Goal: Task Accomplishment & Management: Complete application form

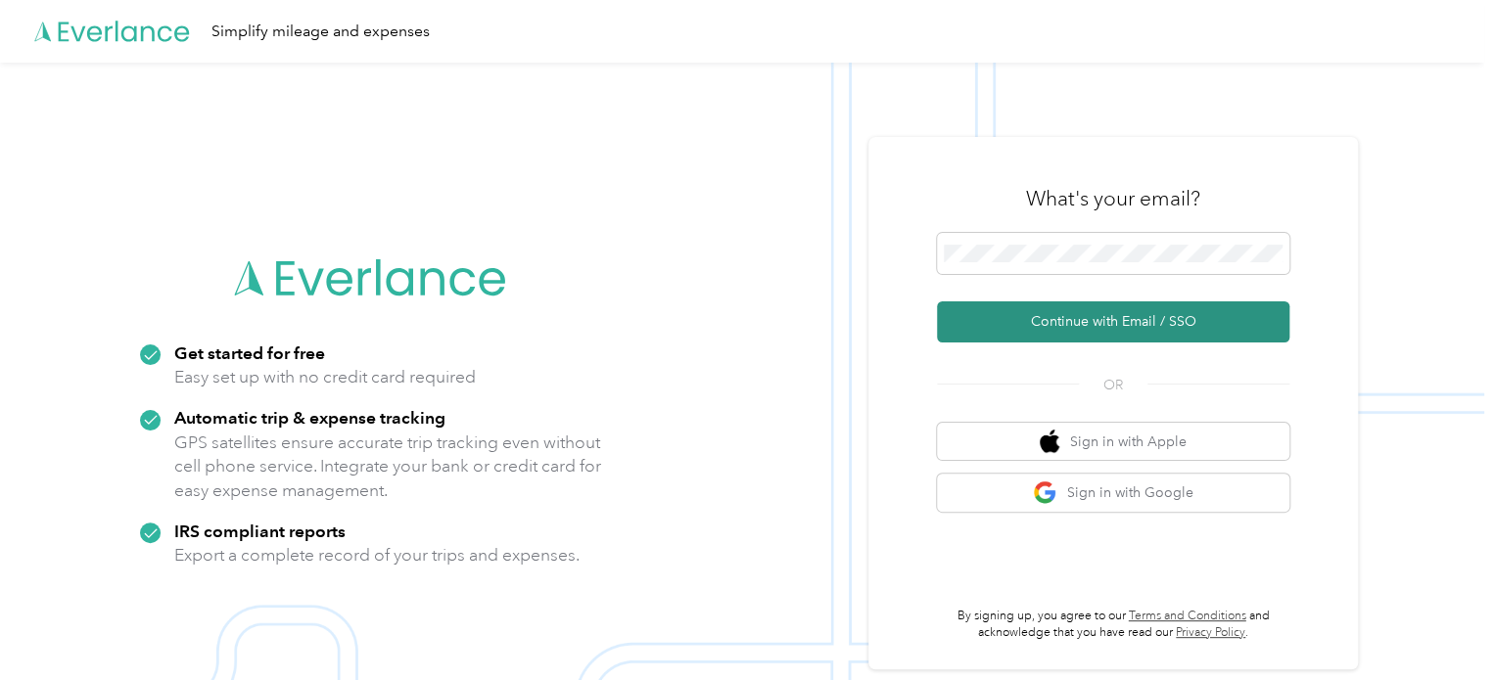
click at [1161, 319] on button "Continue with Email / SSO" at bounding box center [1113, 321] width 352 height 41
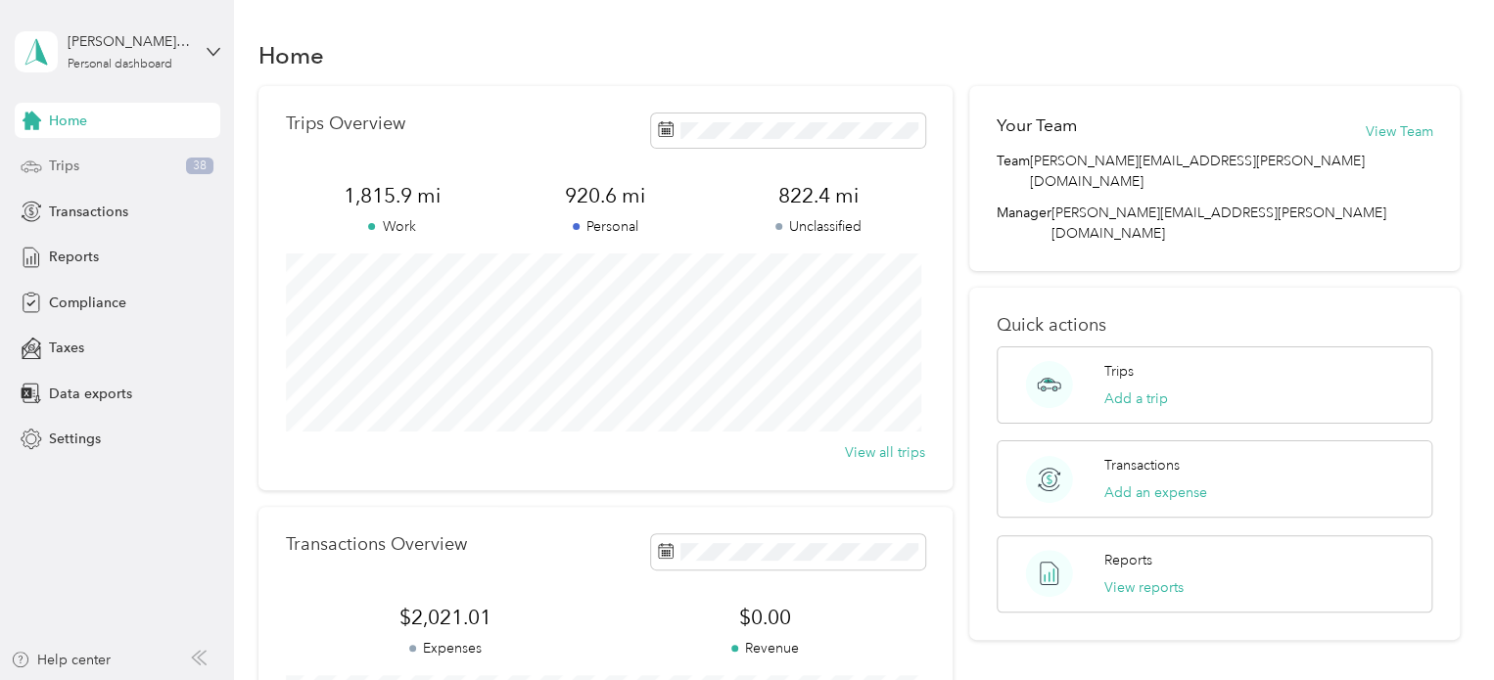
click at [164, 176] on div "Trips 38" at bounding box center [118, 166] width 206 height 35
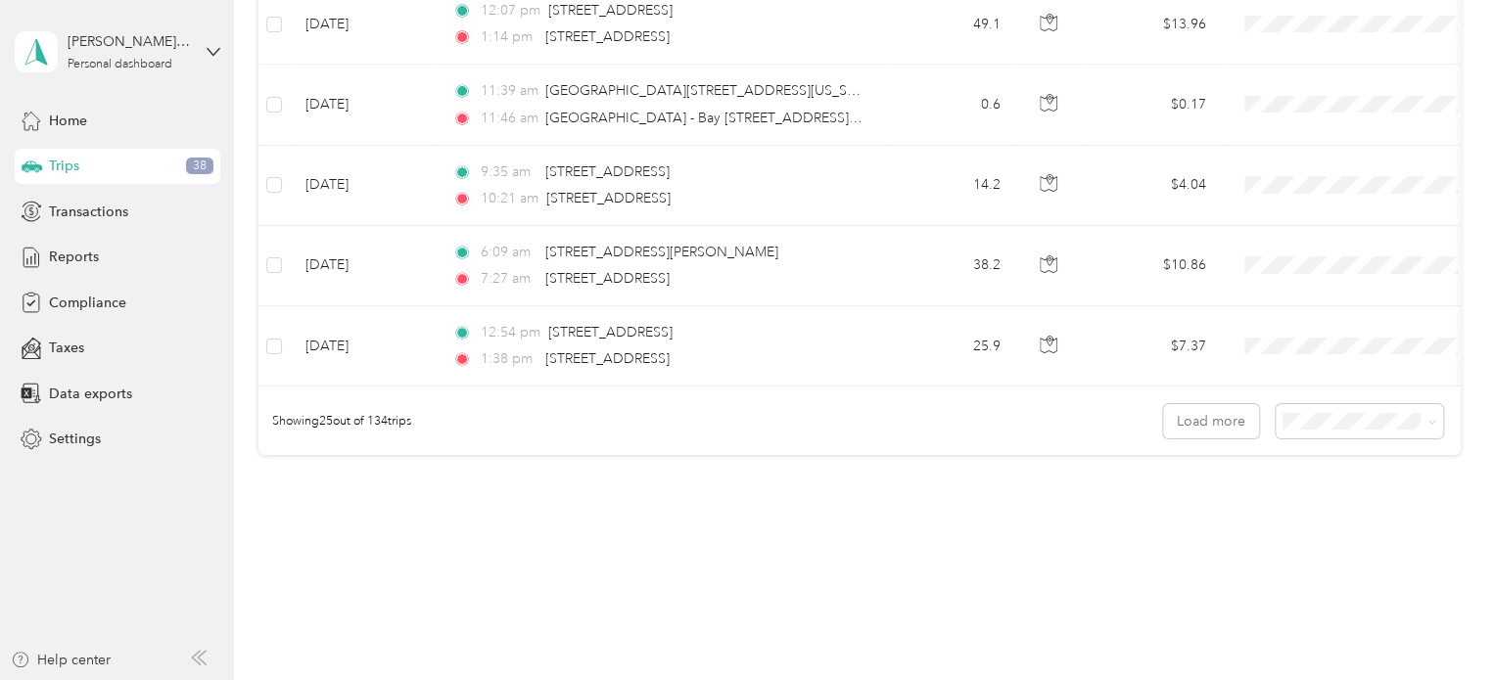
scroll to position [1962, 0]
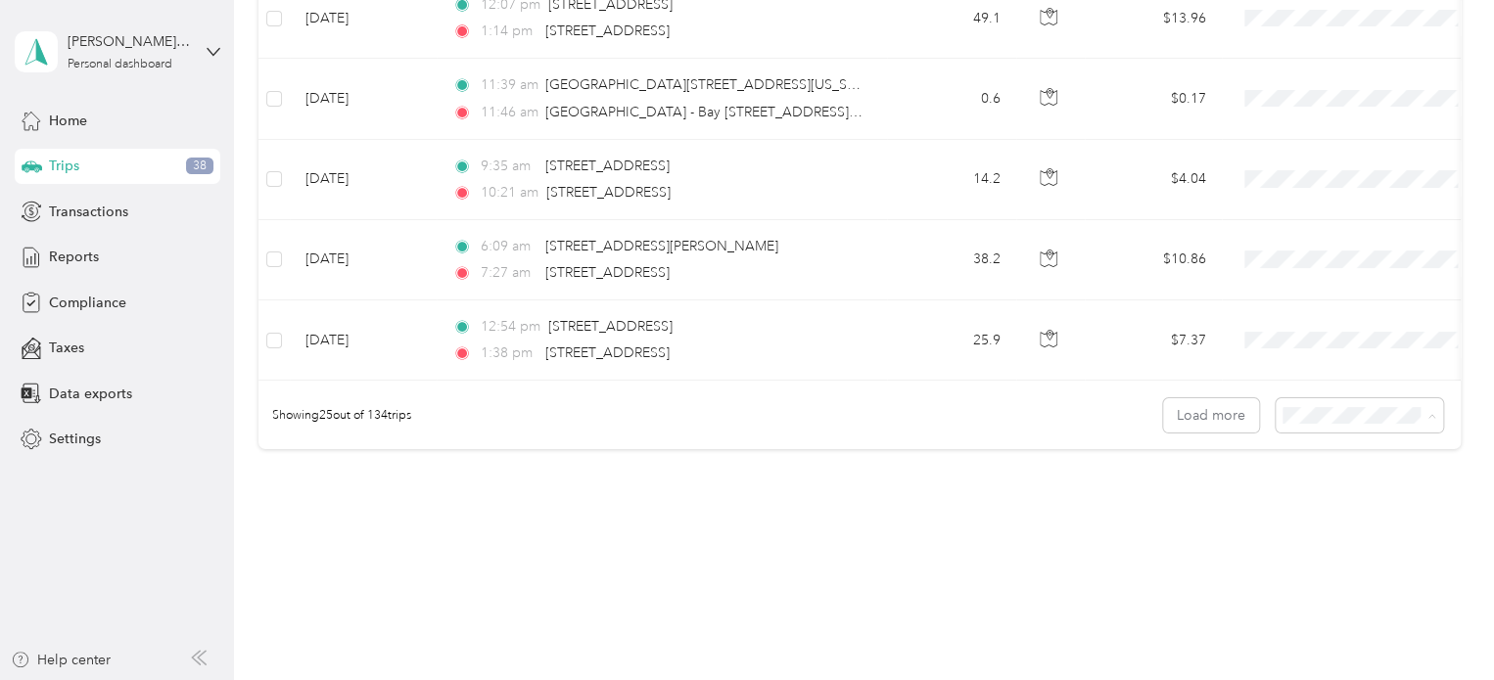
click at [1344, 489] on span "50 per load" at bounding box center [1320, 494] width 72 height 17
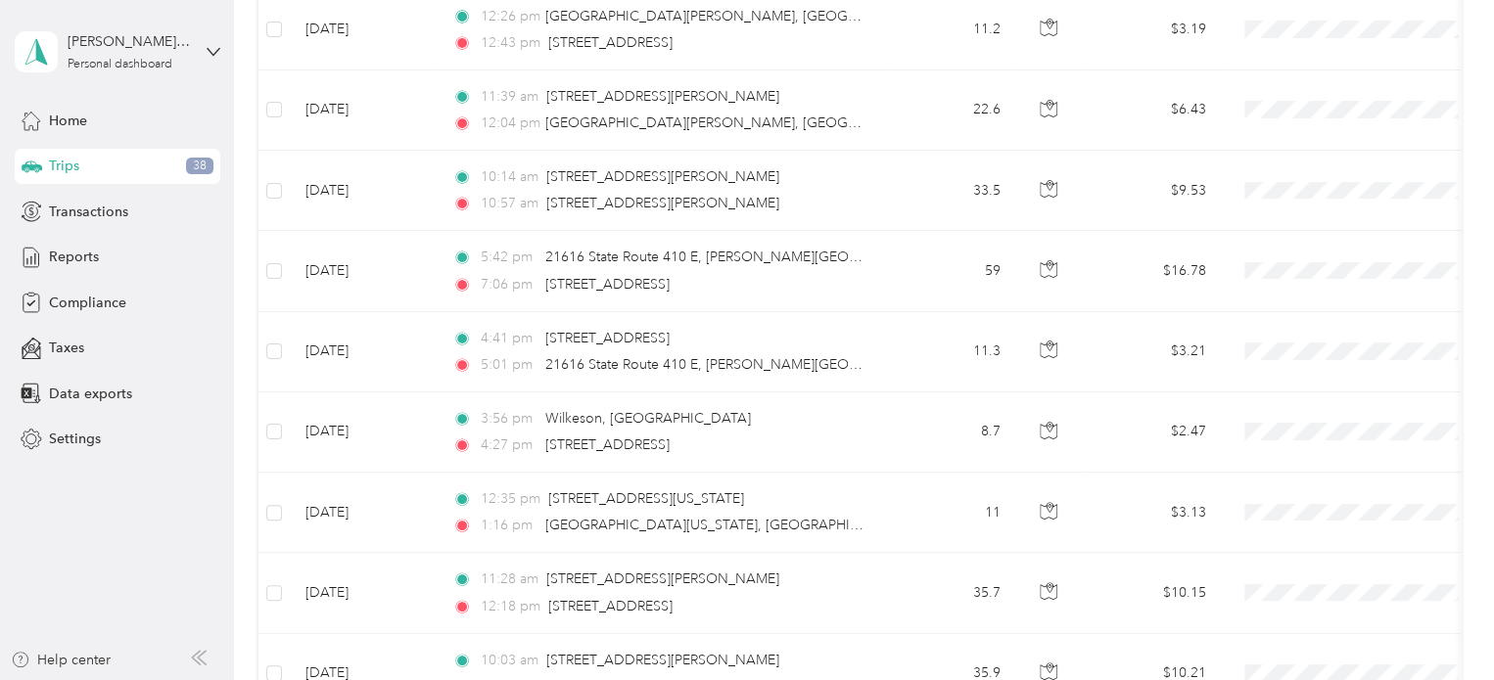
scroll to position [1962, 0]
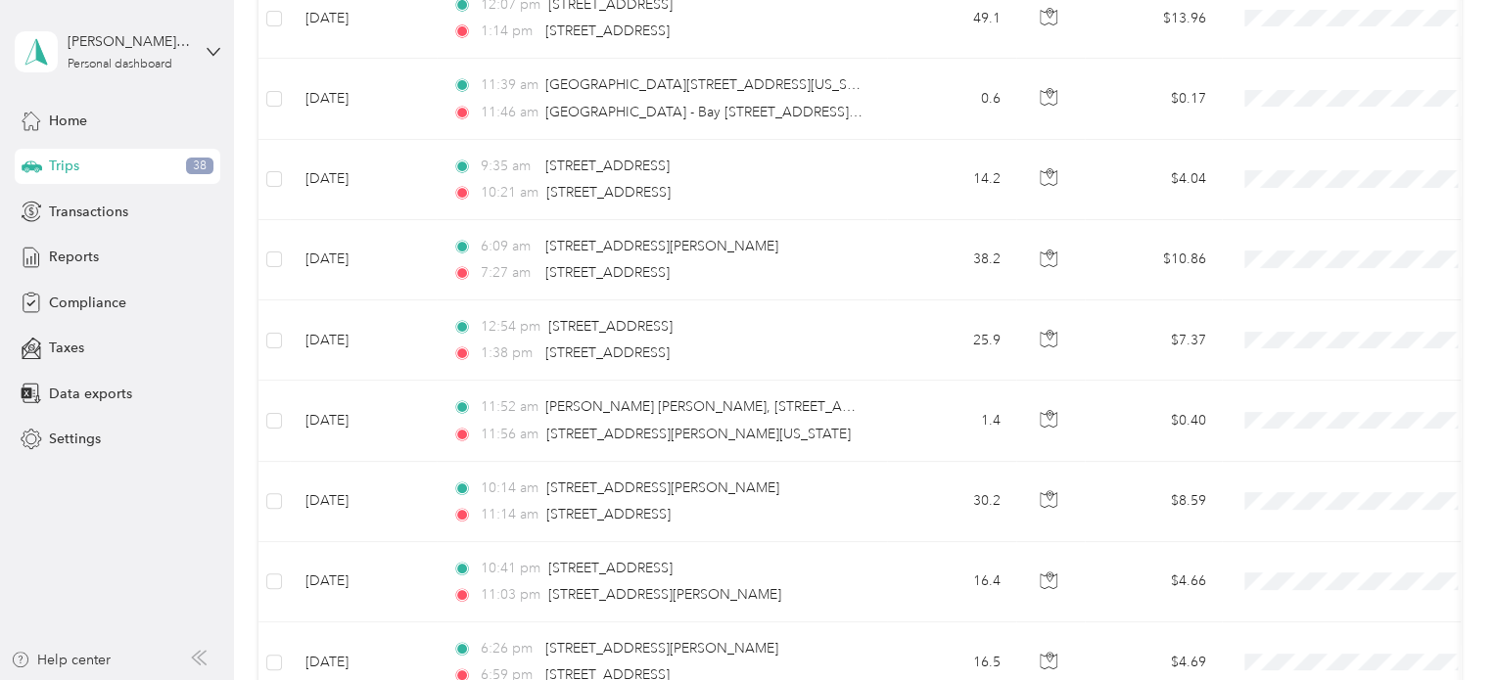
drag, startPoint x: 1488, startPoint y: 355, endPoint x: 1449, endPoint y: 347, distance: 39.9
click at [1449, 347] on span at bounding box center [1358, 340] width 243 height 35
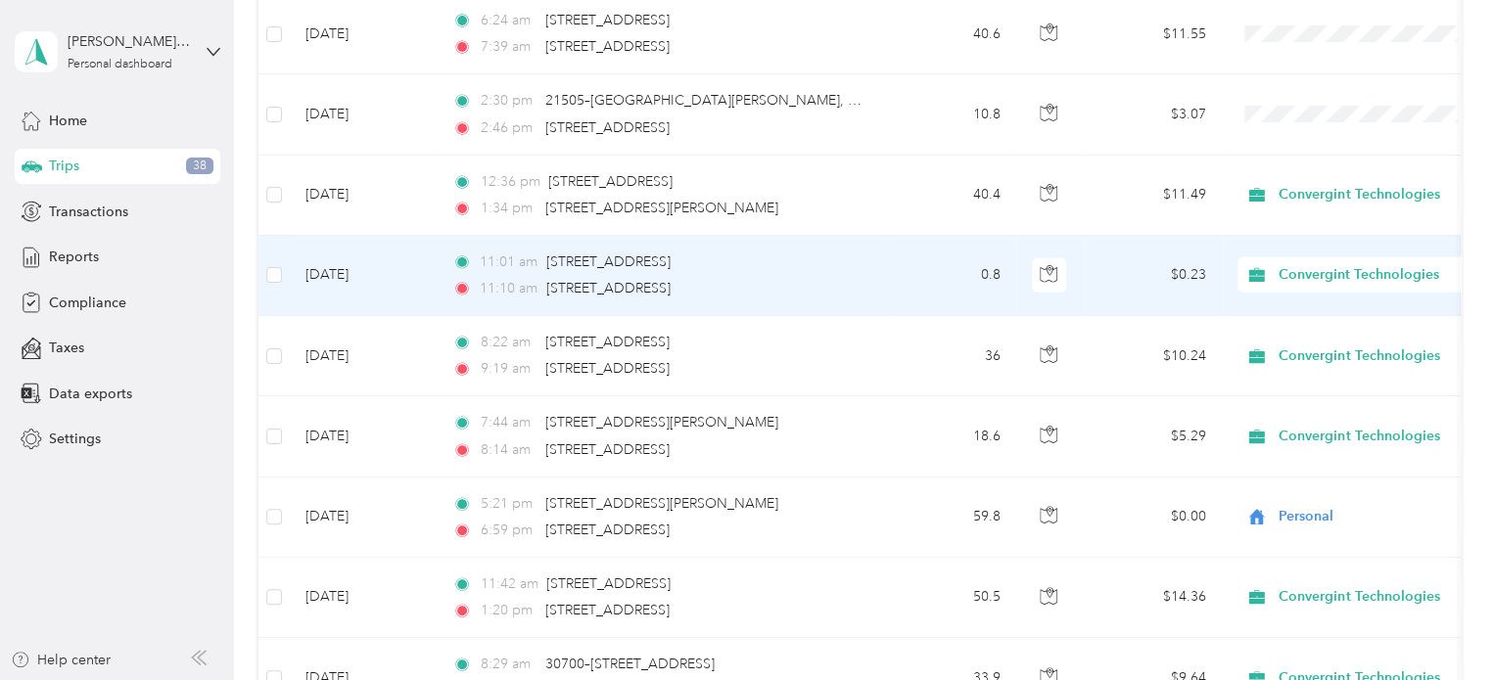
scroll to position [3234, 0]
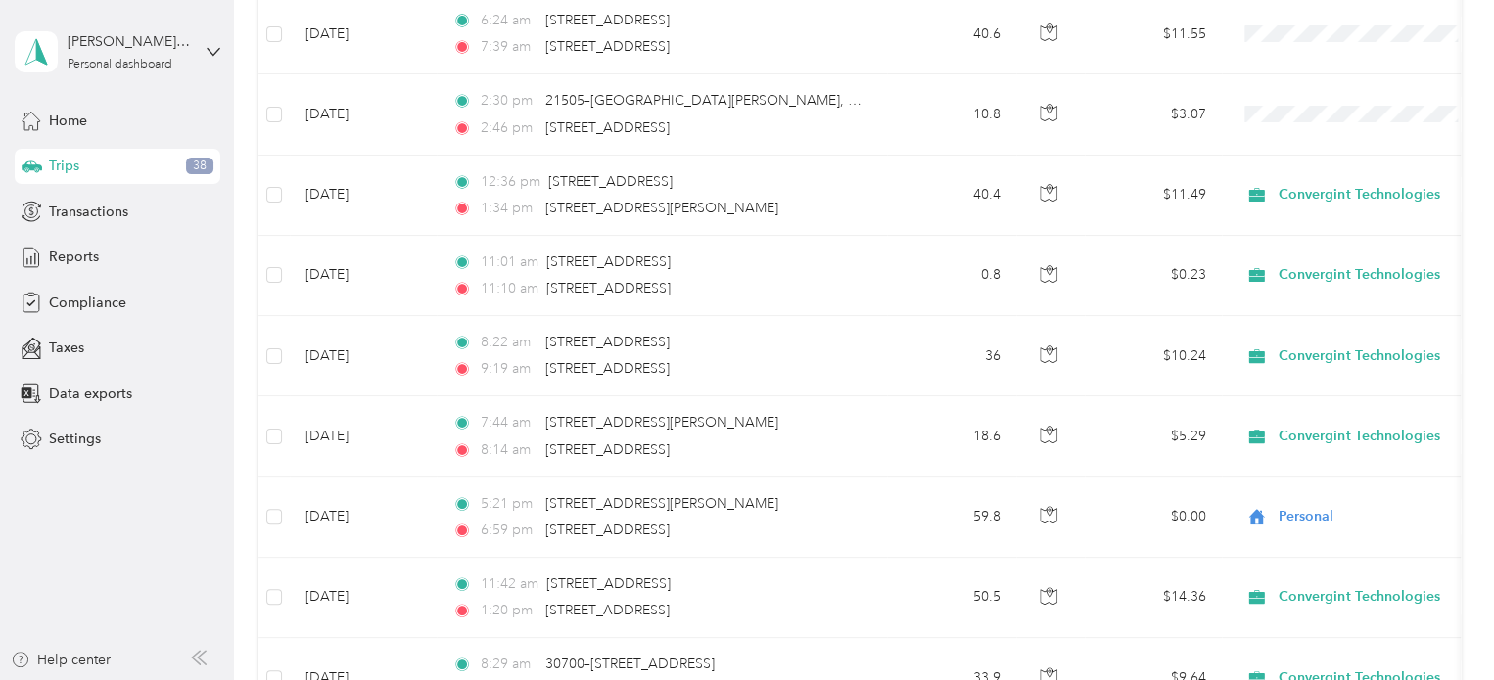
click at [127, 534] on aside "[PERSON_NAME]. [PERSON_NAME] Personal dashboard Home Trips 38 Transactions Repo…" at bounding box center [117, 340] width 234 height 680
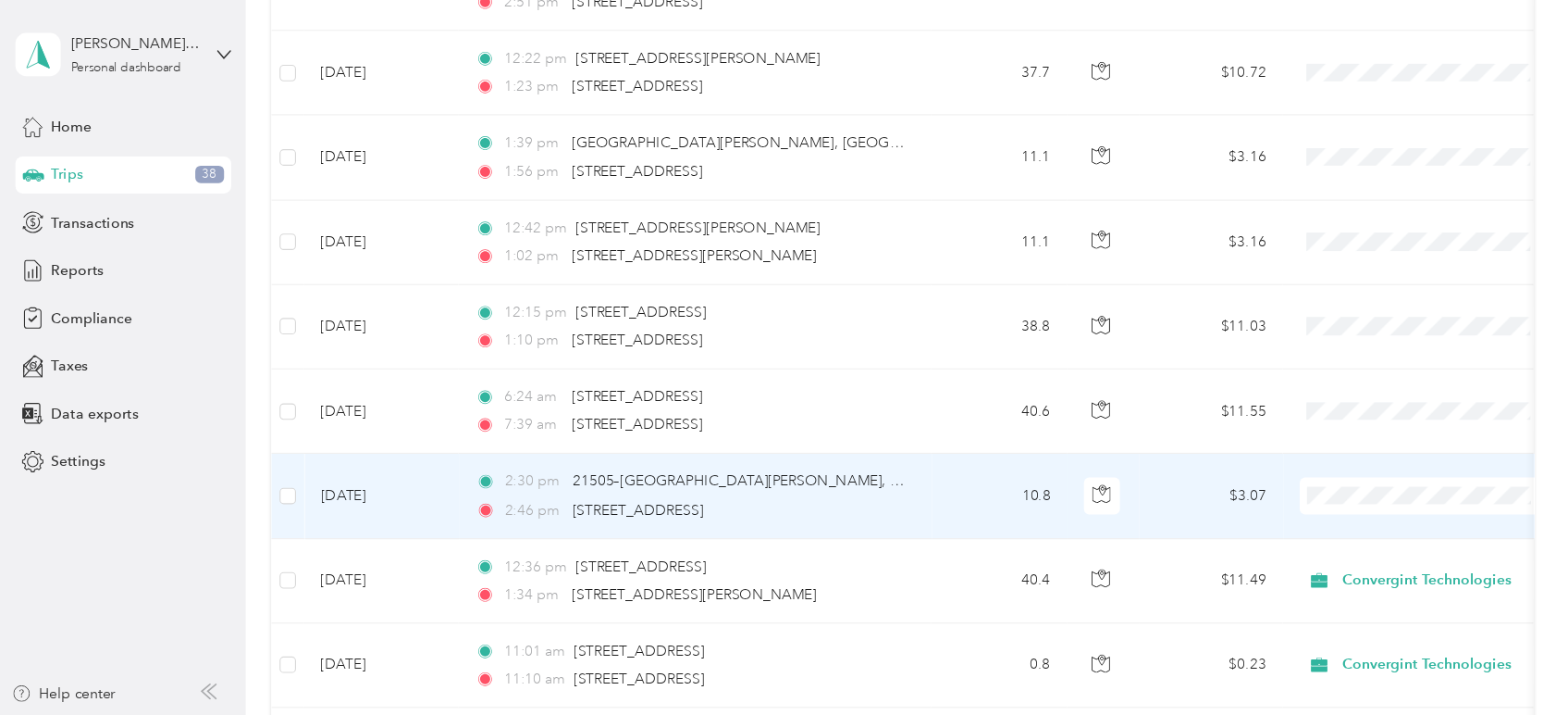
scroll to position [2689, 0]
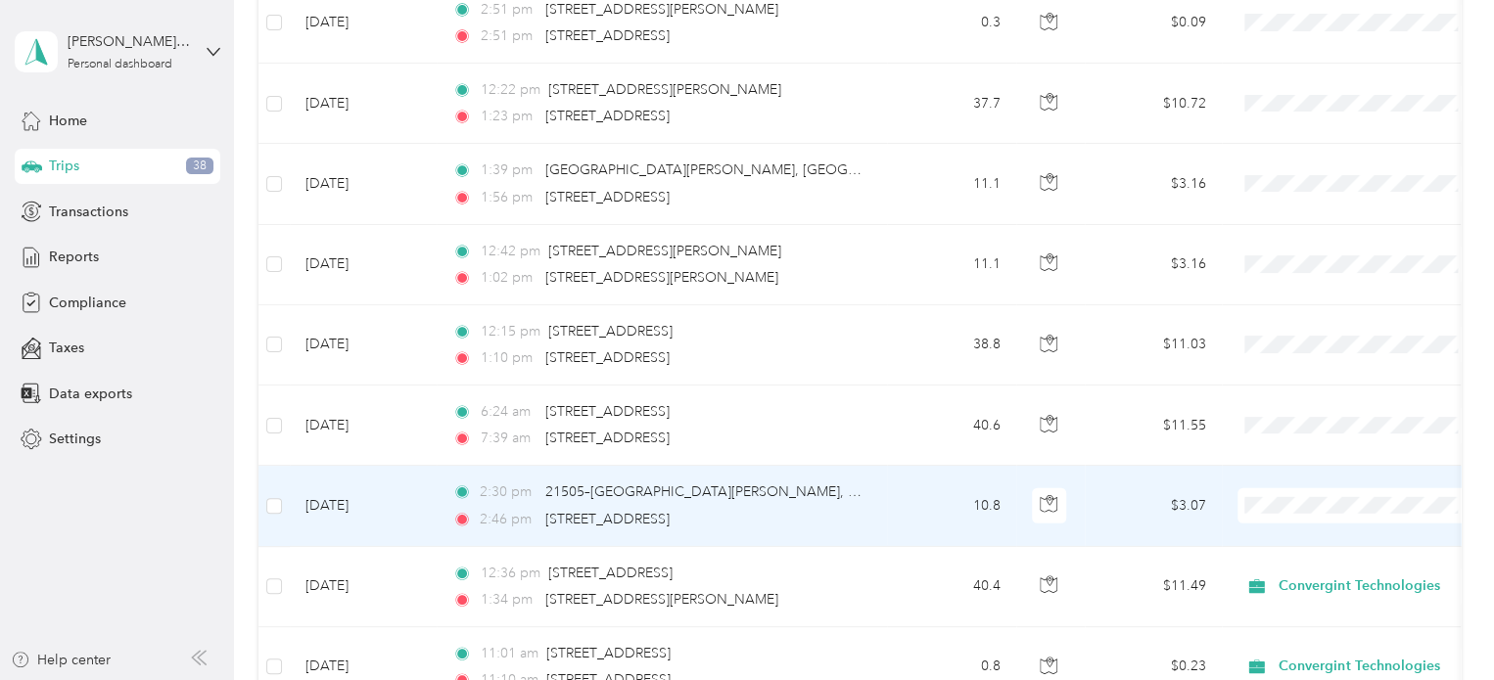
click at [1296, 506] on span at bounding box center [1358, 505] width 243 height 35
click at [848, 492] on div "21505–[GEOGRAPHIC_DATA][PERSON_NAME], [GEOGRAPHIC_DATA]" at bounding box center [704, 493] width 318 height 22
click at [1321, 509] on span at bounding box center [1358, 505] width 243 height 35
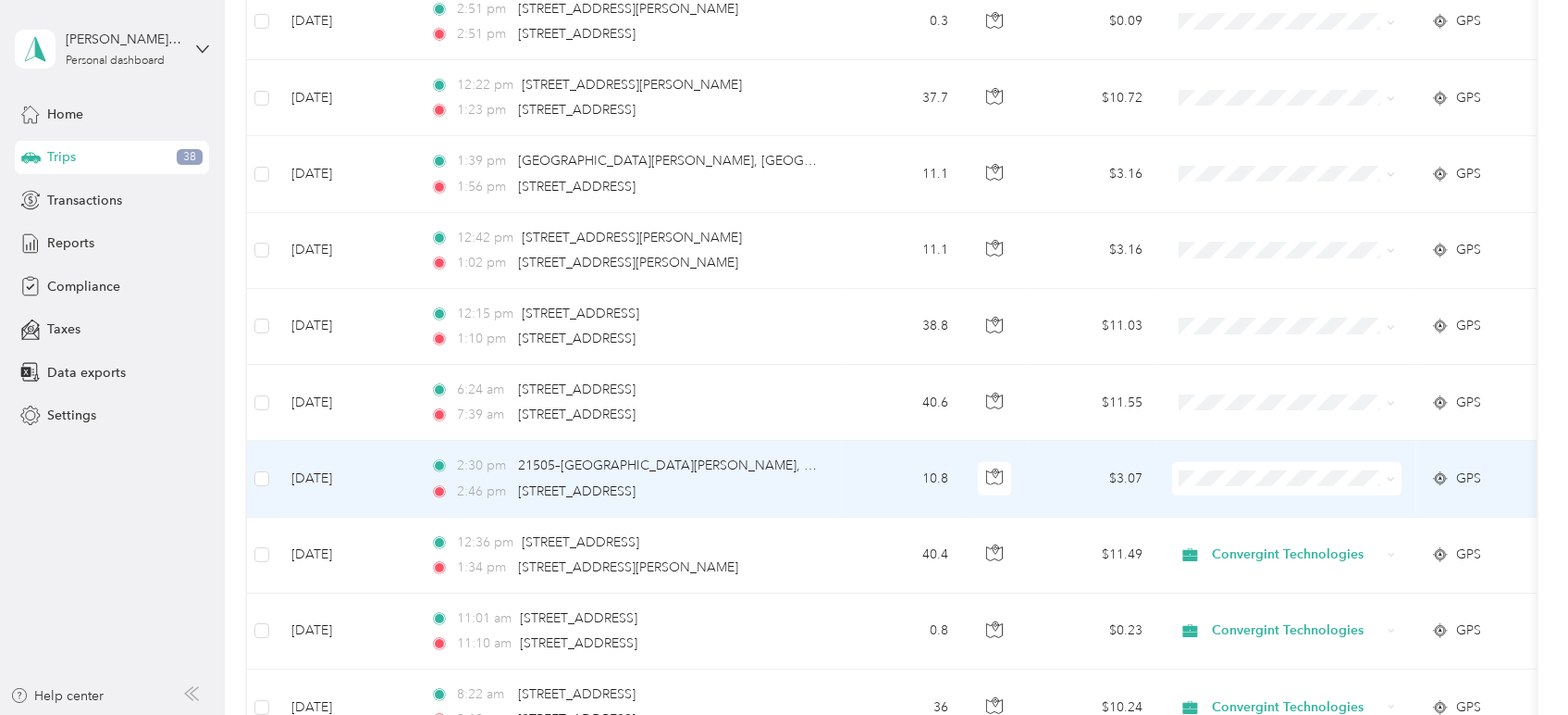
click at [1390, 476] on icon at bounding box center [1390, 479] width 9 height 9
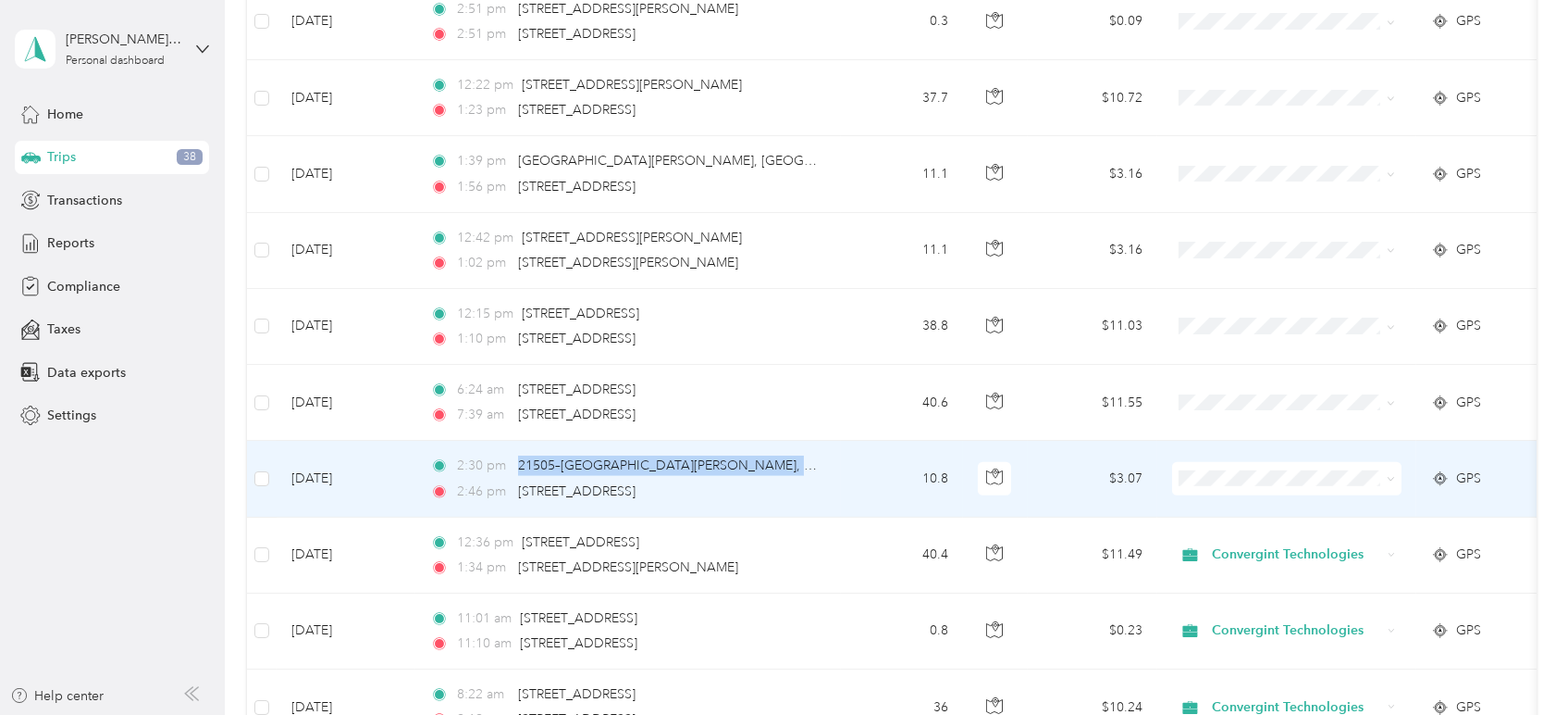
drag, startPoint x: 513, startPoint y: 459, endPoint x: 836, endPoint y: 458, distance: 323.0
click at [836, 458] on td "2:30 pm 21505–[GEOGRAPHIC_DATA][PERSON_NAME], [GEOGRAPHIC_DATA] 2:46 pm [STREET…" at bounding box center [628, 479] width 425 height 76
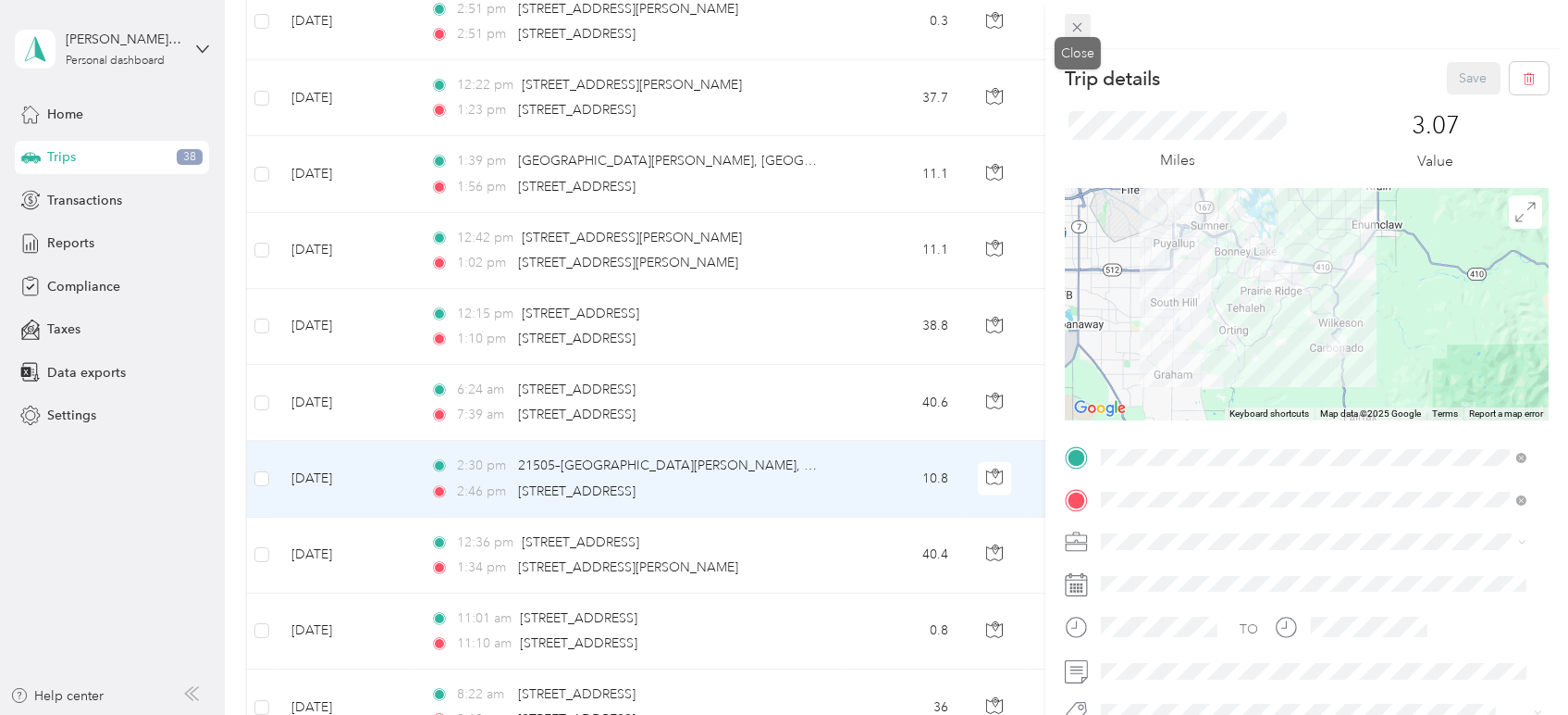
click at [1071, 27] on icon at bounding box center [1077, 27] width 16 height 16
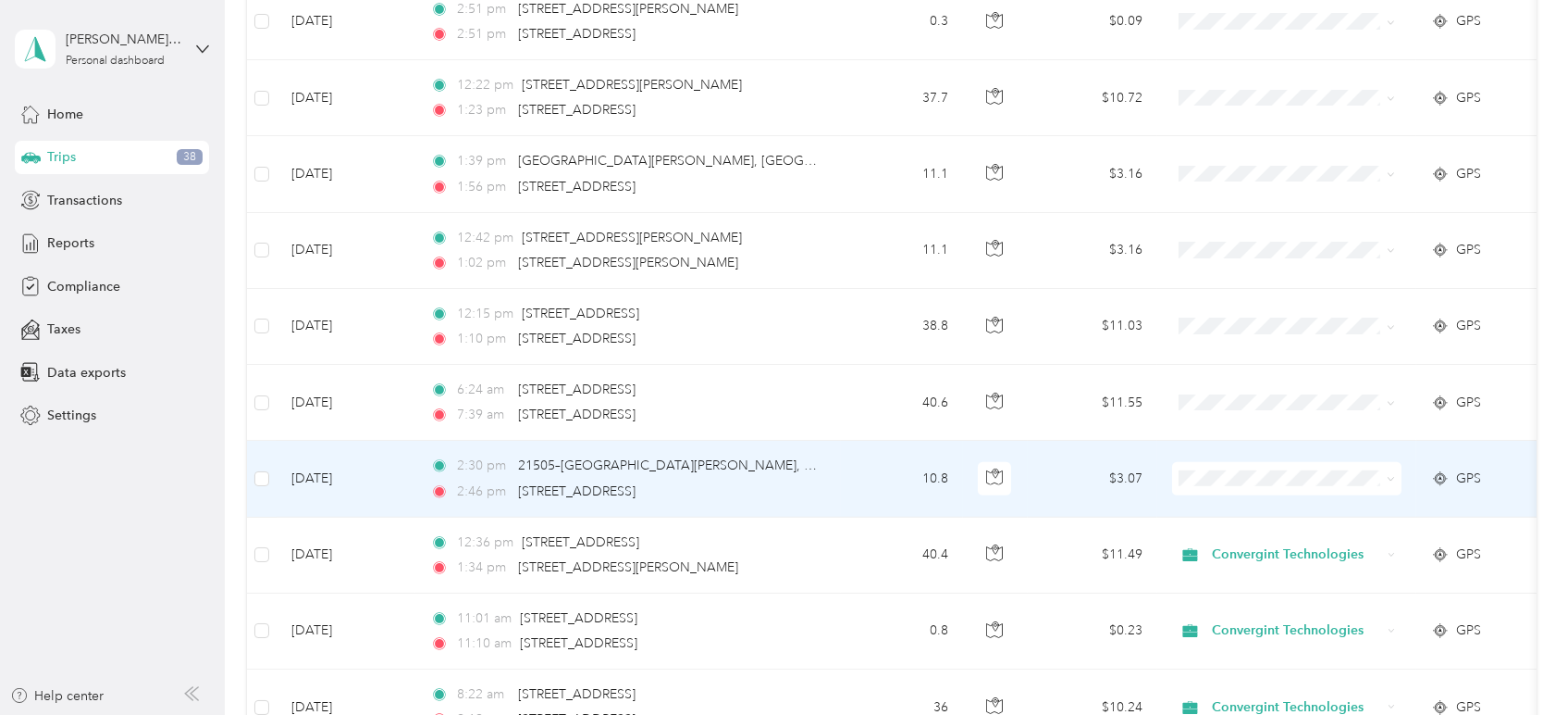
click at [1385, 476] on span at bounding box center [1387, 479] width 15 height 21
click at [1394, 476] on icon at bounding box center [1390, 479] width 9 height 9
click at [1312, 545] on li "Personal" at bounding box center [1286, 539] width 230 height 32
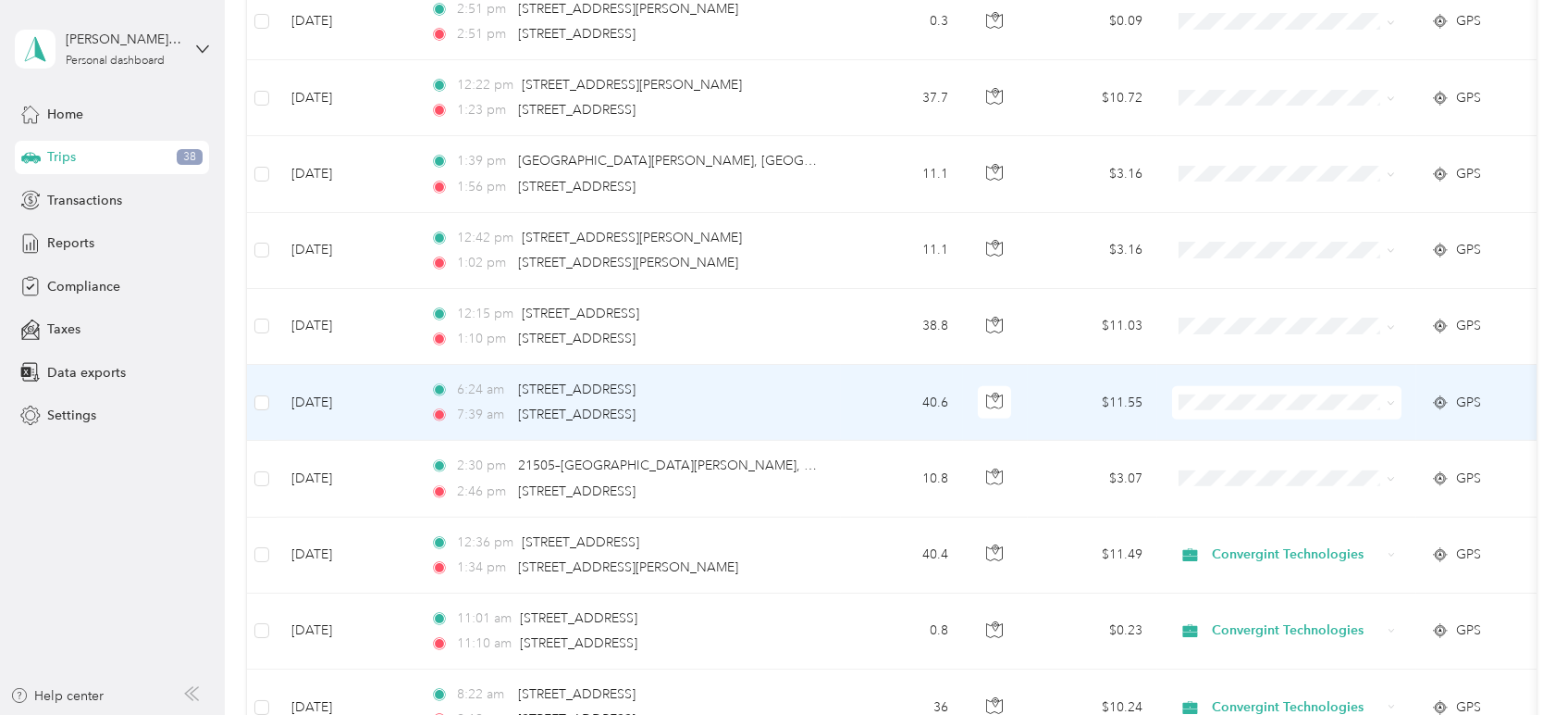
click at [1397, 398] on span at bounding box center [1286, 402] width 230 height 33
click at [1386, 392] on span at bounding box center [1387, 403] width 15 height 21
click at [1387, 399] on icon at bounding box center [1390, 403] width 9 height 9
click at [1347, 429] on span "Convergint Technologies" at bounding box center [1303, 431] width 171 height 20
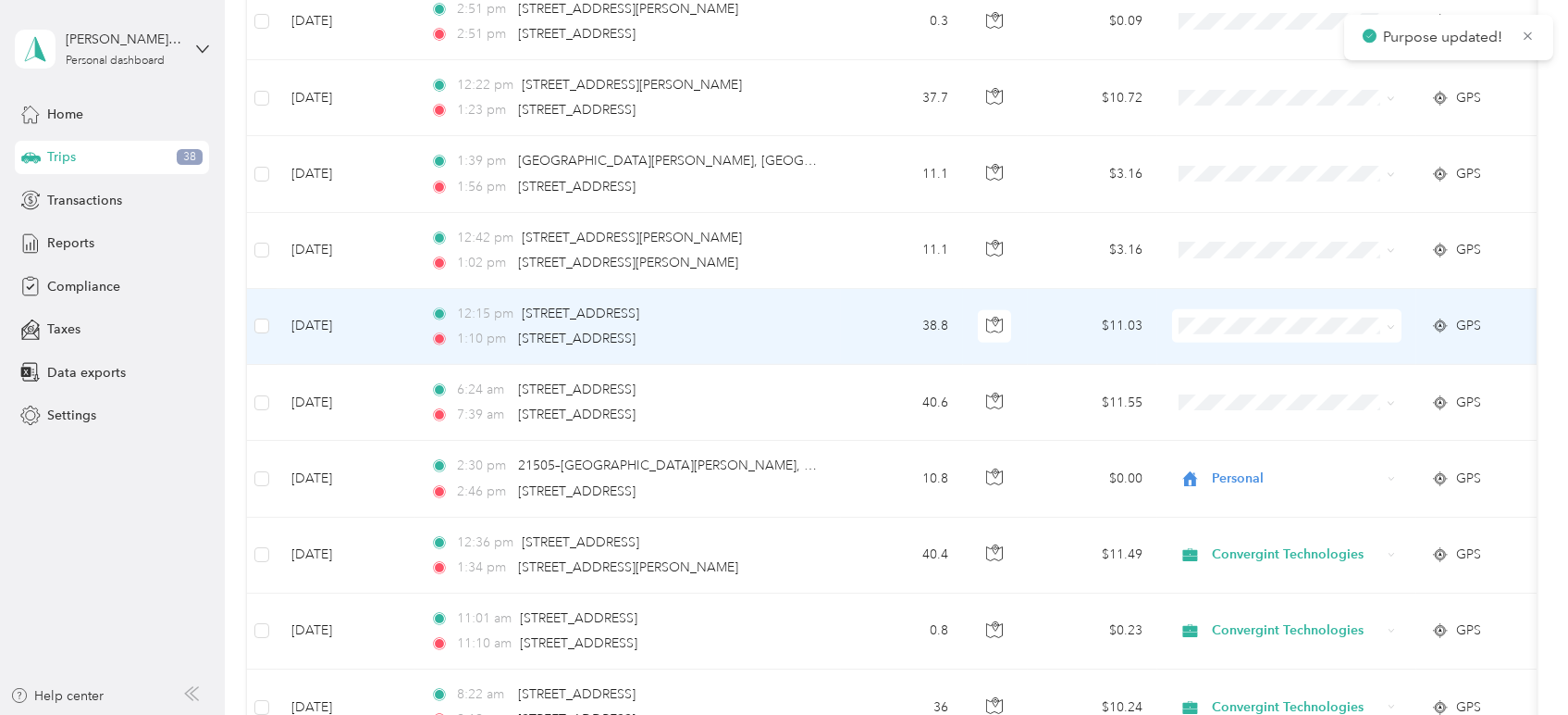
click at [1392, 324] on icon at bounding box center [1390, 327] width 9 height 9
click at [1362, 351] on span "Convergint Technologies" at bounding box center [1303, 352] width 171 height 20
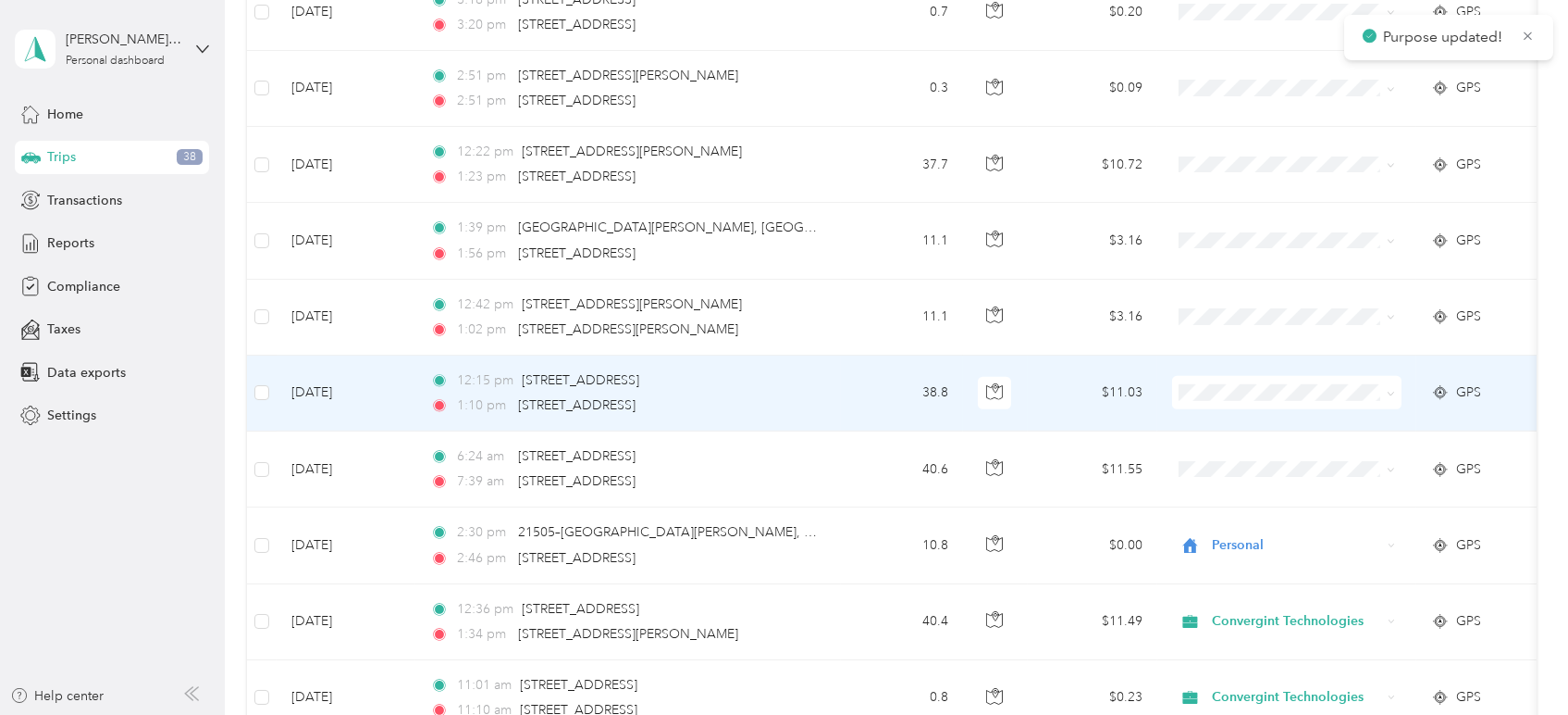
scroll to position [2586, 0]
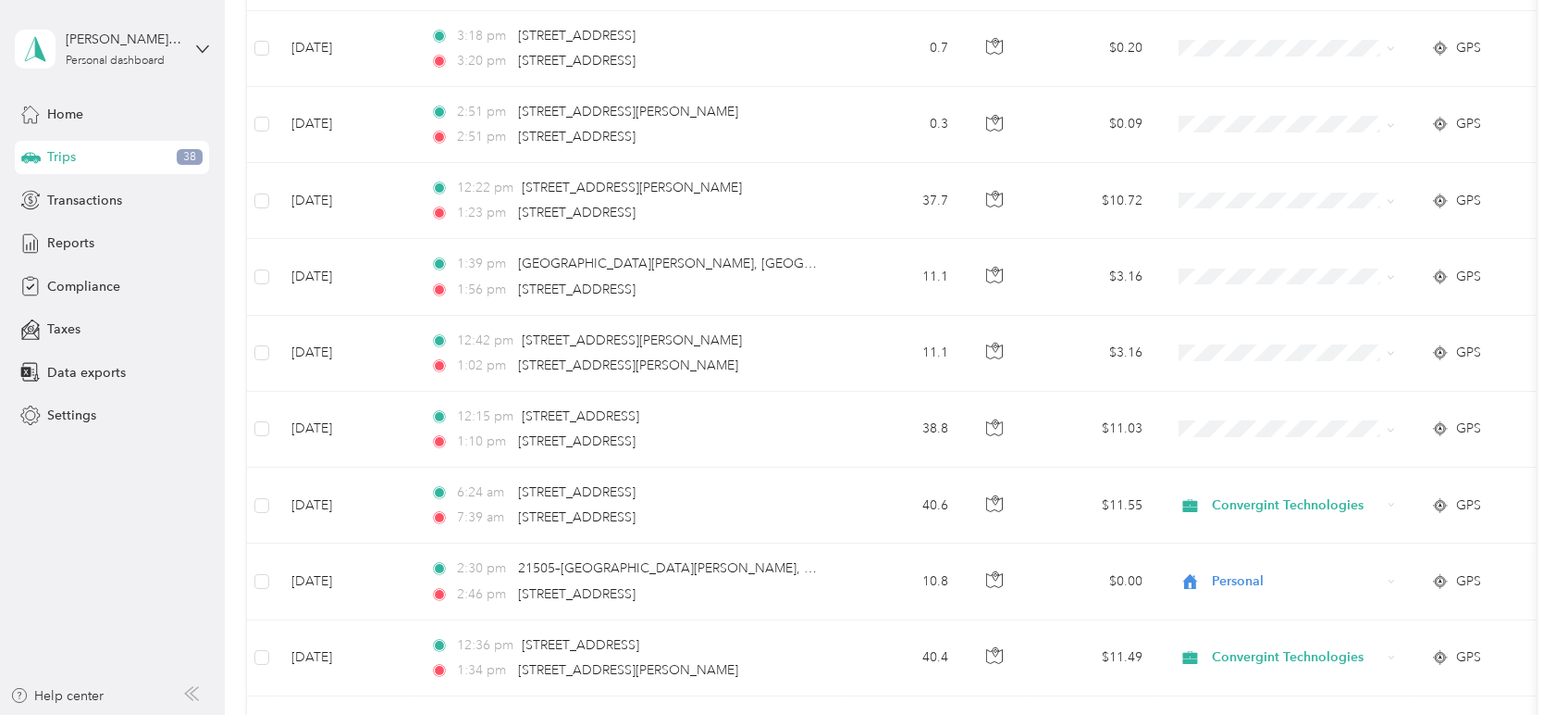
click at [147, 480] on aside "[PERSON_NAME]. [PERSON_NAME] Personal dashboard Home Trips 38 Transactions Repo…" at bounding box center [112, 358] width 225 height 715
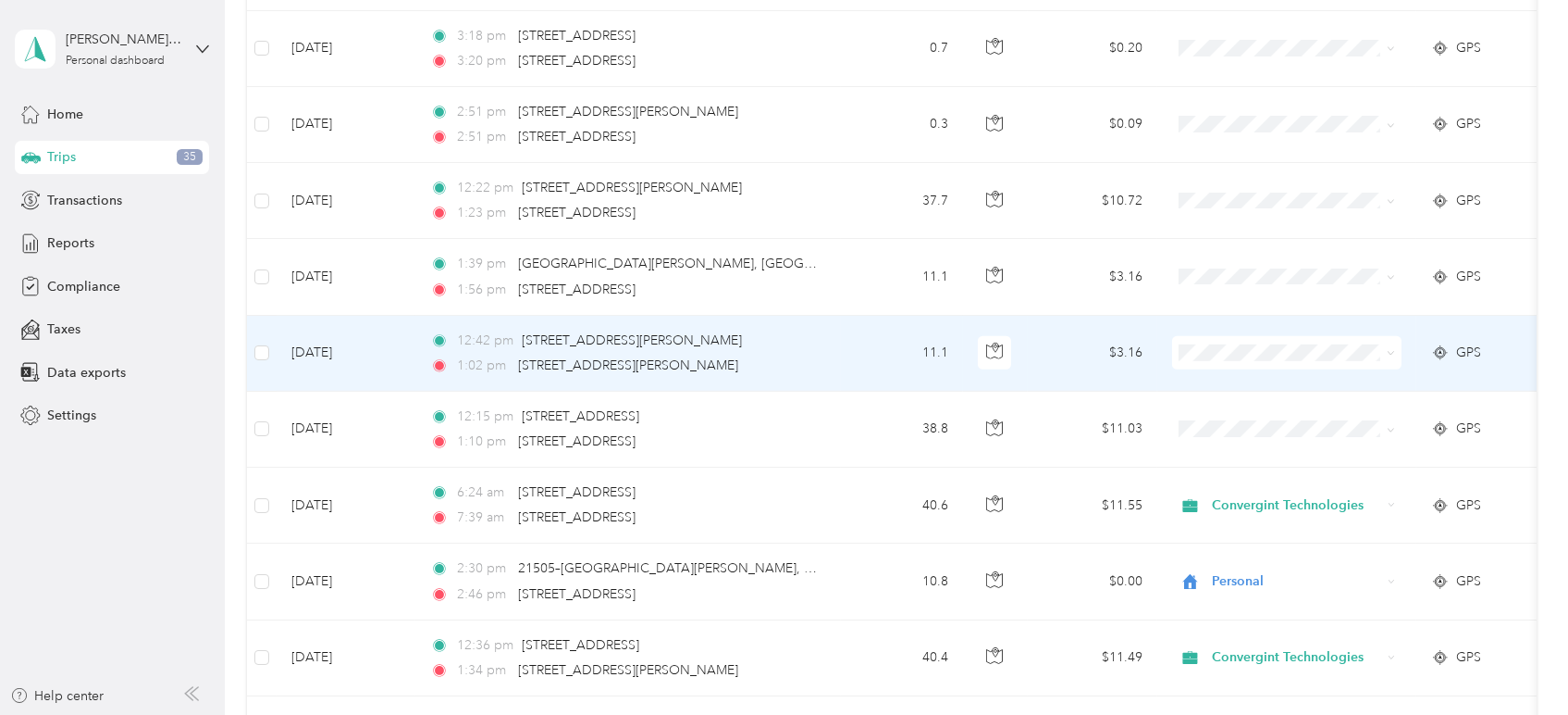
click at [1392, 351] on icon at bounding box center [1390, 353] width 9 height 9
click at [1274, 410] on span "Personal" at bounding box center [1303, 415] width 171 height 20
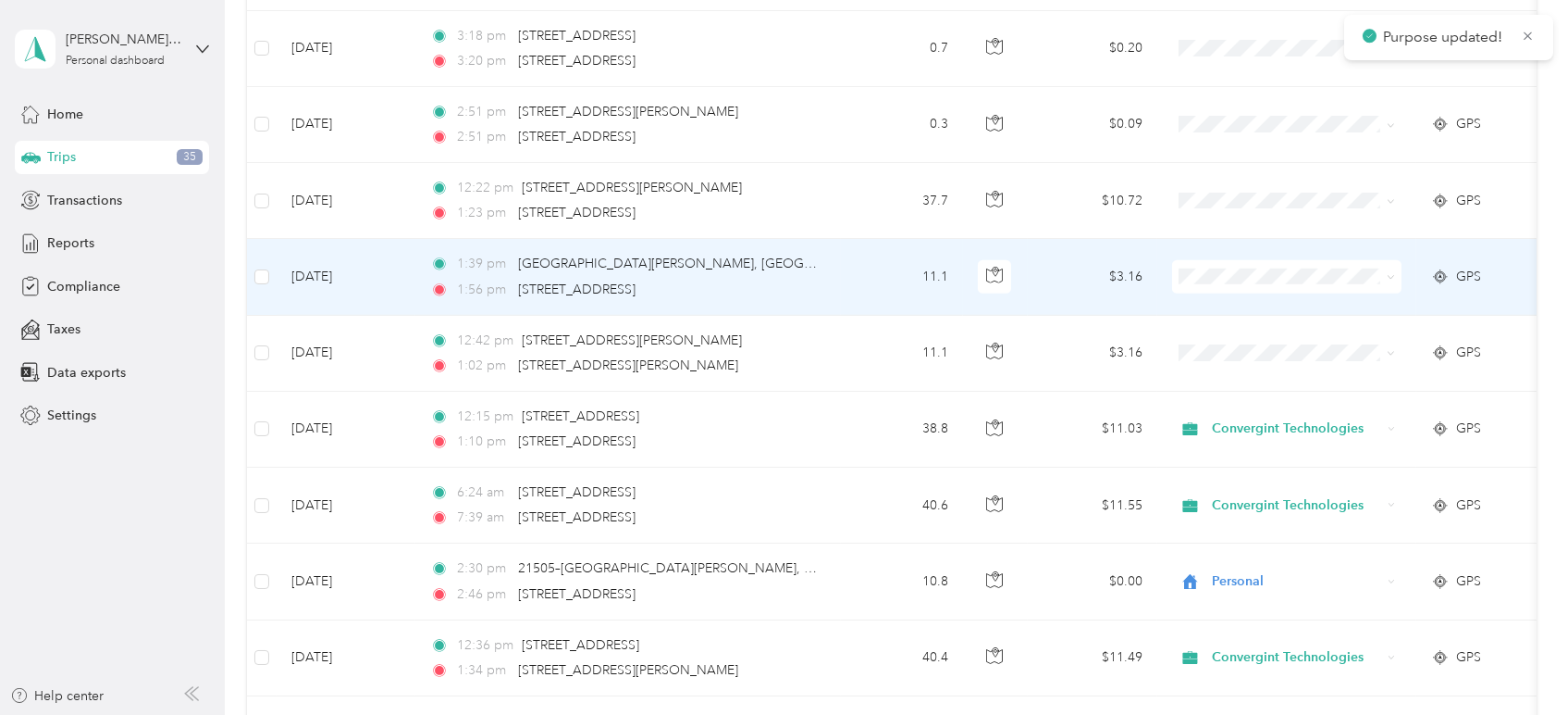
click at [1396, 275] on span at bounding box center [1286, 276] width 230 height 33
click at [1390, 273] on icon at bounding box center [1390, 277] width 9 height 9
click at [1328, 330] on span "Personal" at bounding box center [1303, 339] width 171 height 20
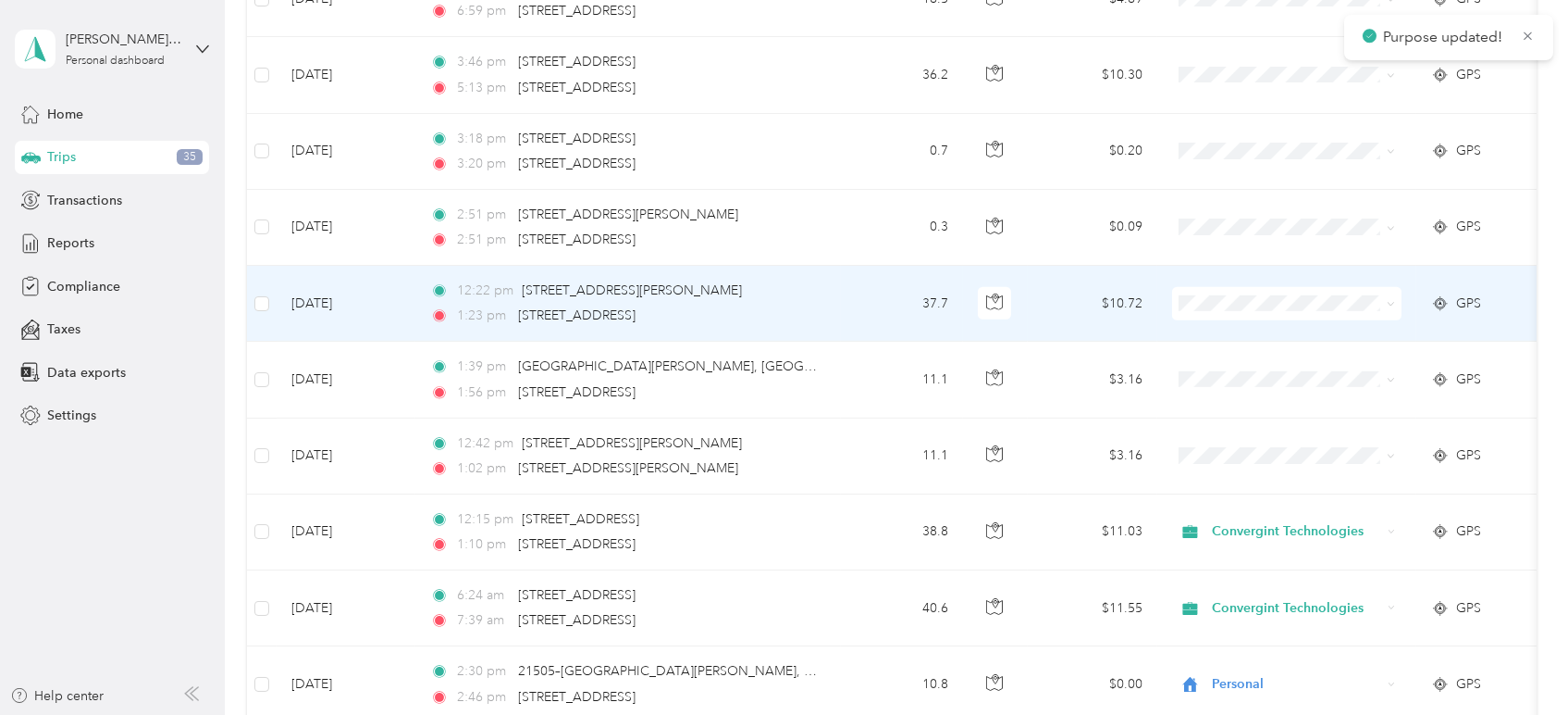
scroll to position [2380, 0]
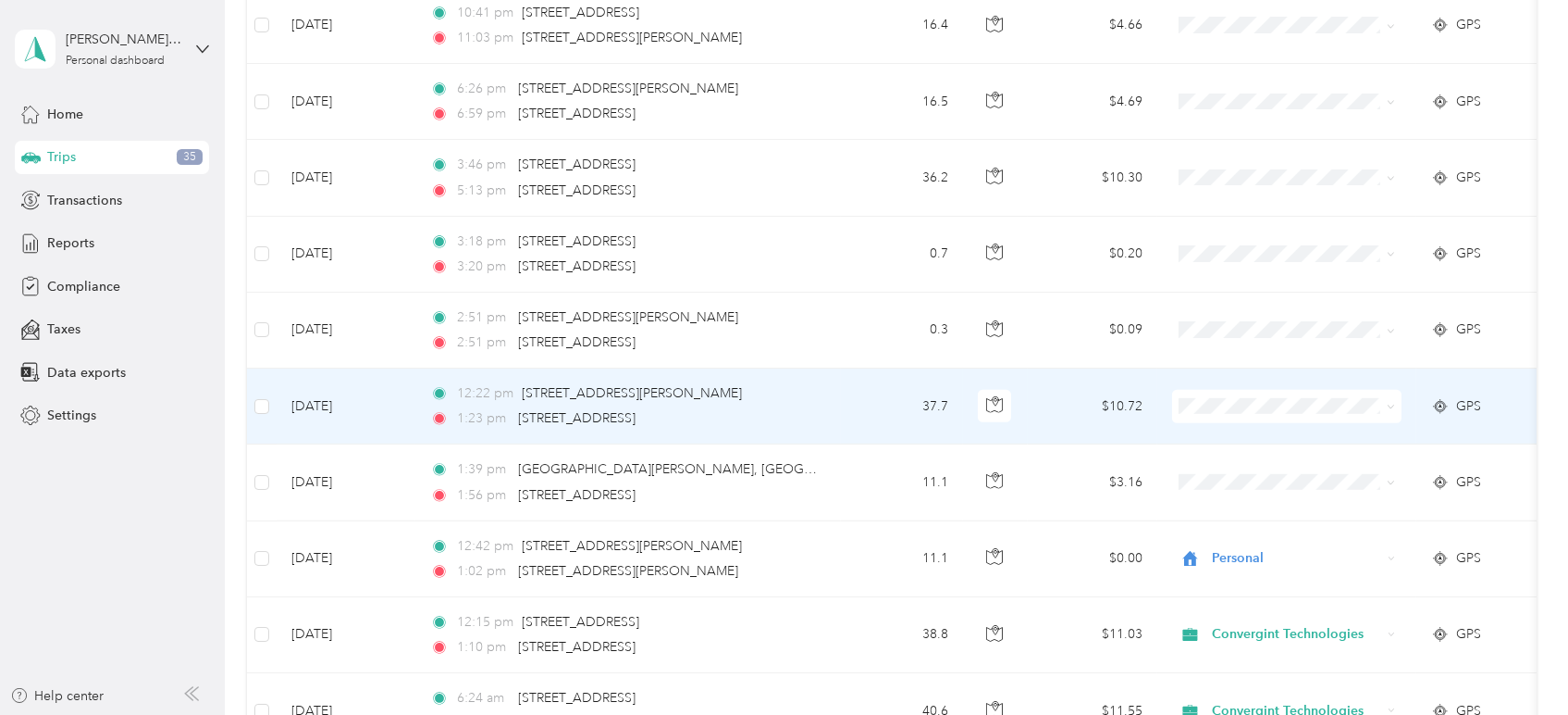
click at [1393, 408] on span at bounding box center [1390, 406] width 9 height 16
click at [1391, 398] on span at bounding box center [1390, 406] width 9 height 16
click at [1390, 403] on icon at bounding box center [1390, 407] width 9 height 9
click at [1365, 433] on span "Convergint Technologies" at bounding box center [1303, 429] width 171 height 20
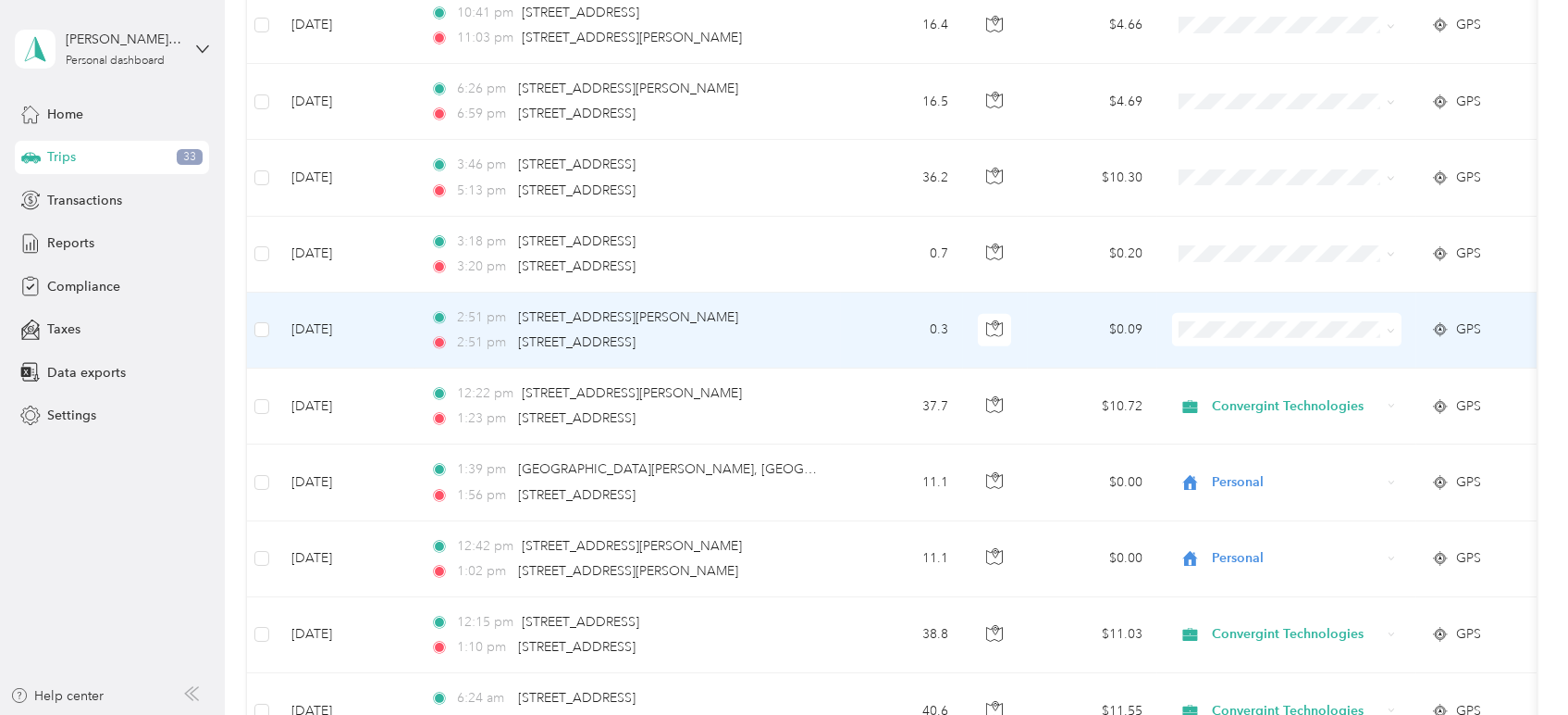
scroll to position [2277, 0]
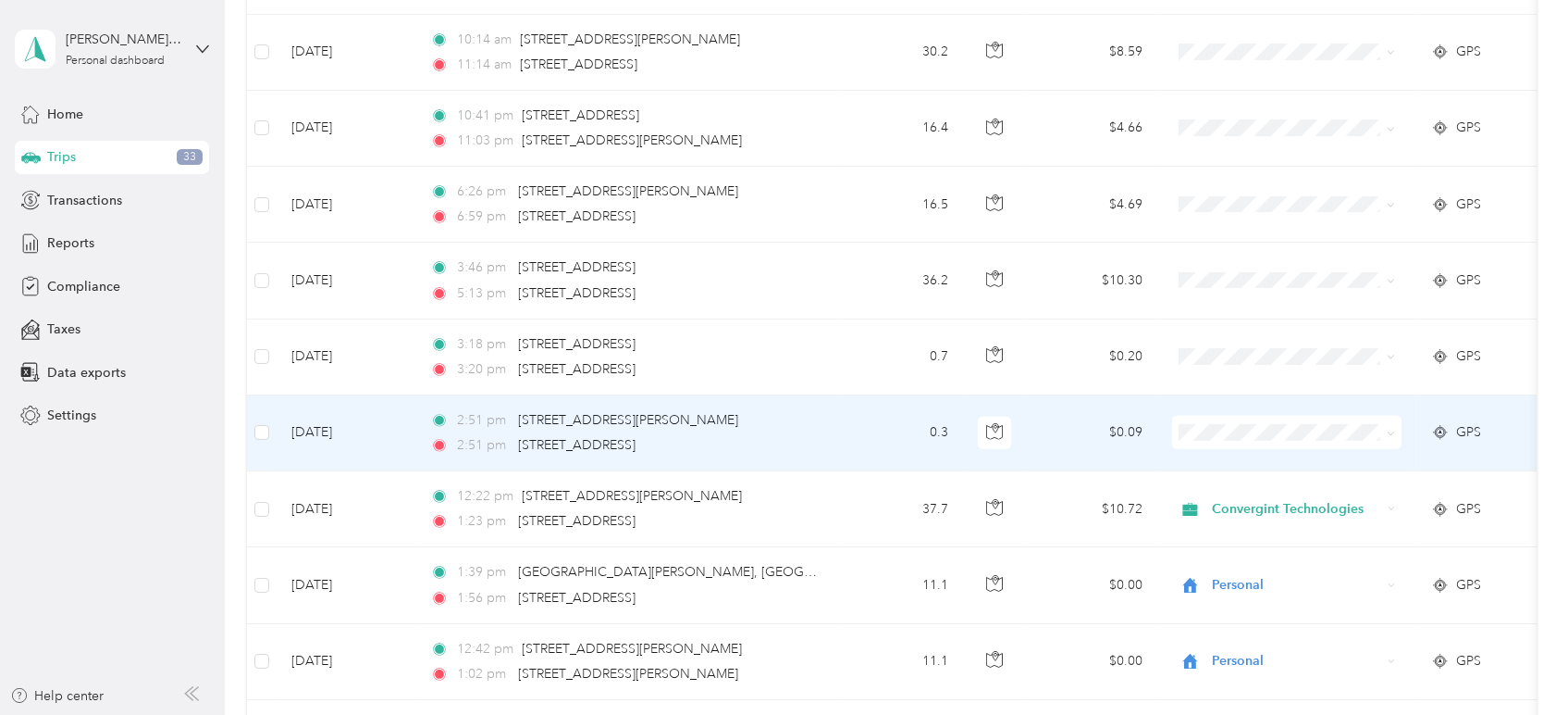
click at [1388, 432] on icon at bounding box center [1390, 433] width 9 height 9
click at [1339, 502] on li "Personal" at bounding box center [1286, 496] width 230 height 32
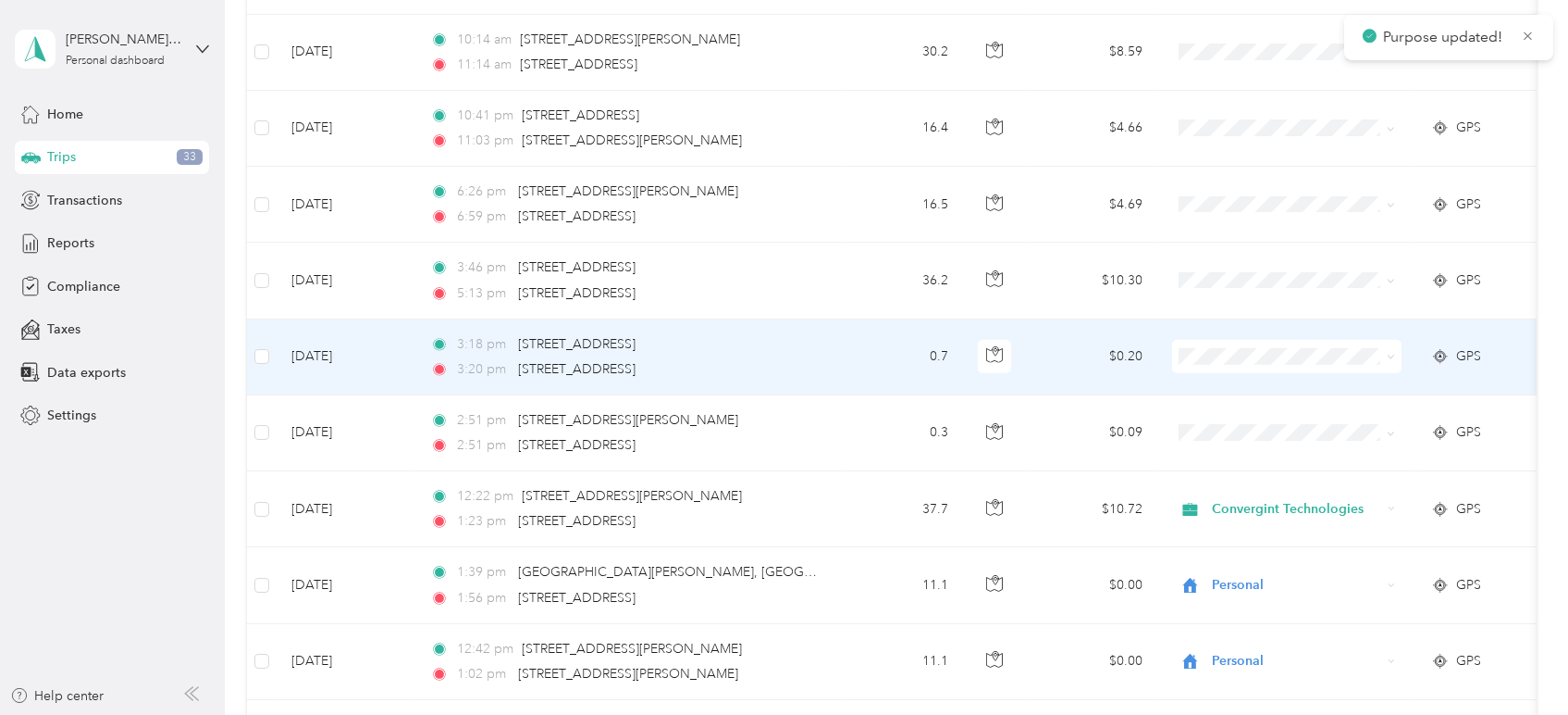
click at [1390, 358] on span at bounding box center [1390, 356] width 9 height 16
click at [1390, 356] on icon at bounding box center [1391, 358] width 6 height 4
click at [1336, 409] on li "Personal" at bounding box center [1286, 420] width 230 height 32
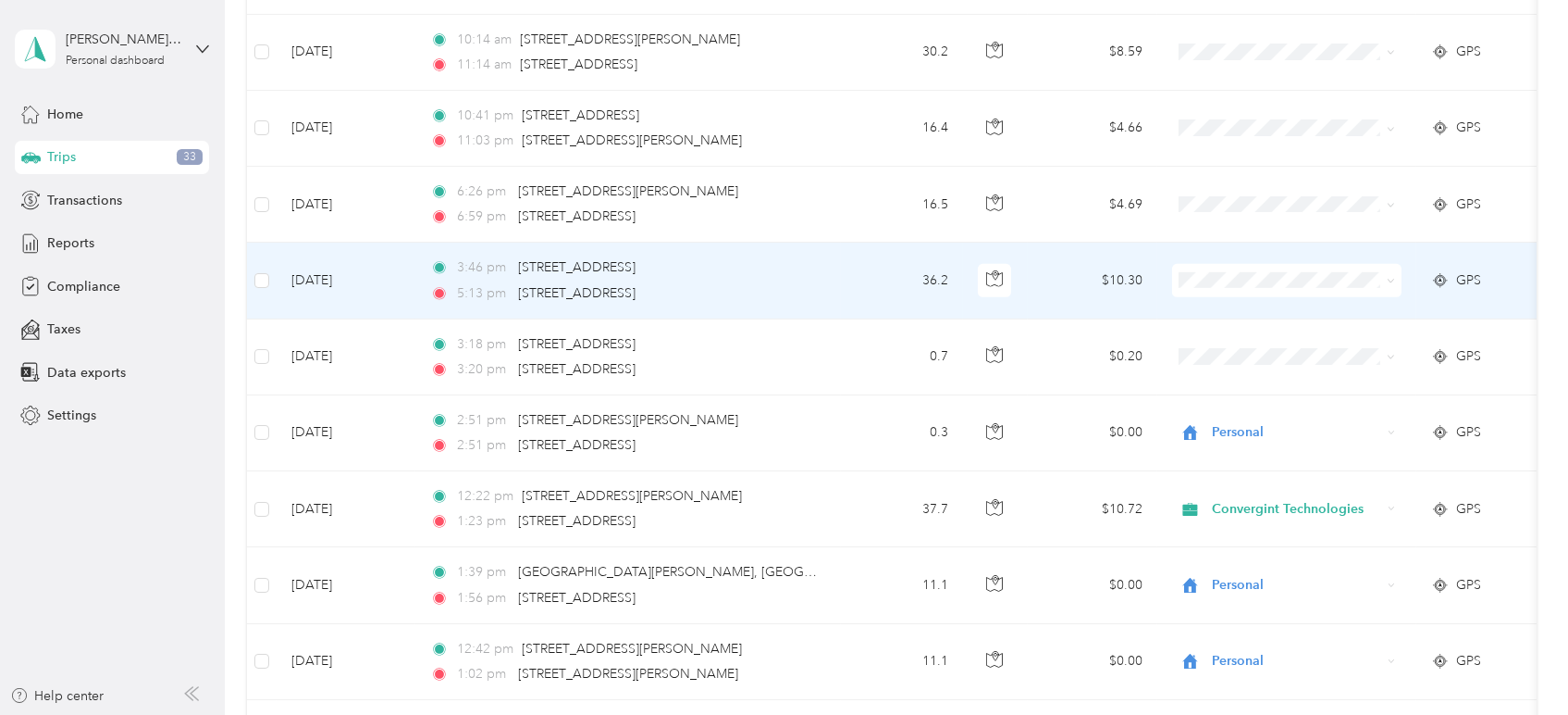
click at [1391, 277] on icon at bounding box center [1390, 281] width 9 height 9
click at [1353, 309] on span "Convergint Technologies" at bounding box center [1303, 311] width 171 height 20
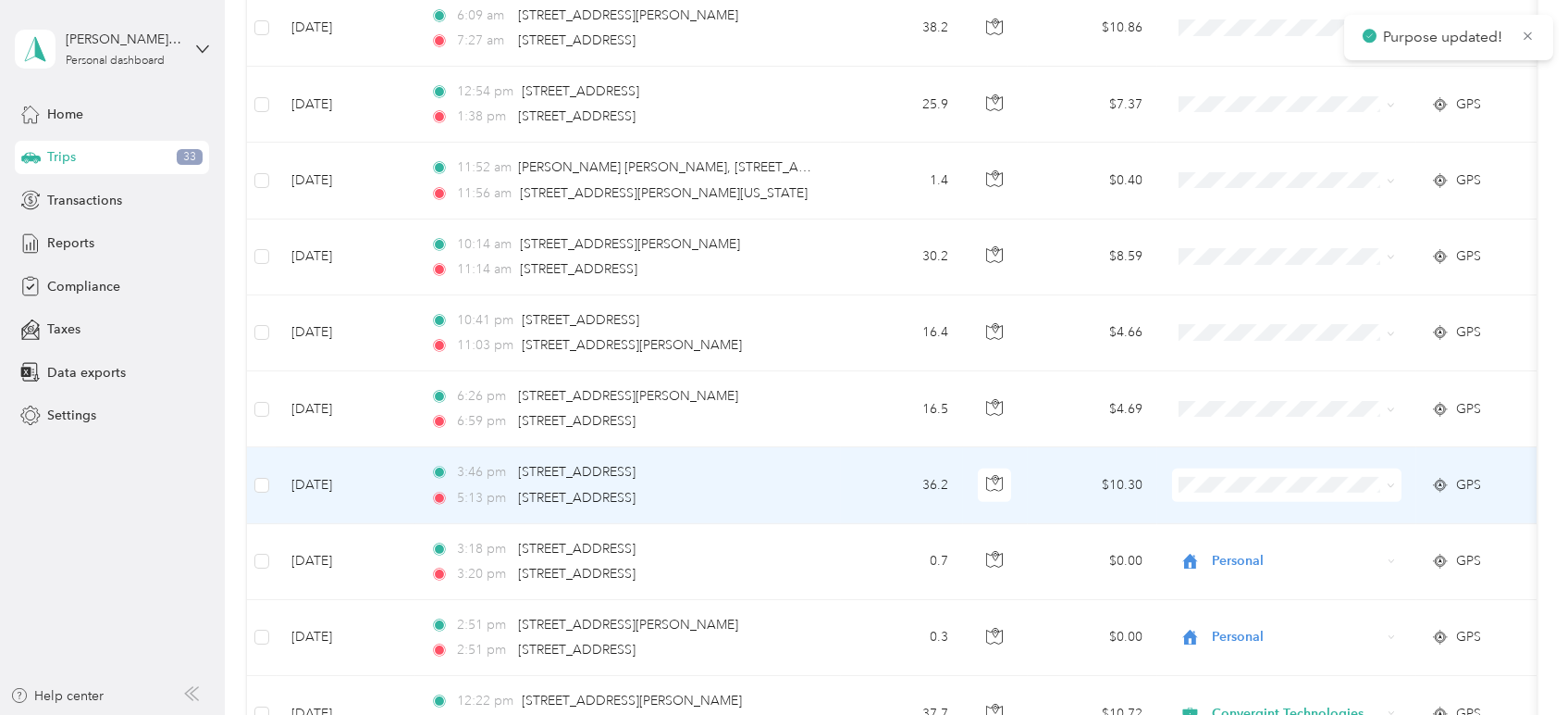
scroll to position [2072, 0]
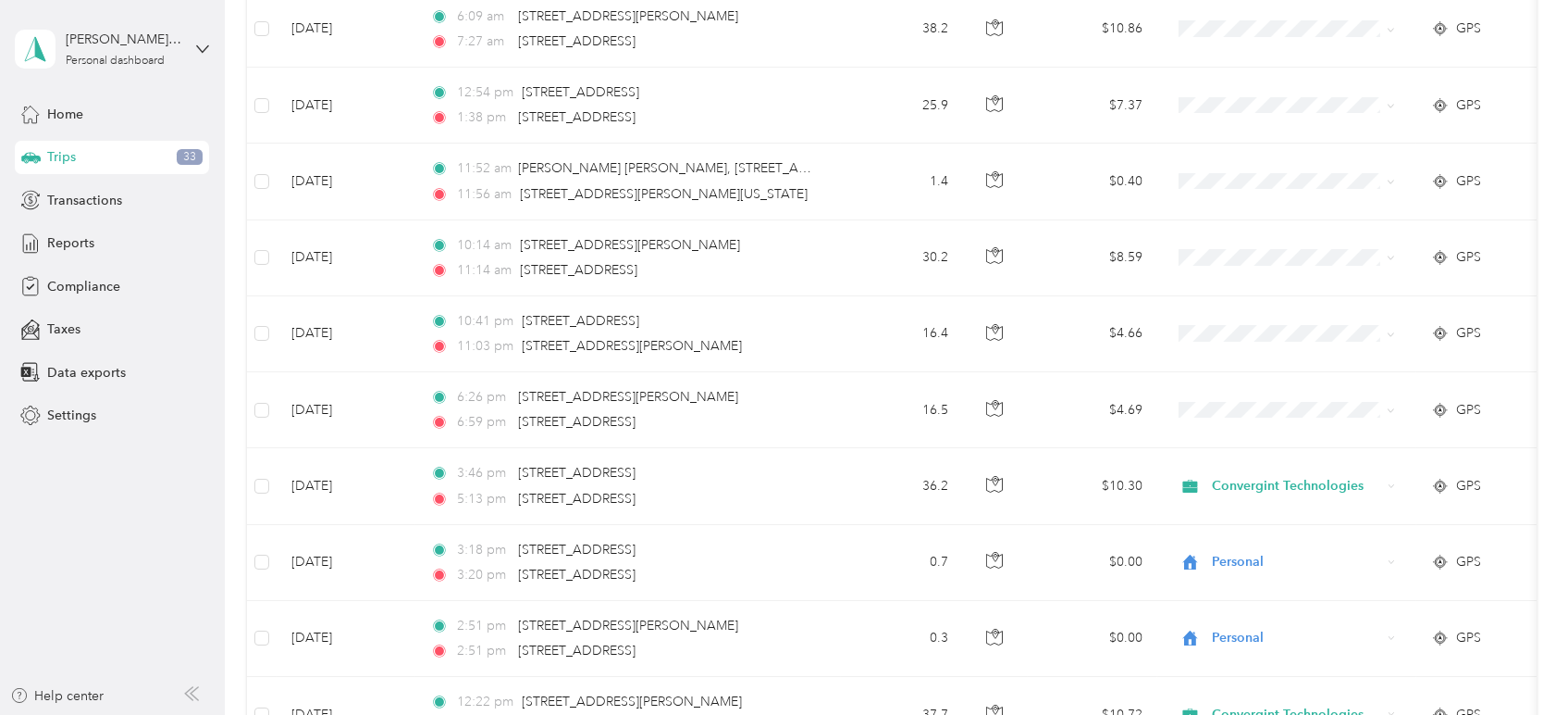
click at [129, 511] on aside "[PERSON_NAME]. [PERSON_NAME] Personal dashboard Home Trips 33 Transactions Repo…" at bounding box center [112, 358] width 225 height 715
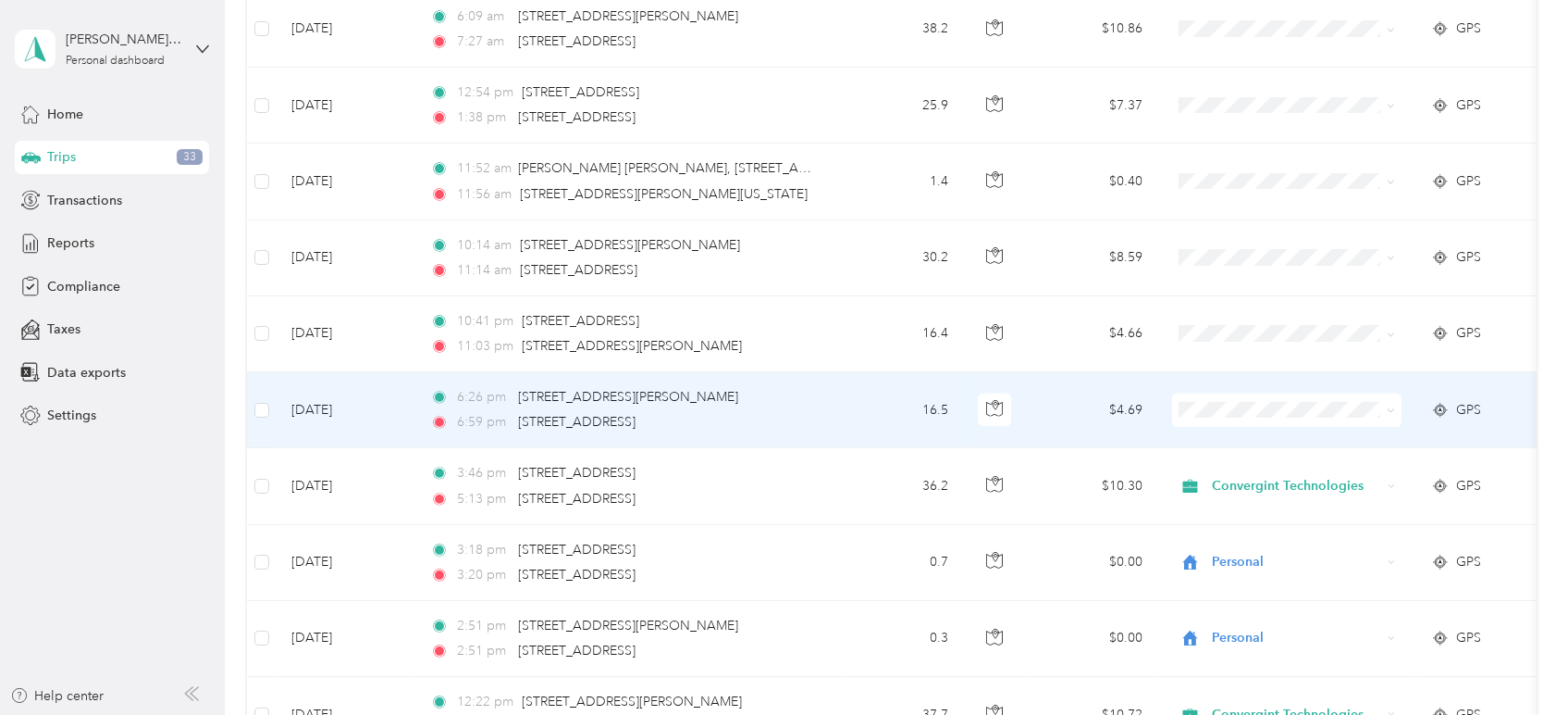
click at [1396, 410] on span at bounding box center [1286, 410] width 230 height 33
click at [1394, 407] on icon at bounding box center [1390, 410] width 9 height 9
click at [1299, 464] on span "Personal" at bounding box center [1303, 466] width 171 height 20
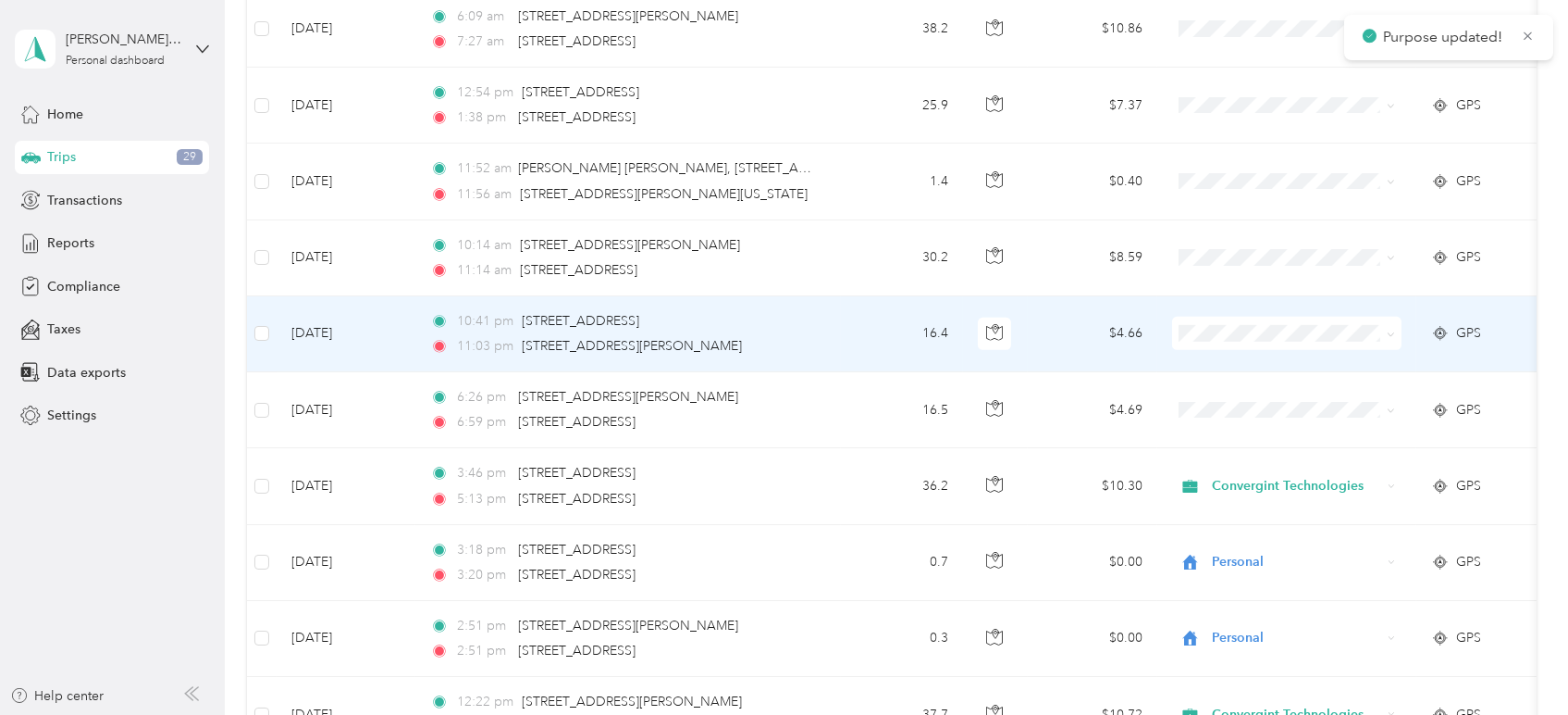
click at [1395, 333] on span at bounding box center [1286, 333] width 230 height 33
click at [1395, 328] on span at bounding box center [1286, 333] width 230 height 33
click at [1392, 330] on icon at bounding box center [1390, 334] width 9 height 9
click at [1271, 397] on span "Personal" at bounding box center [1303, 397] width 171 height 20
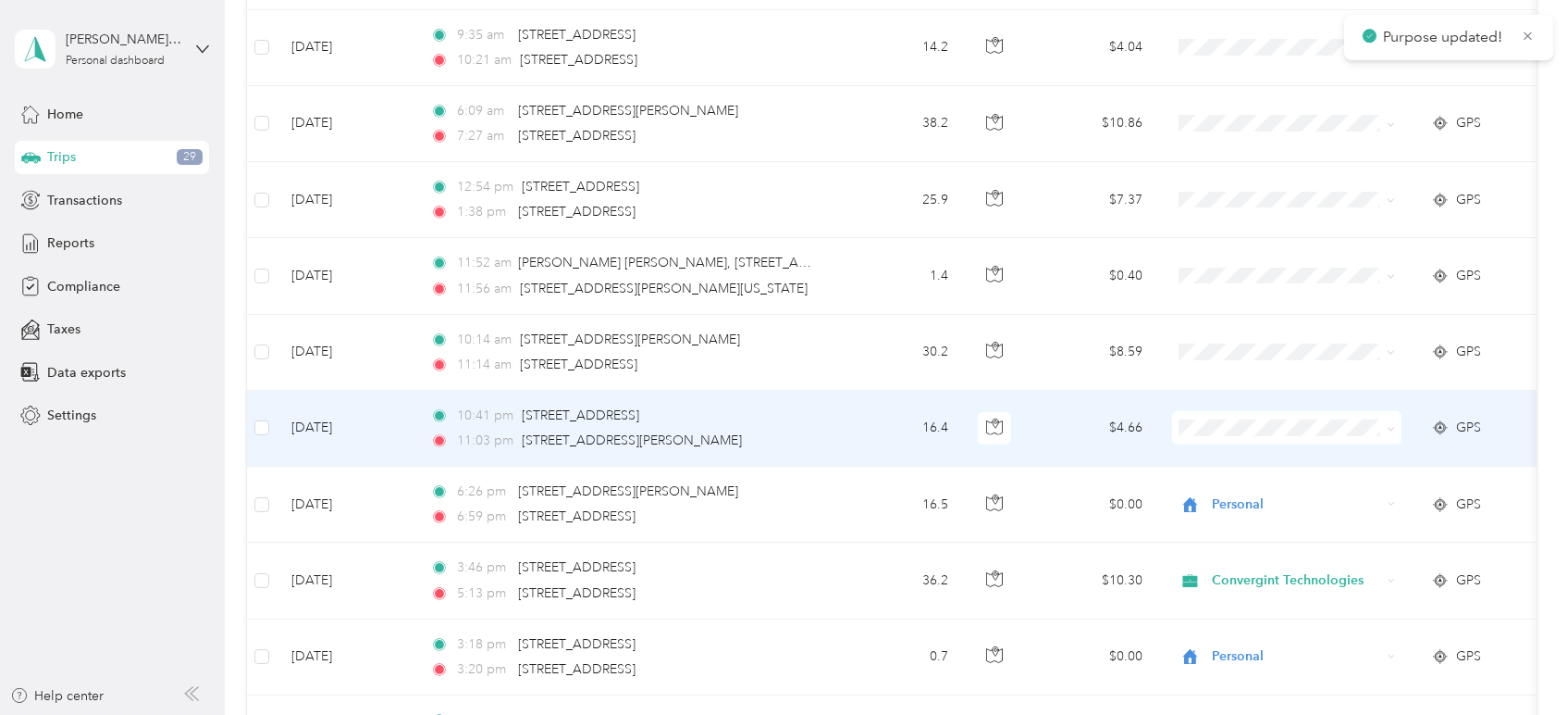
scroll to position [1969, 0]
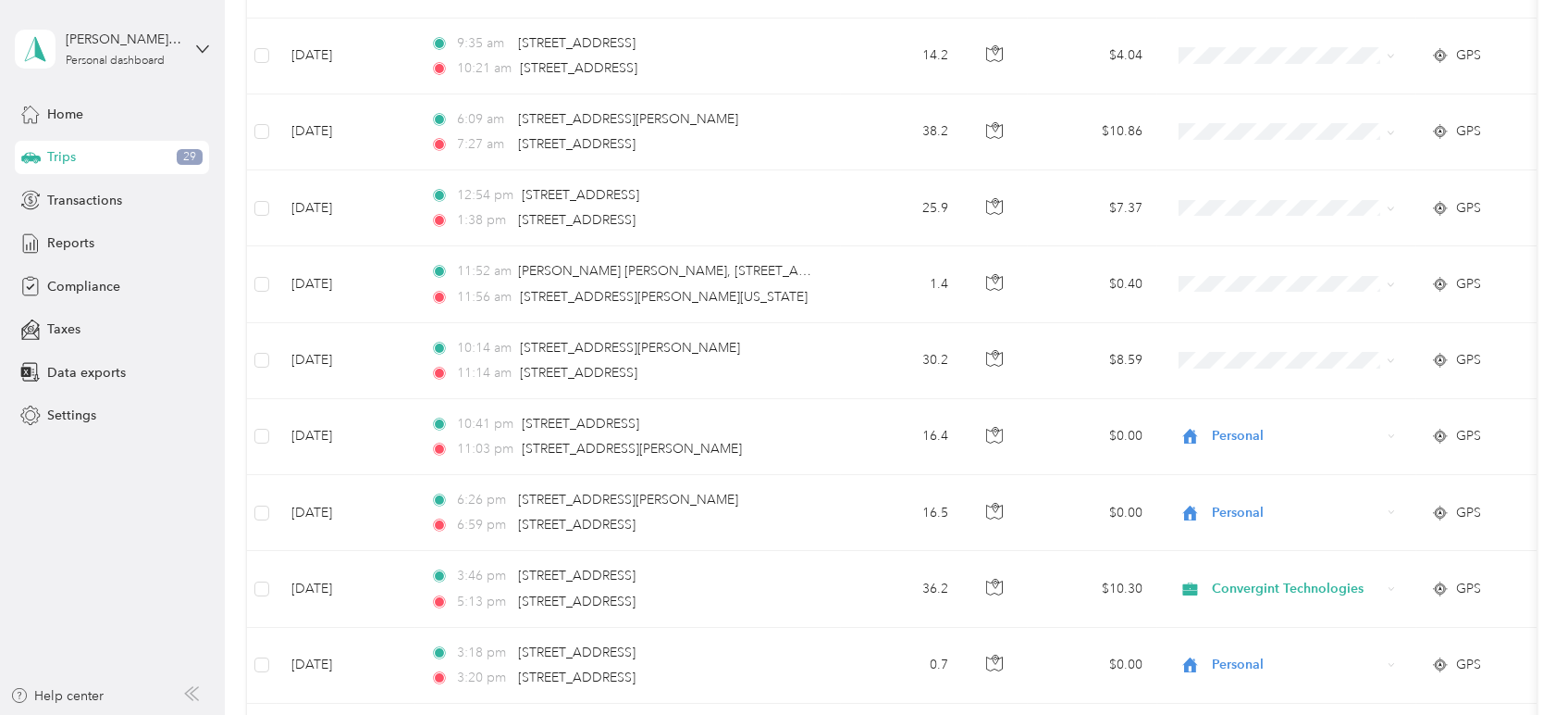
click at [61, 550] on aside "[PERSON_NAME]. [PERSON_NAME] Personal dashboard Home Trips 29 Transactions Repo…" at bounding box center [112, 358] width 225 height 715
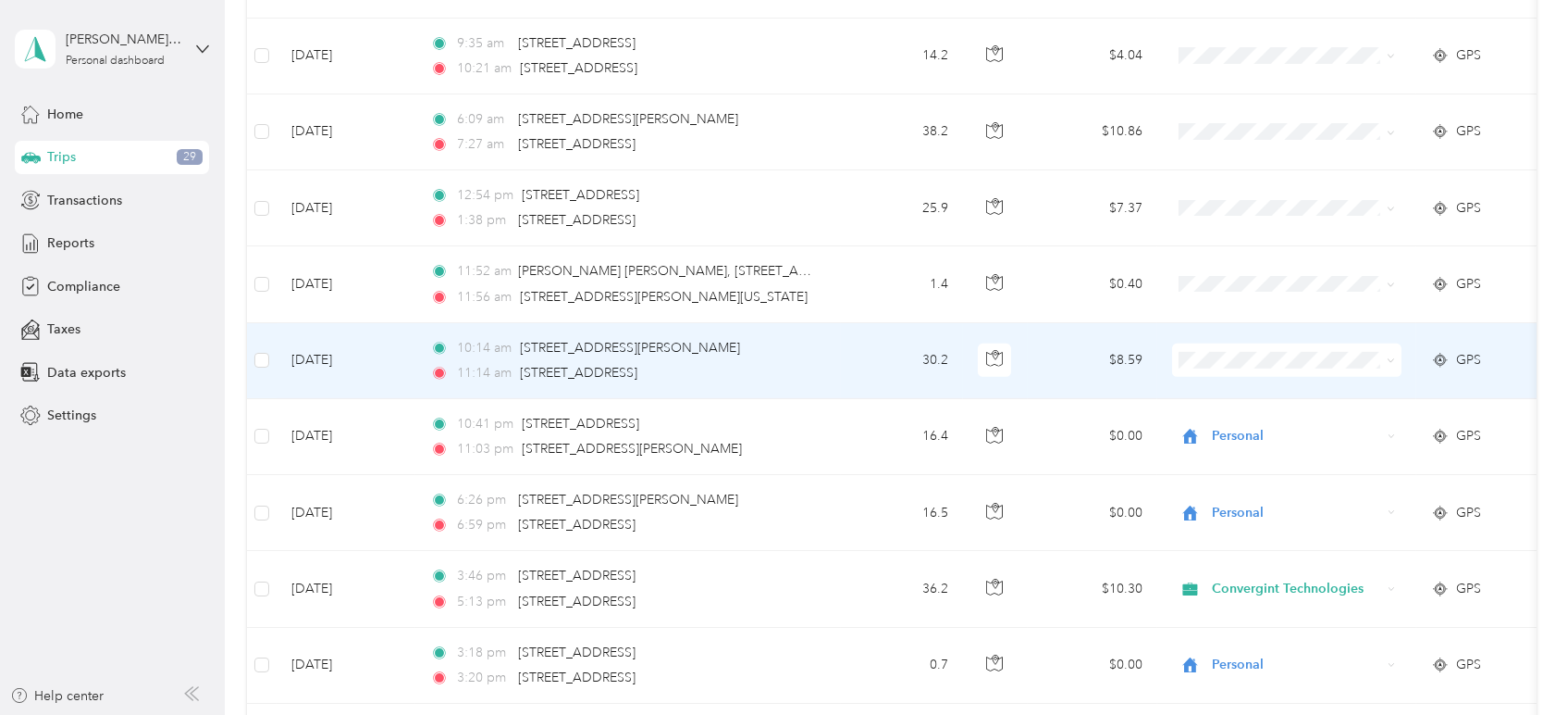
click at [1388, 363] on span at bounding box center [1390, 359] width 9 height 16
click at [1391, 357] on icon at bounding box center [1390, 360] width 9 height 9
click at [1254, 425] on span "Personal" at bounding box center [1303, 425] width 171 height 20
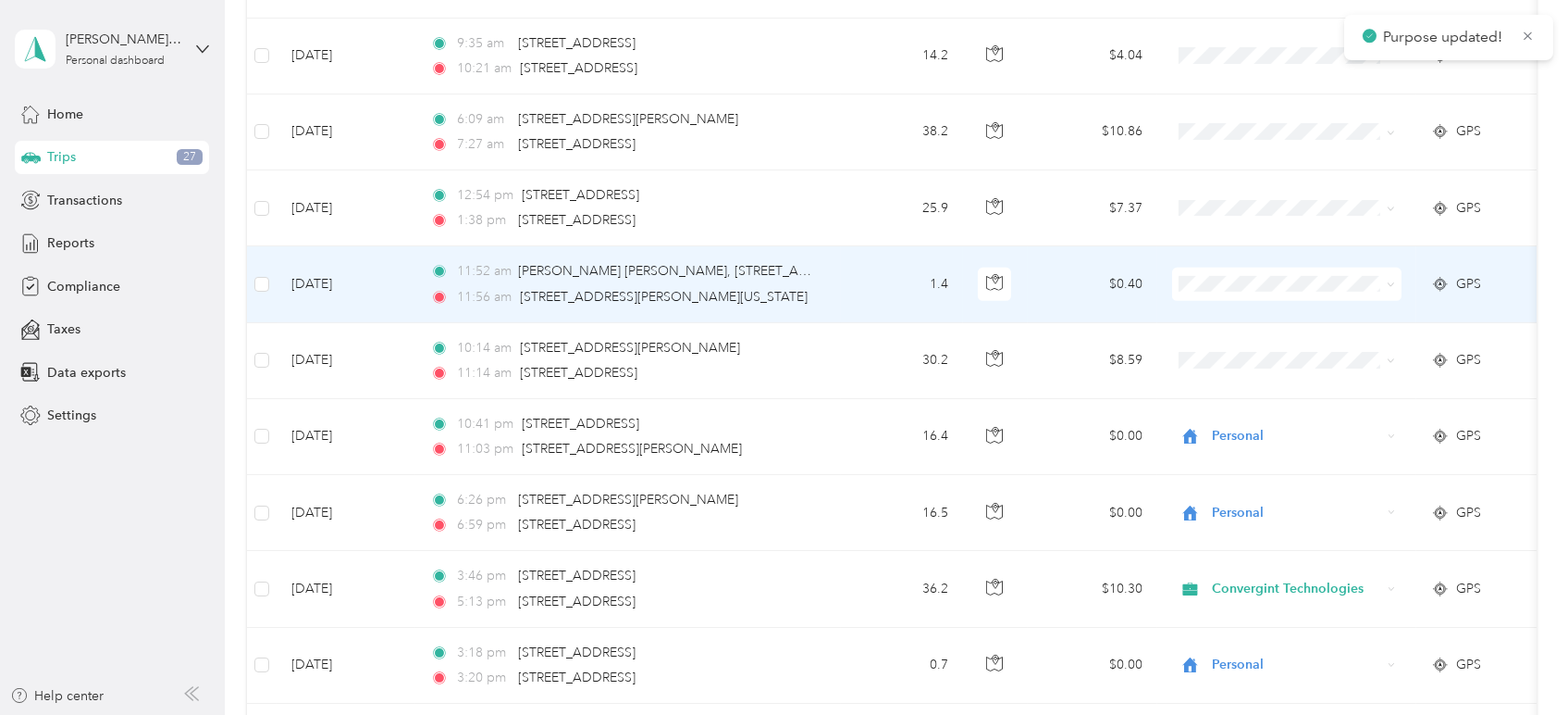
click at [1392, 282] on icon at bounding box center [1390, 285] width 9 height 9
click at [1249, 356] on li "Personal" at bounding box center [1286, 348] width 230 height 32
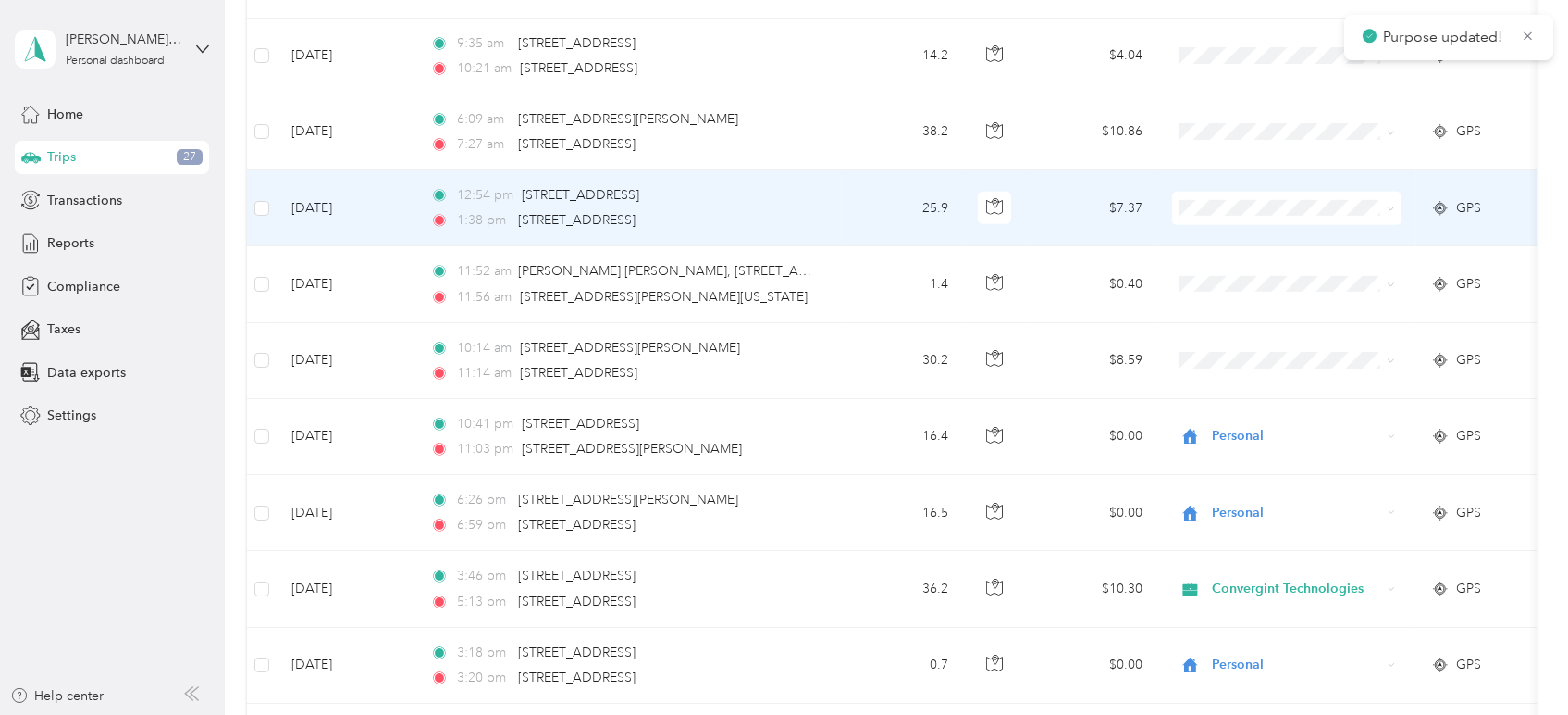
click at [1384, 205] on span at bounding box center [1387, 208] width 15 height 21
click at [1390, 207] on icon at bounding box center [1391, 209] width 6 height 4
click at [1255, 270] on span "Personal" at bounding box center [1303, 269] width 171 height 20
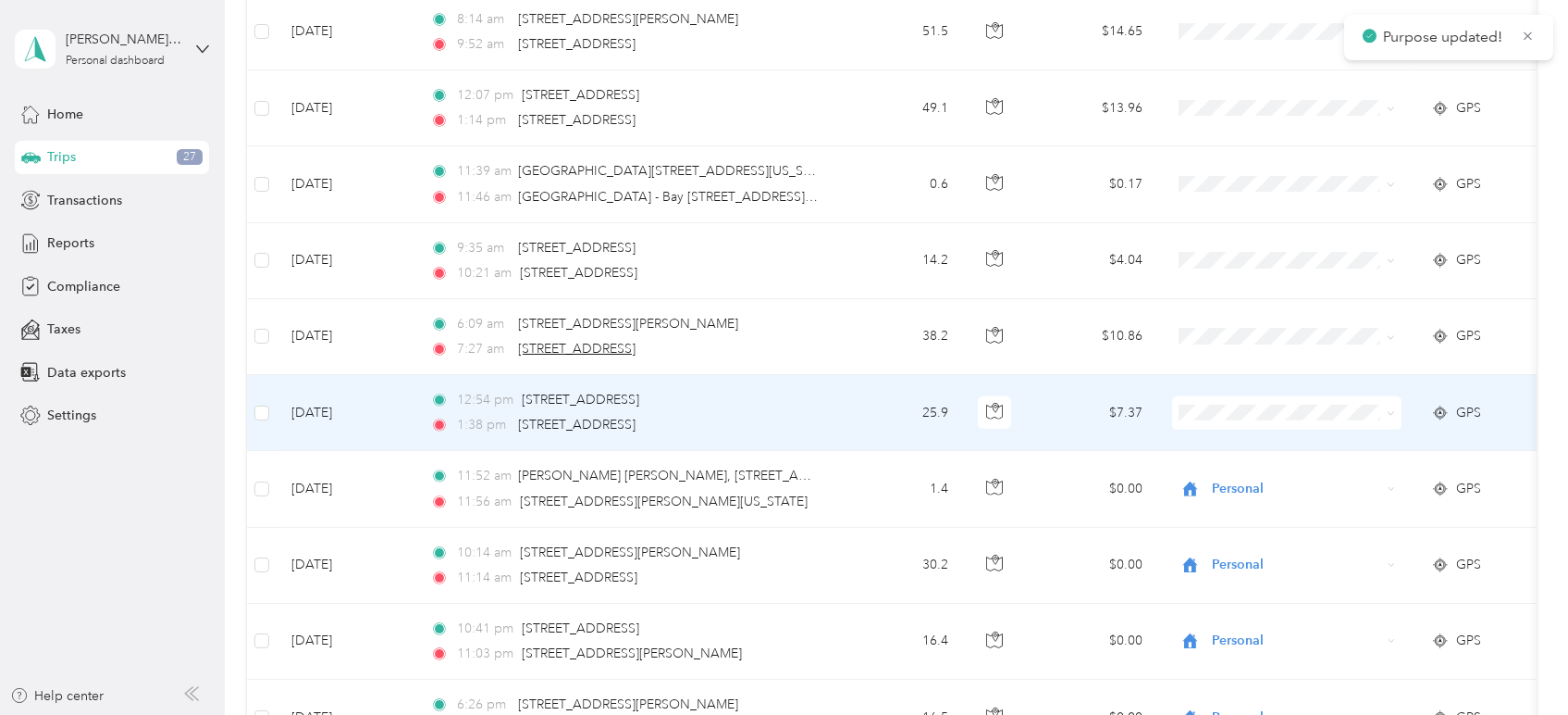
scroll to position [1763, 0]
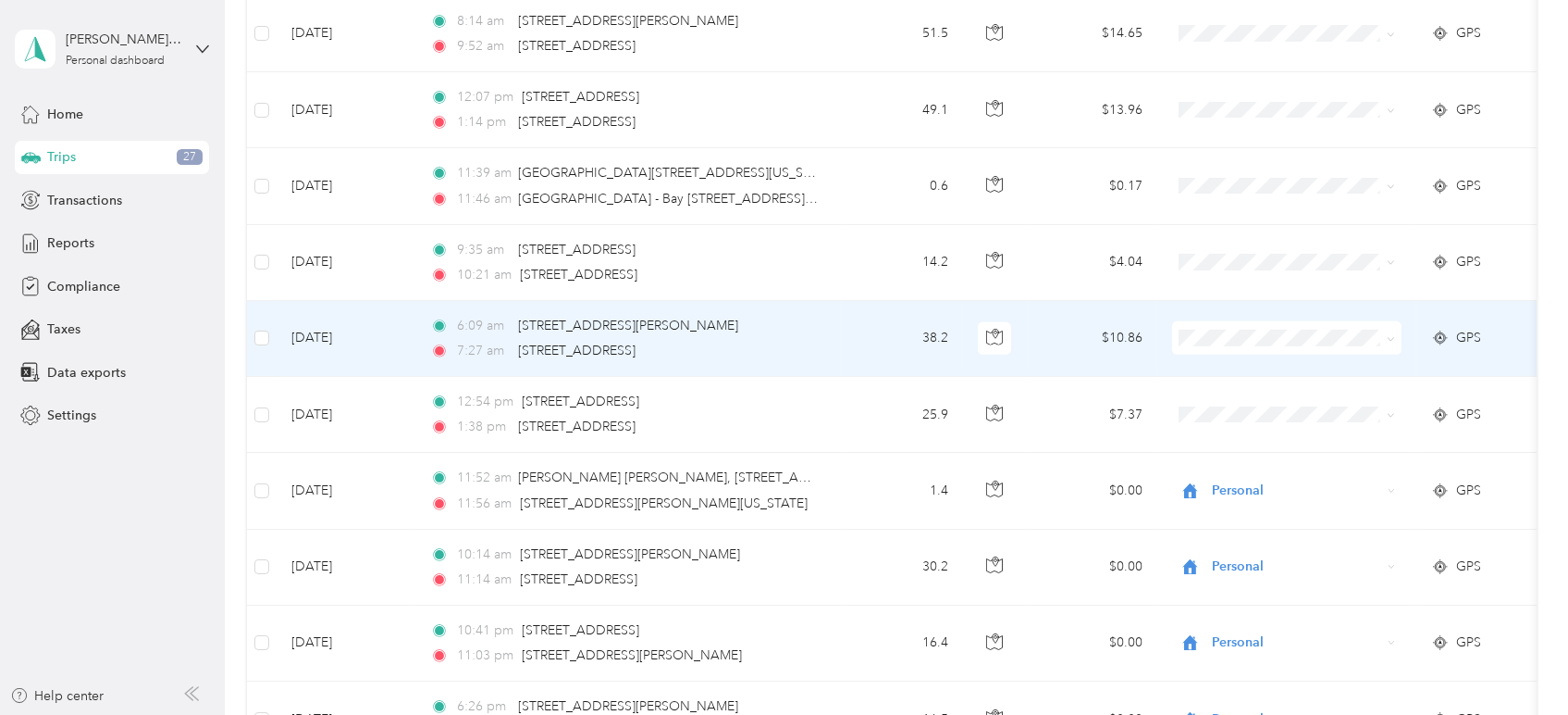
click at [1391, 335] on icon at bounding box center [1390, 339] width 9 height 9
click at [1229, 372] on span "Convergint Technologies" at bounding box center [1303, 370] width 171 height 20
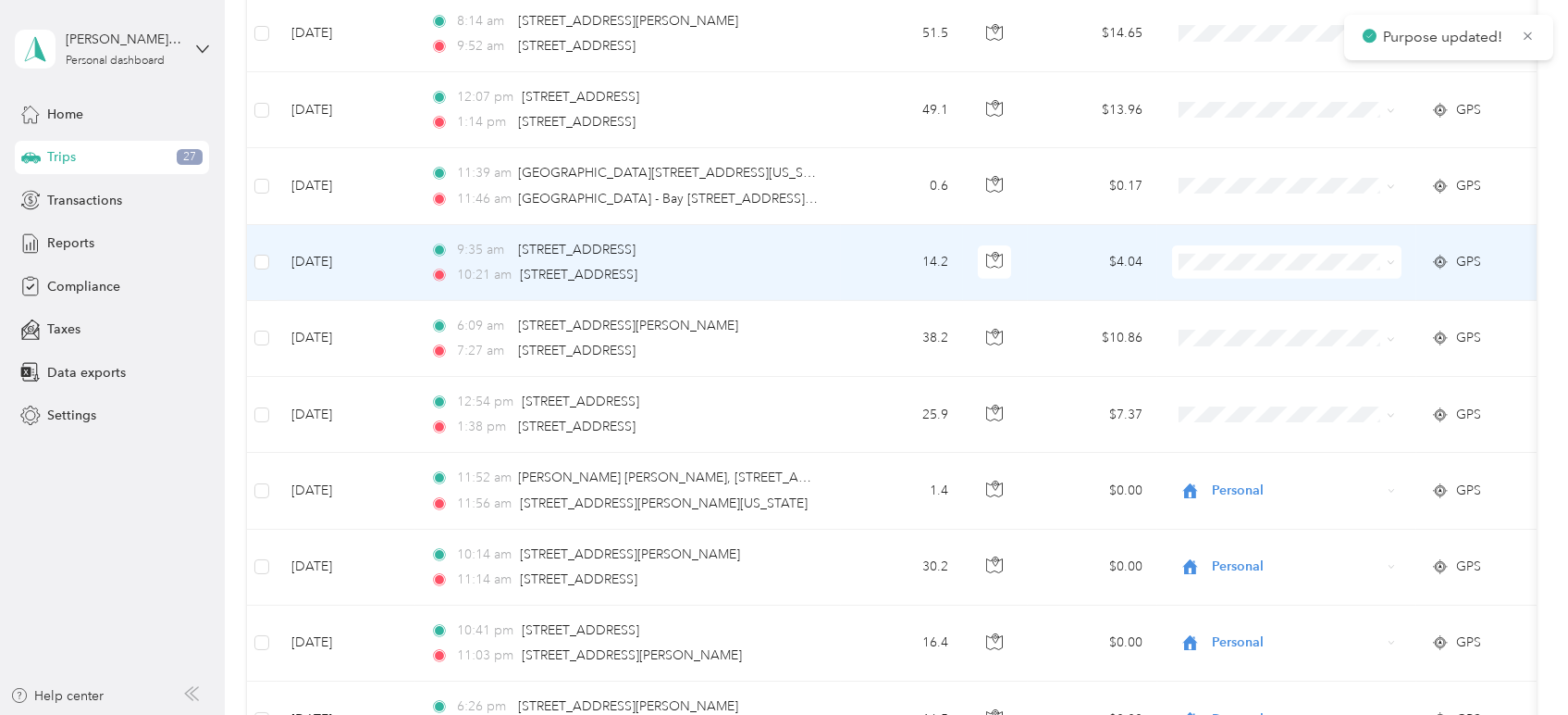
click at [1392, 263] on icon at bounding box center [1390, 262] width 9 height 9
click at [1267, 288] on span "Convergint Technologies" at bounding box center [1303, 288] width 171 height 20
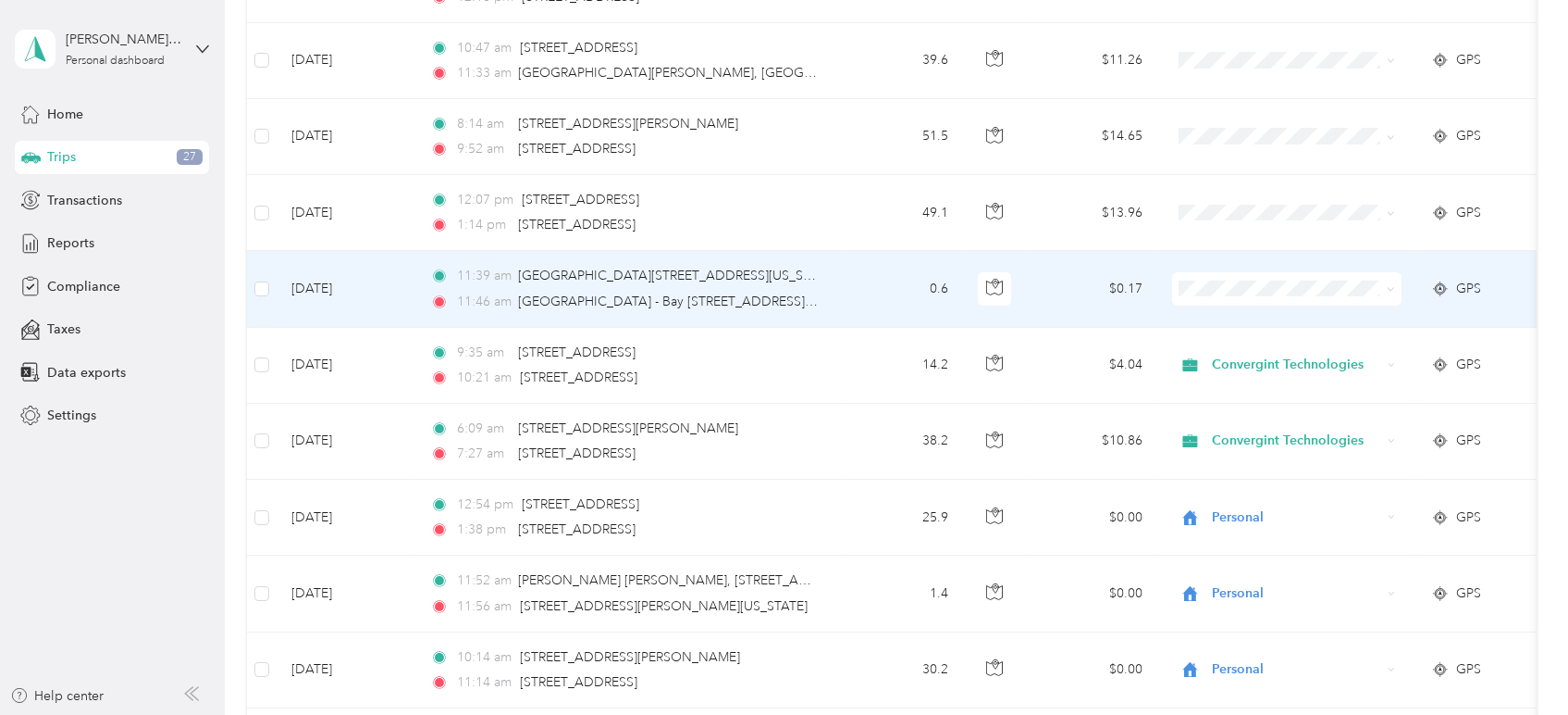
click at [1390, 285] on icon at bounding box center [1390, 288] width 9 height 9
click at [1281, 344] on span "Personal" at bounding box center [1303, 352] width 171 height 20
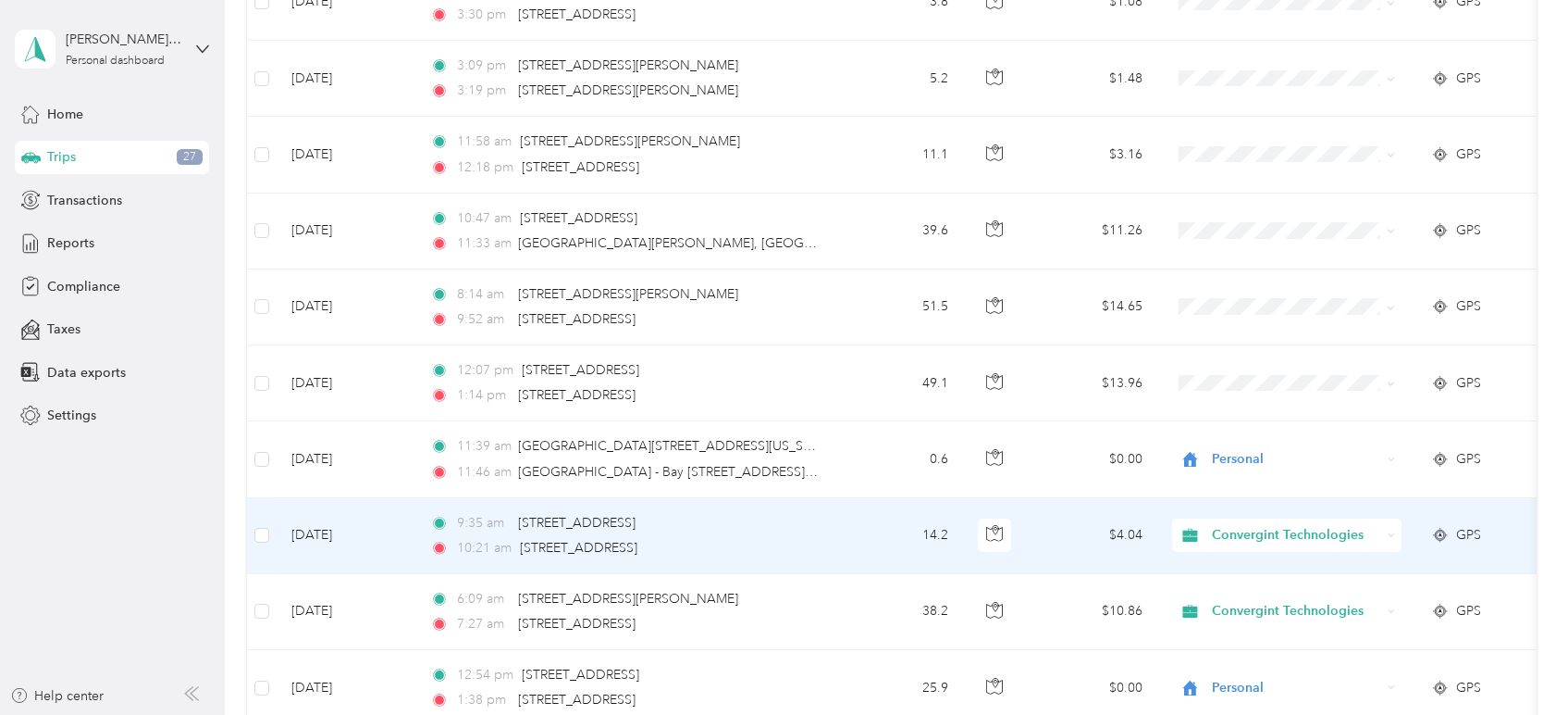
scroll to position [1455, 0]
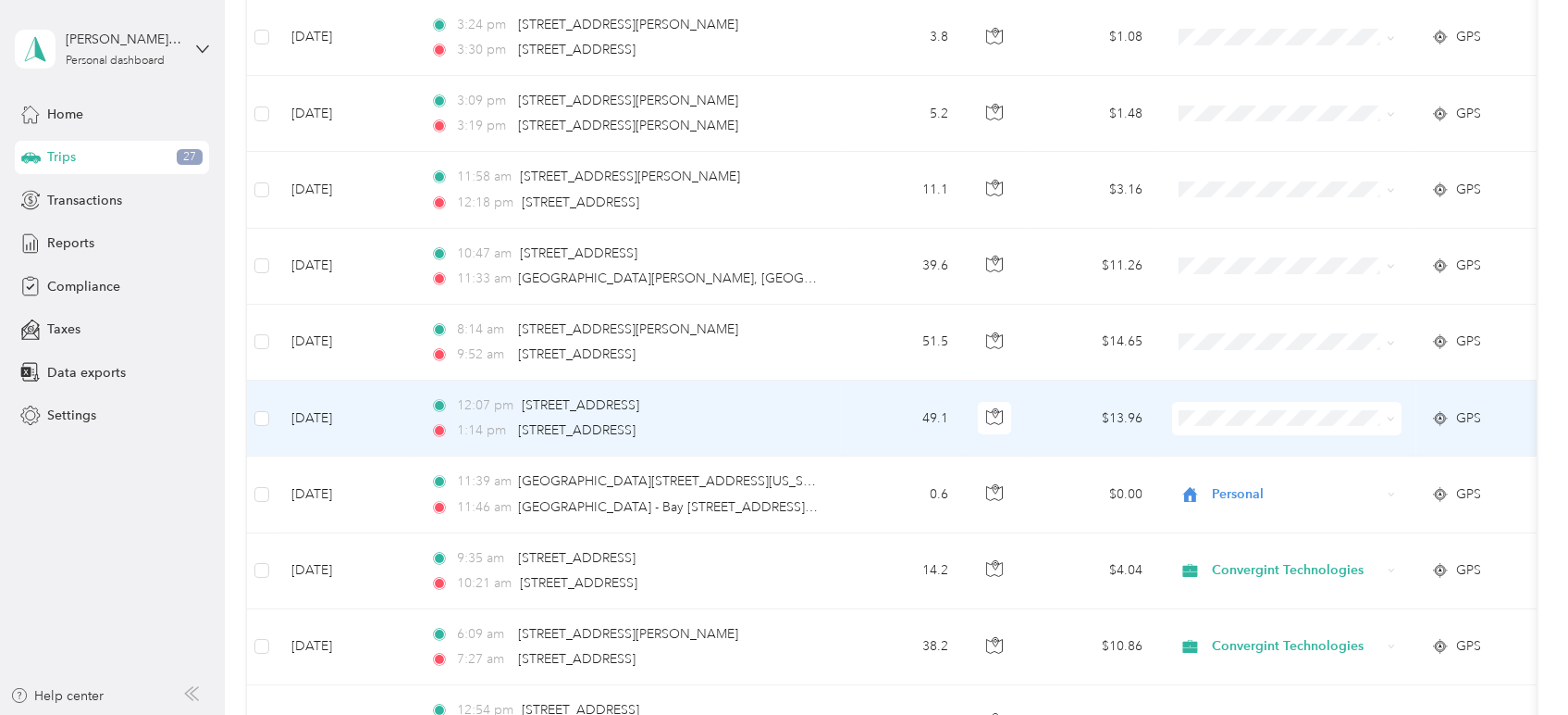
click at [1387, 418] on icon at bounding box center [1390, 419] width 9 height 9
click at [1313, 455] on li "Convergint Technologies" at bounding box center [1286, 450] width 230 height 32
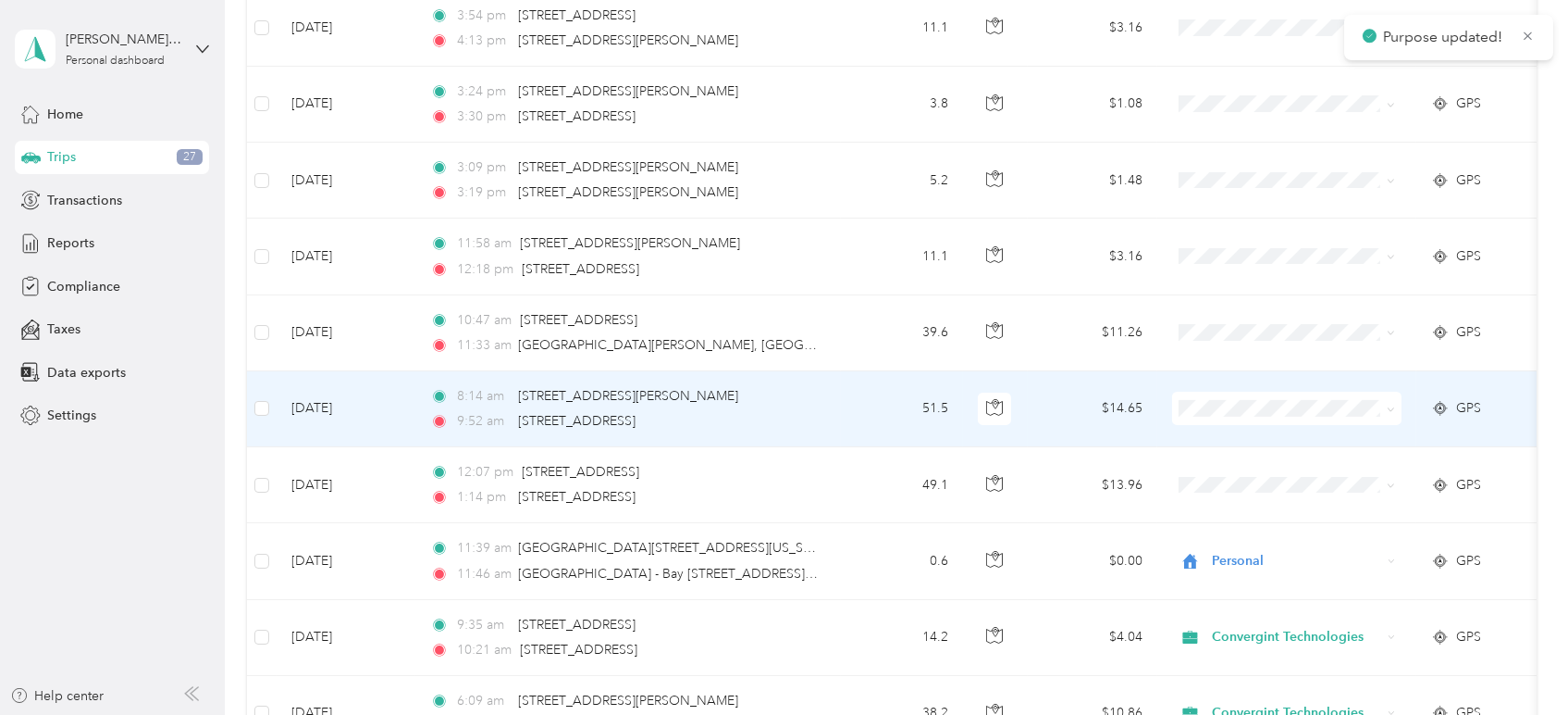
scroll to position [1352, 0]
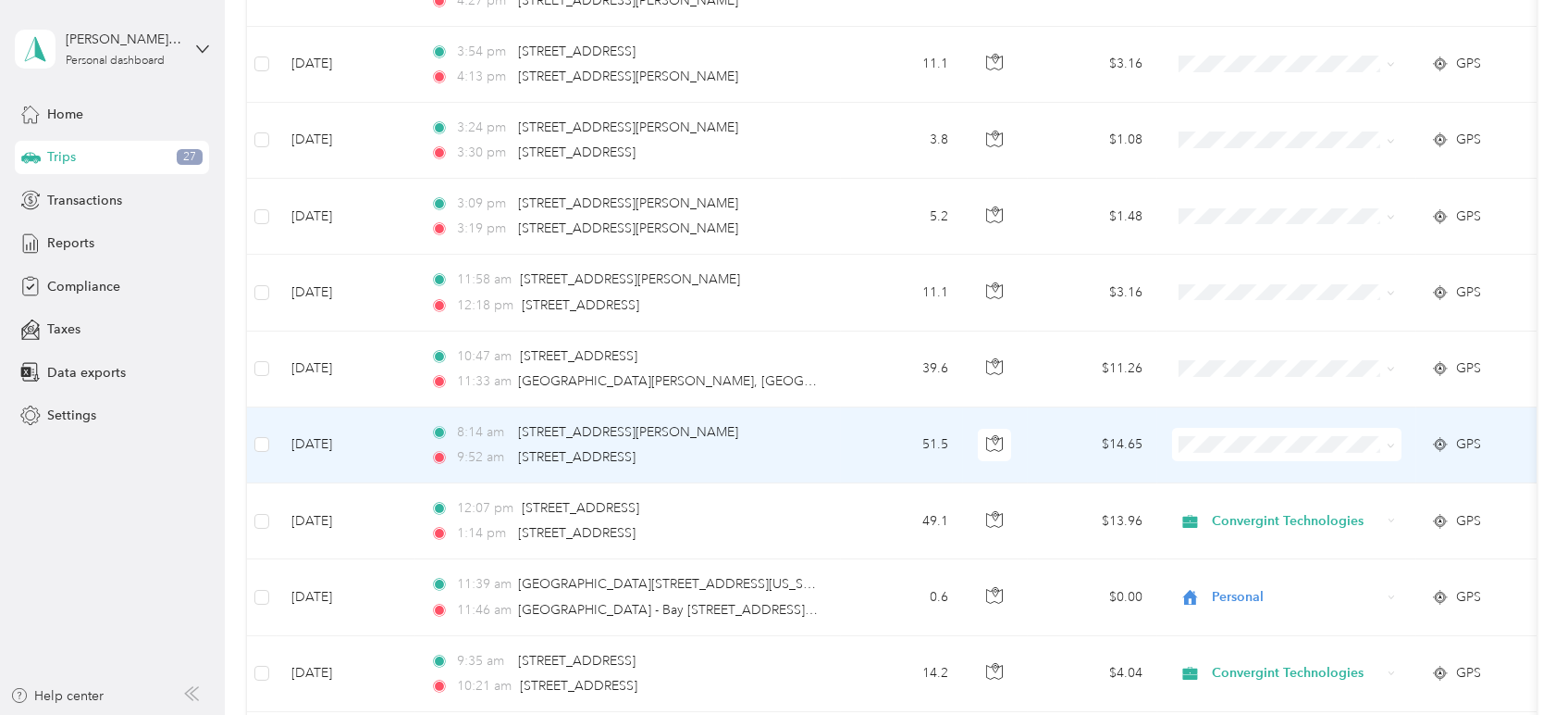
click at [1394, 442] on icon at bounding box center [1390, 445] width 9 height 9
click at [1360, 466] on span "Convergint Technologies" at bounding box center [1303, 476] width 171 height 20
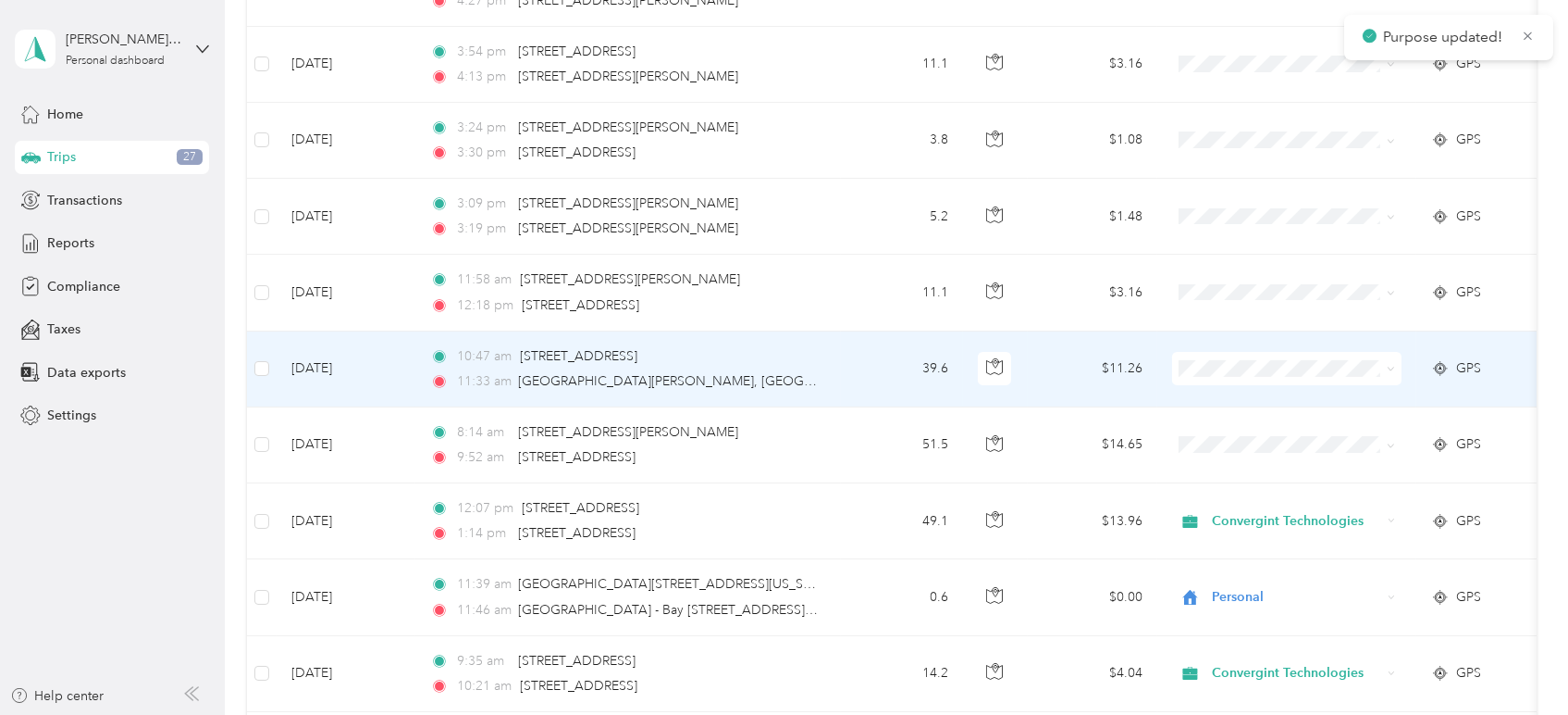
click at [1401, 362] on span at bounding box center [1286, 368] width 230 height 33
click at [1388, 365] on icon at bounding box center [1390, 369] width 9 height 9
click at [1377, 395] on span "Convergint Technologies" at bounding box center [1303, 400] width 171 height 20
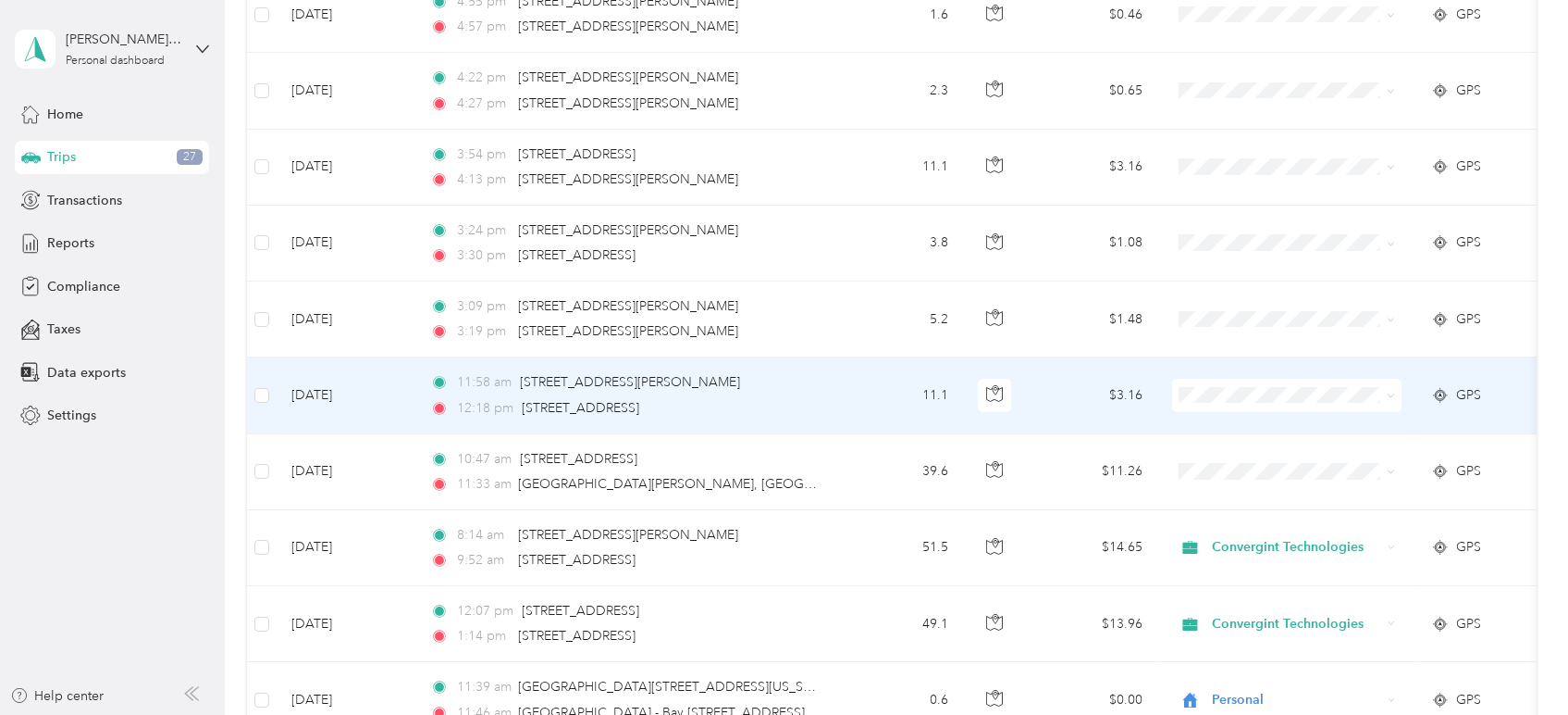
click at [1389, 392] on icon at bounding box center [1390, 395] width 9 height 9
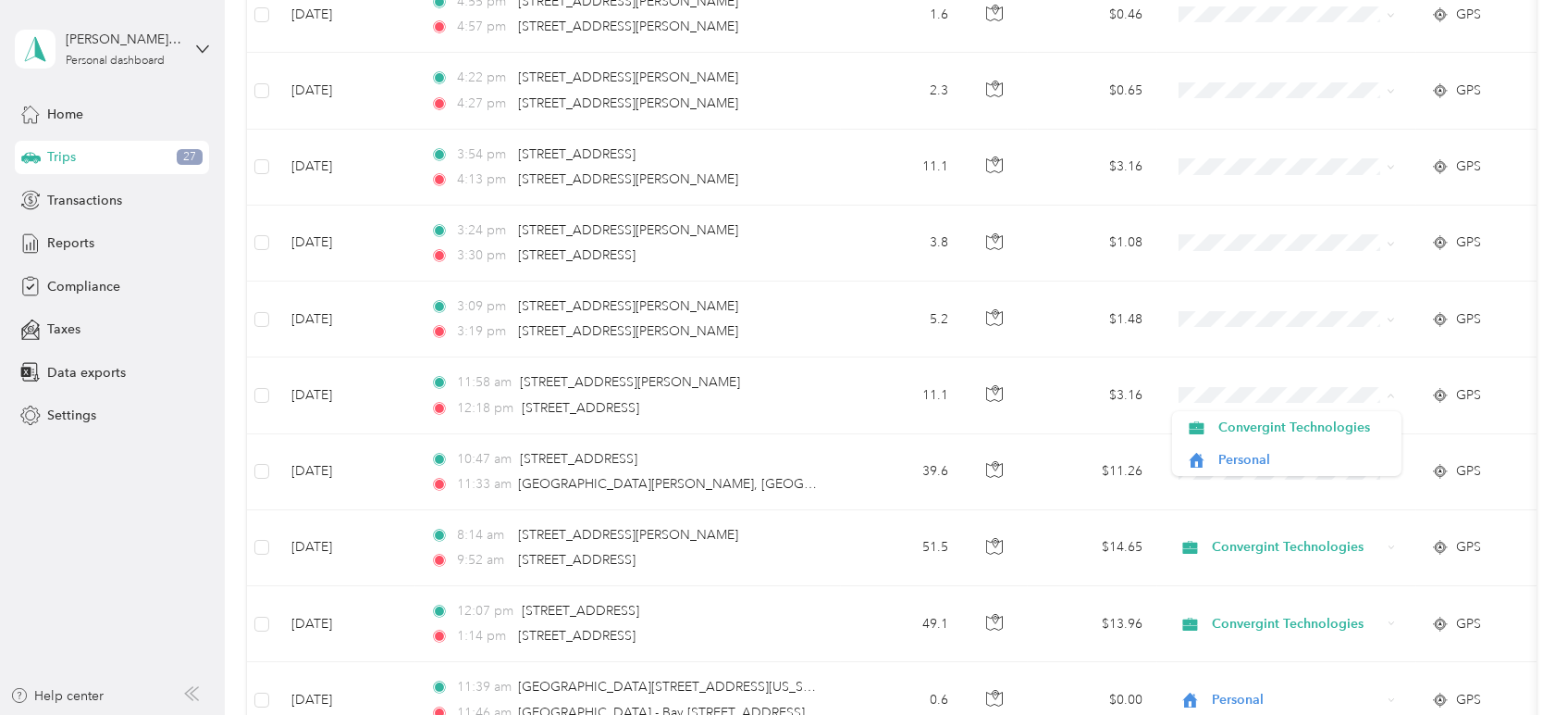
click at [99, 480] on aside "[PERSON_NAME]. [PERSON_NAME] Personal dashboard Home Trips 27 Transactions Repo…" at bounding box center [112, 358] width 225 height 715
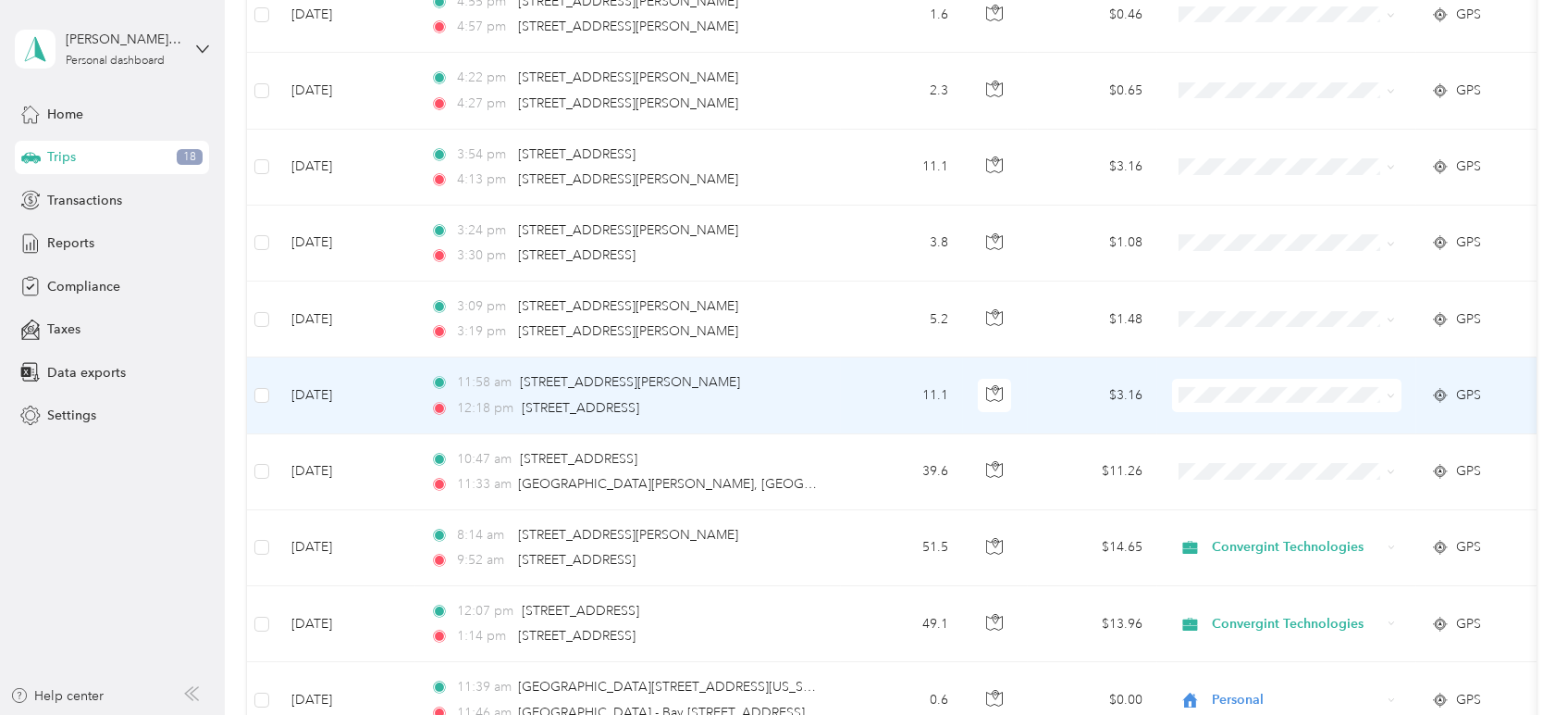
click at [1387, 398] on span at bounding box center [1390, 394] width 9 height 16
click at [1391, 392] on icon at bounding box center [1390, 395] width 9 height 9
click at [1258, 461] on span "Personal" at bounding box center [1303, 460] width 171 height 20
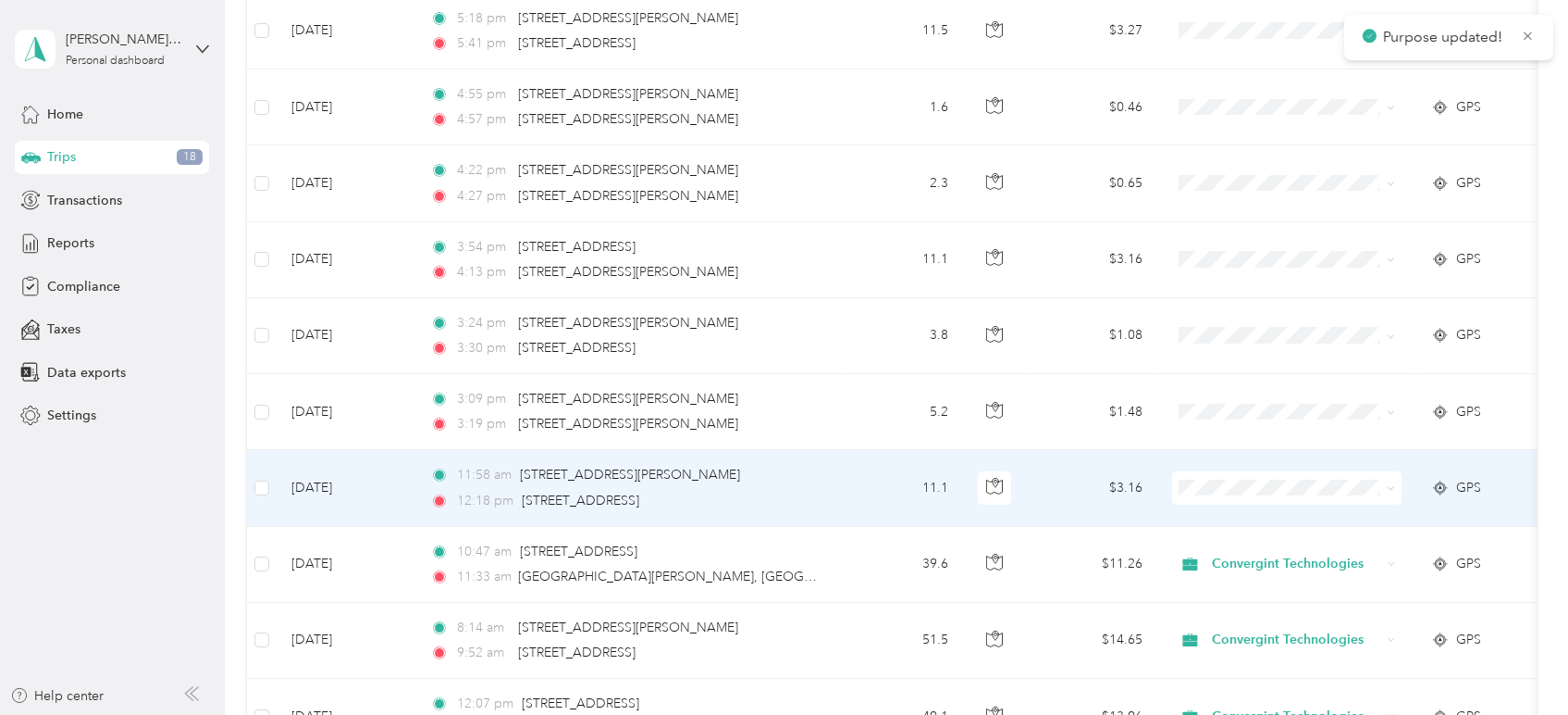
scroll to position [1146, 0]
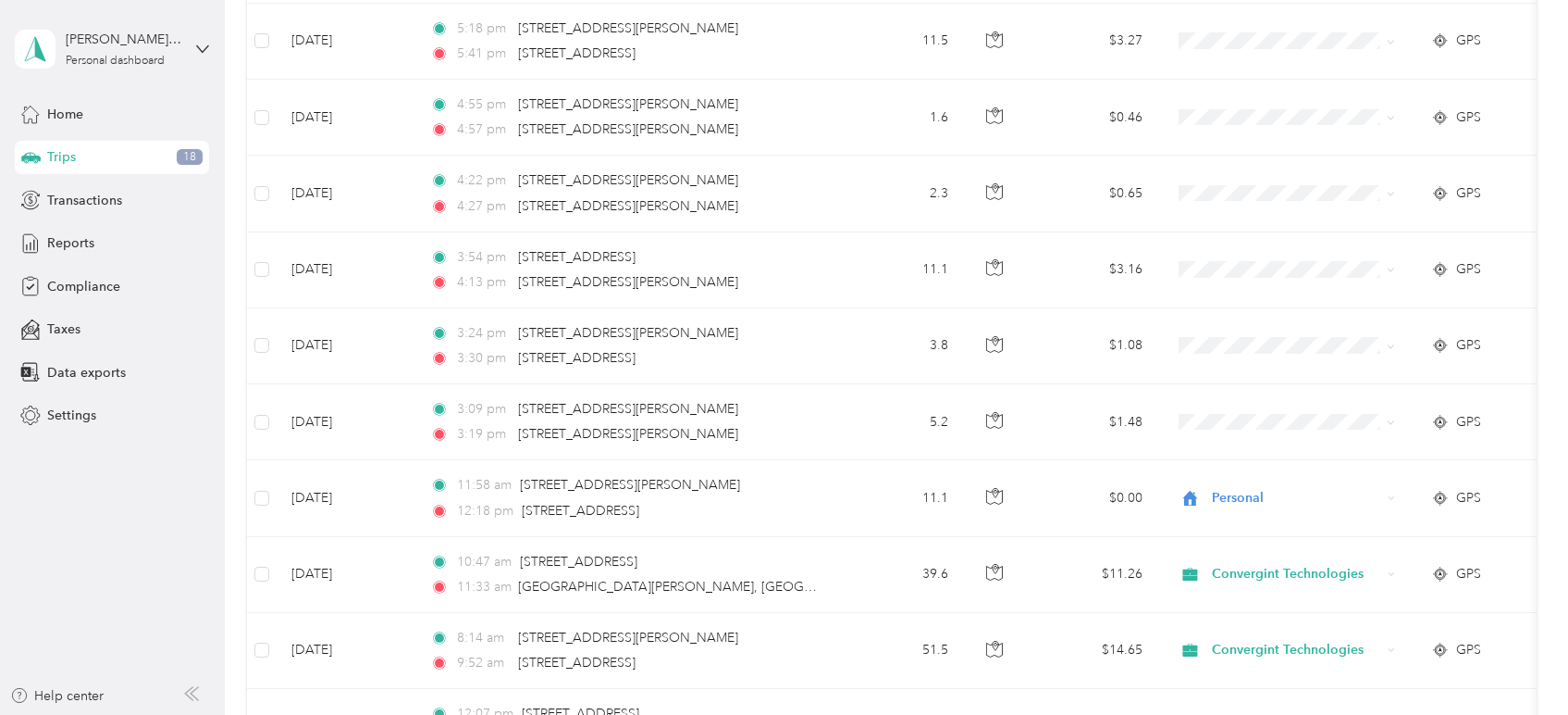
click at [135, 494] on aside "[PERSON_NAME]. [PERSON_NAME] Personal dashboard Home Trips 18 Transactions Repo…" at bounding box center [112, 358] width 225 height 715
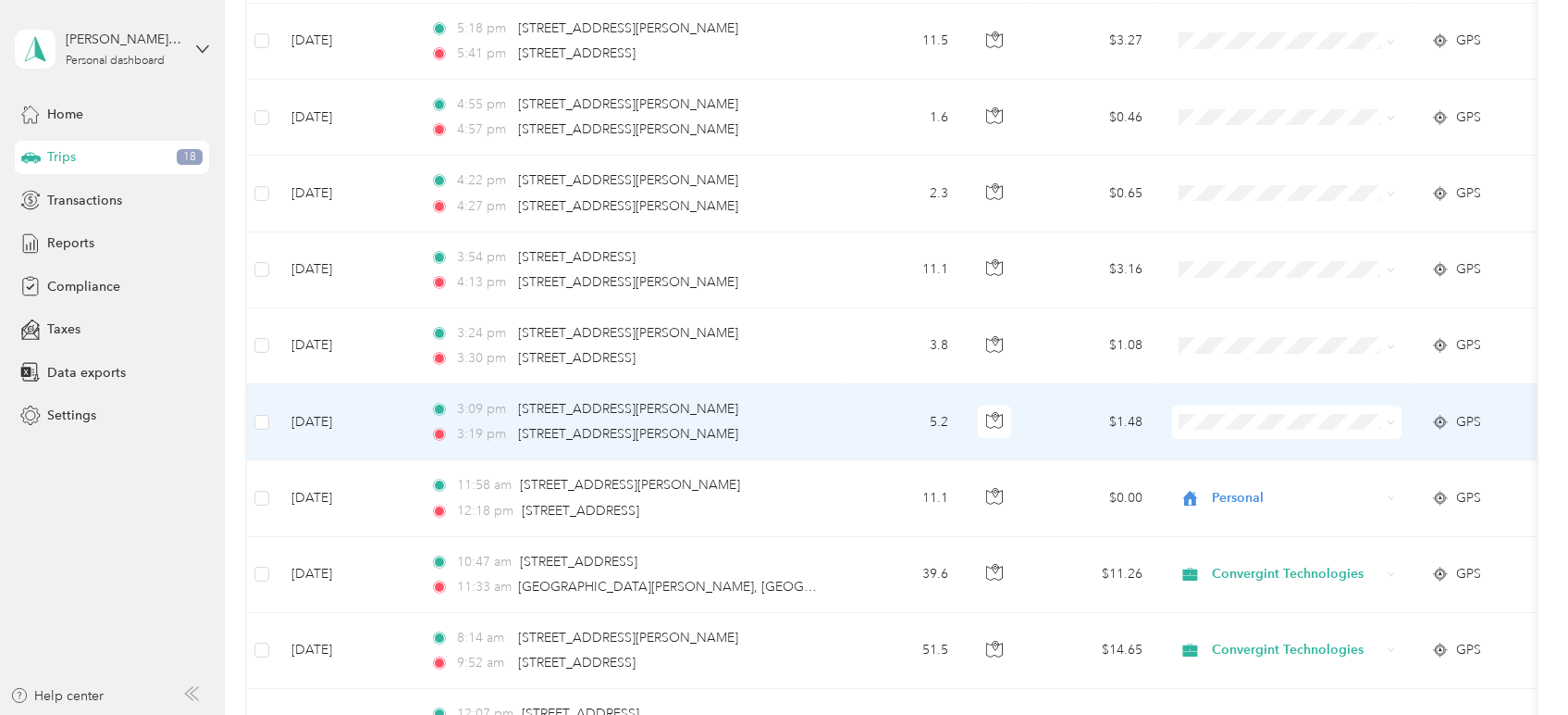
click at [1388, 427] on span at bounding box center [1390, 422] width 9 height 16
click at [1394, 421] on icon at bounding box center [1390, 422] width 9 height 9
click at [1398, 420] on span at bounding box center [1286, 422] width 230 height 33
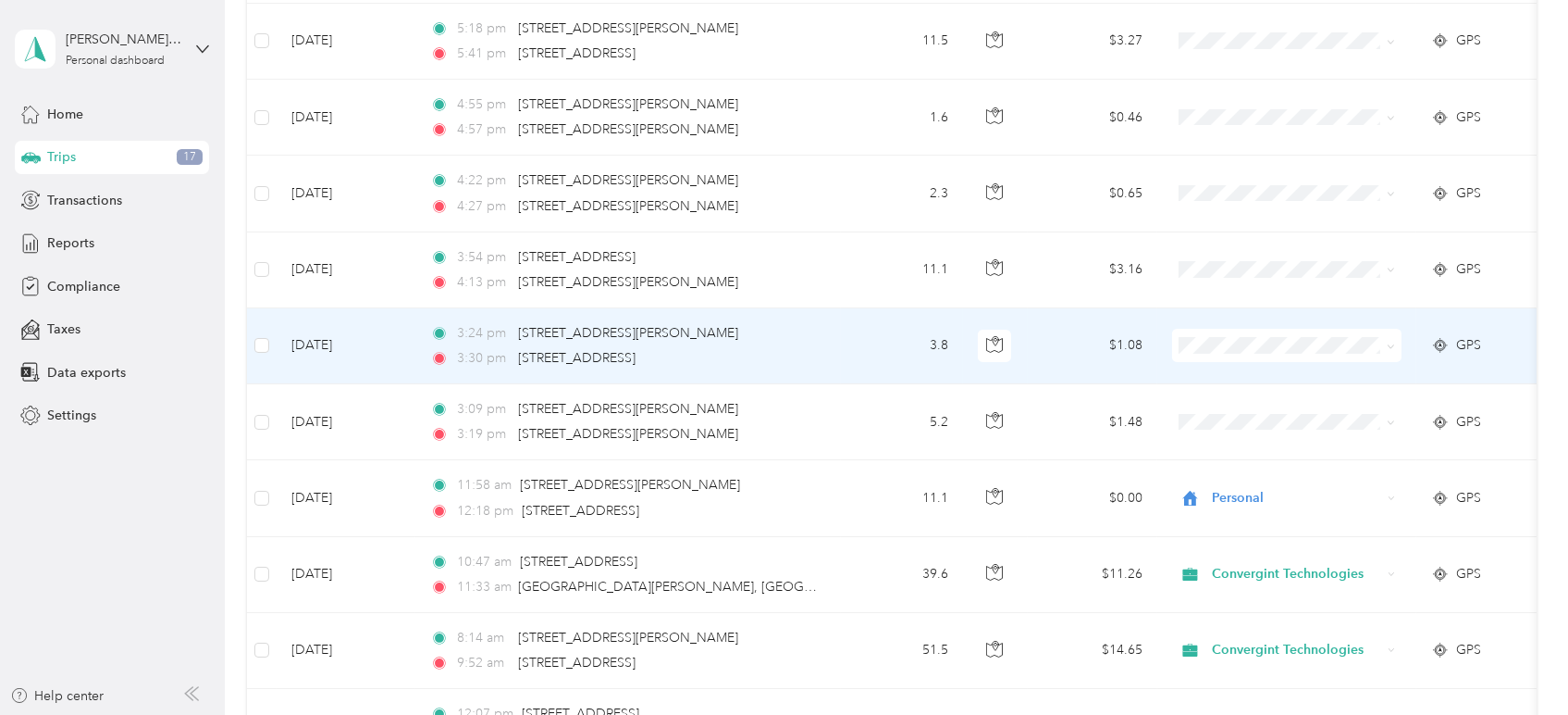
click at [1387, 351] on span at bounding box center [1387, 345] width 15 height 21
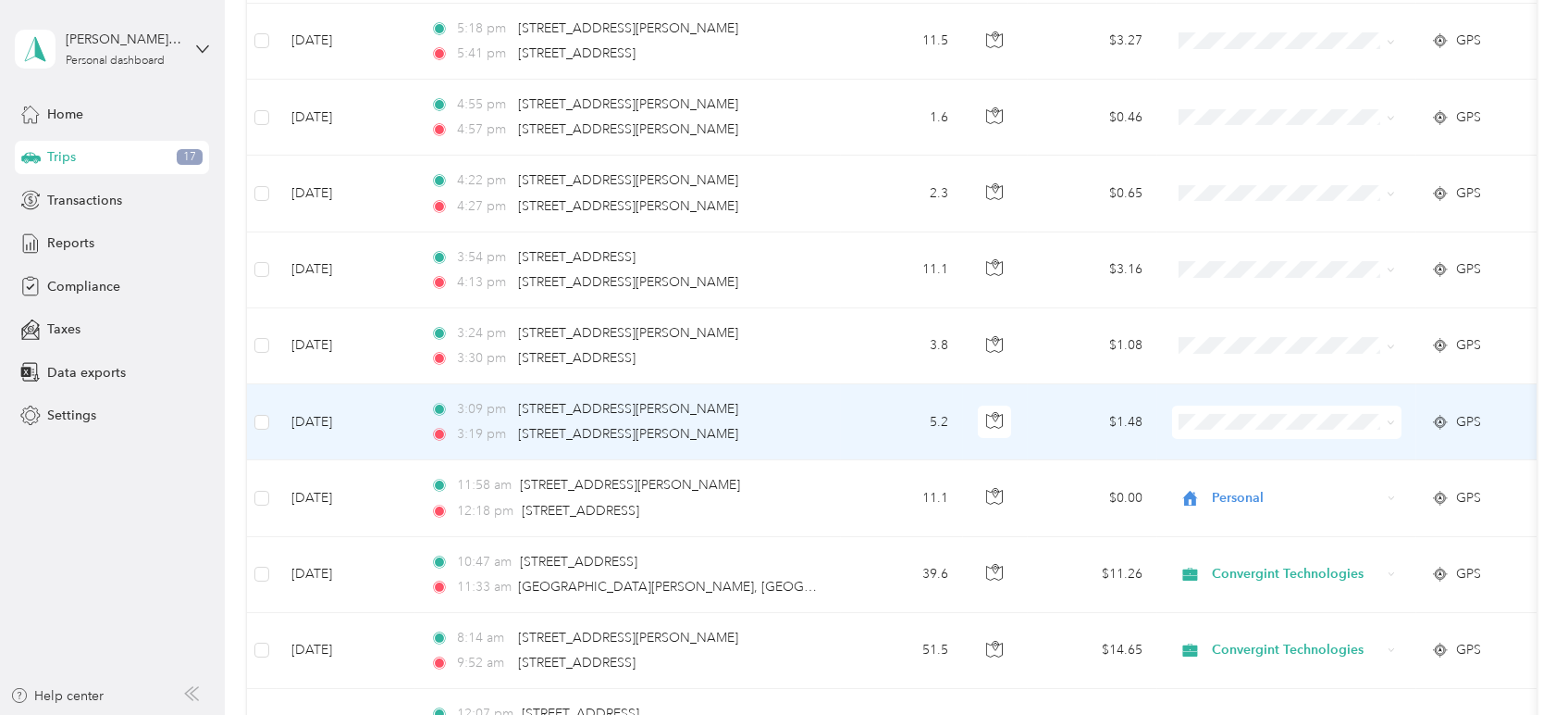
click at [1387, 421] on icon at bounding box center [1390, 422] width 9 height 9
click at [1259, 491] on li "Personal" at bounding box center [1286, 486] width 230 height 32
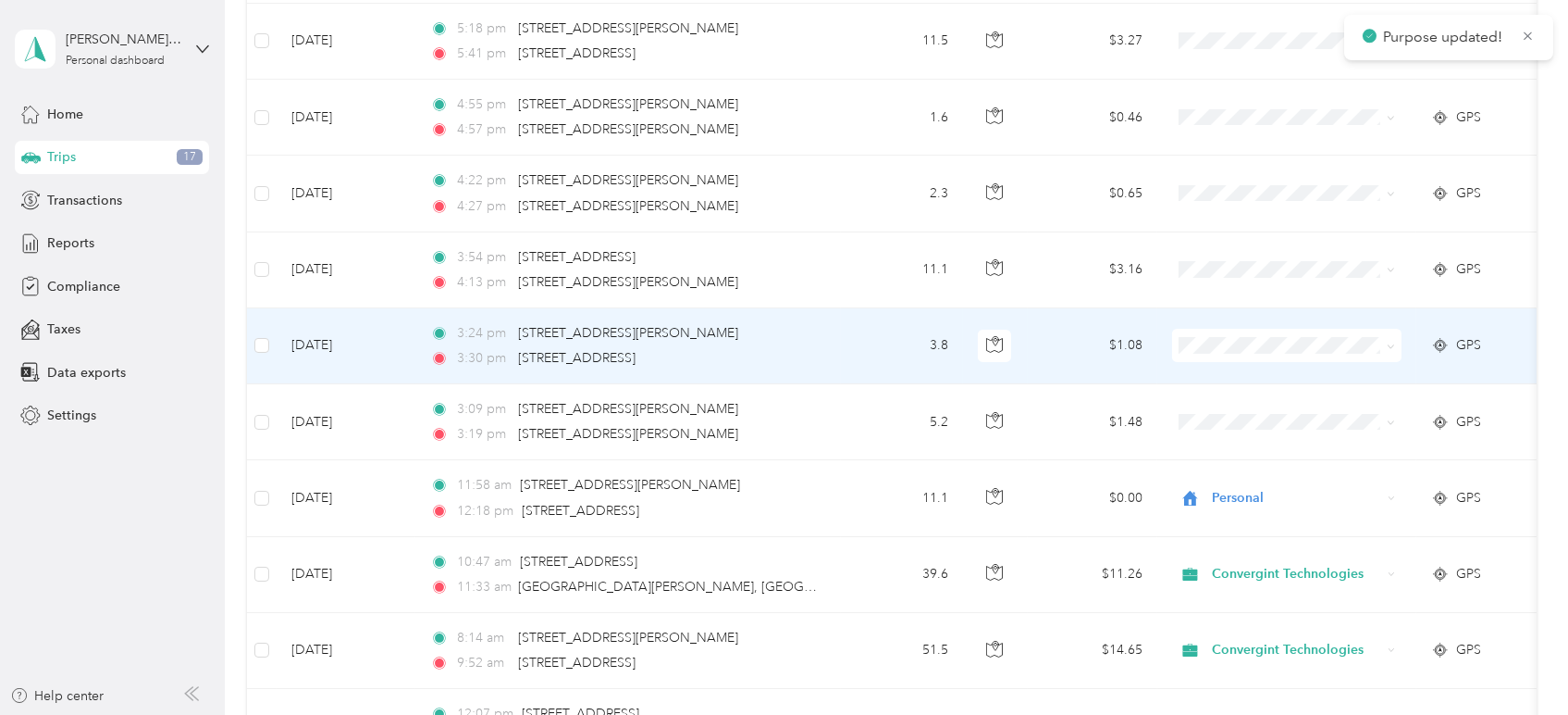
click at [1388, 344] on icon at bounding box center [1391, 346] width 6 height 4
click at [1291, 412] on span "Personal" at bounding box center [1303, 405] width 171 height 20
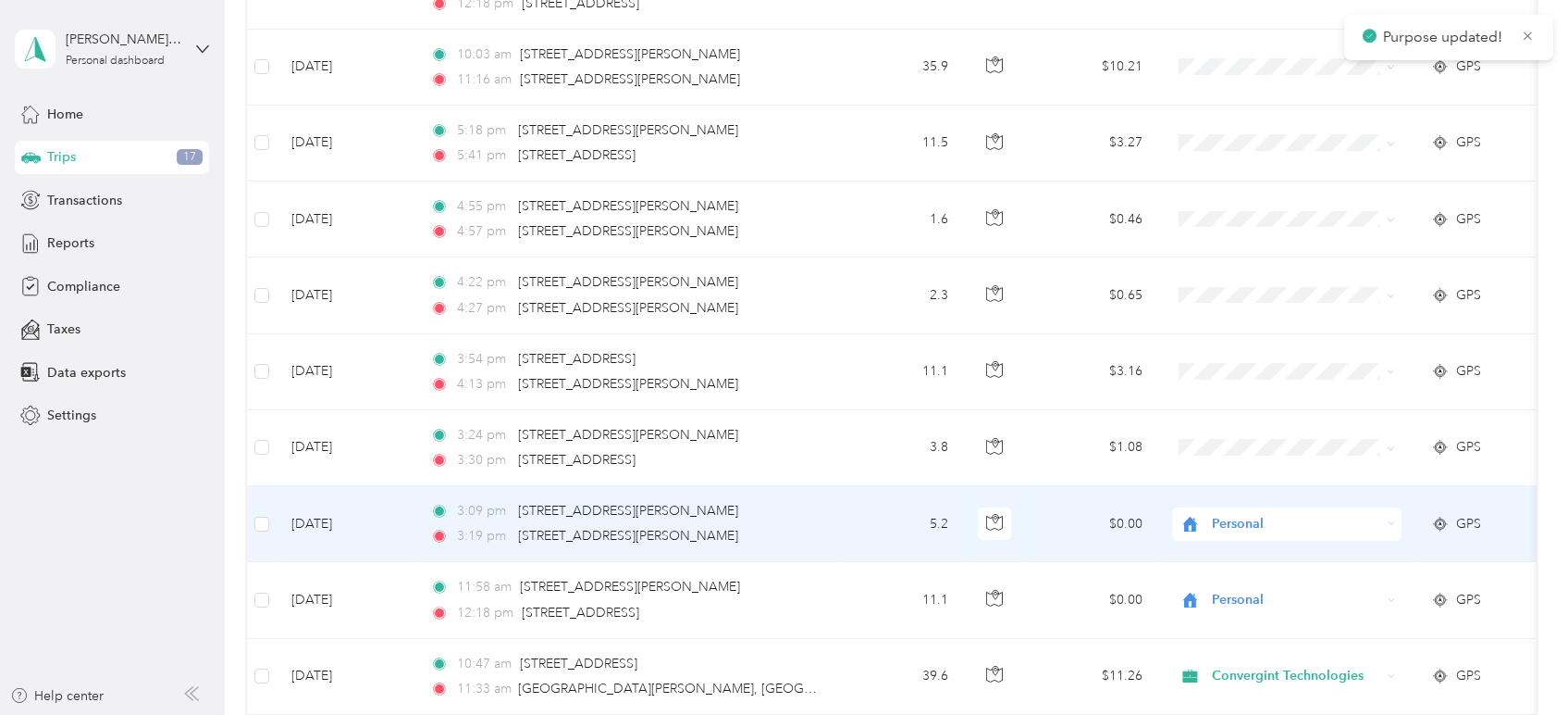
scroll to position [1043, 0]
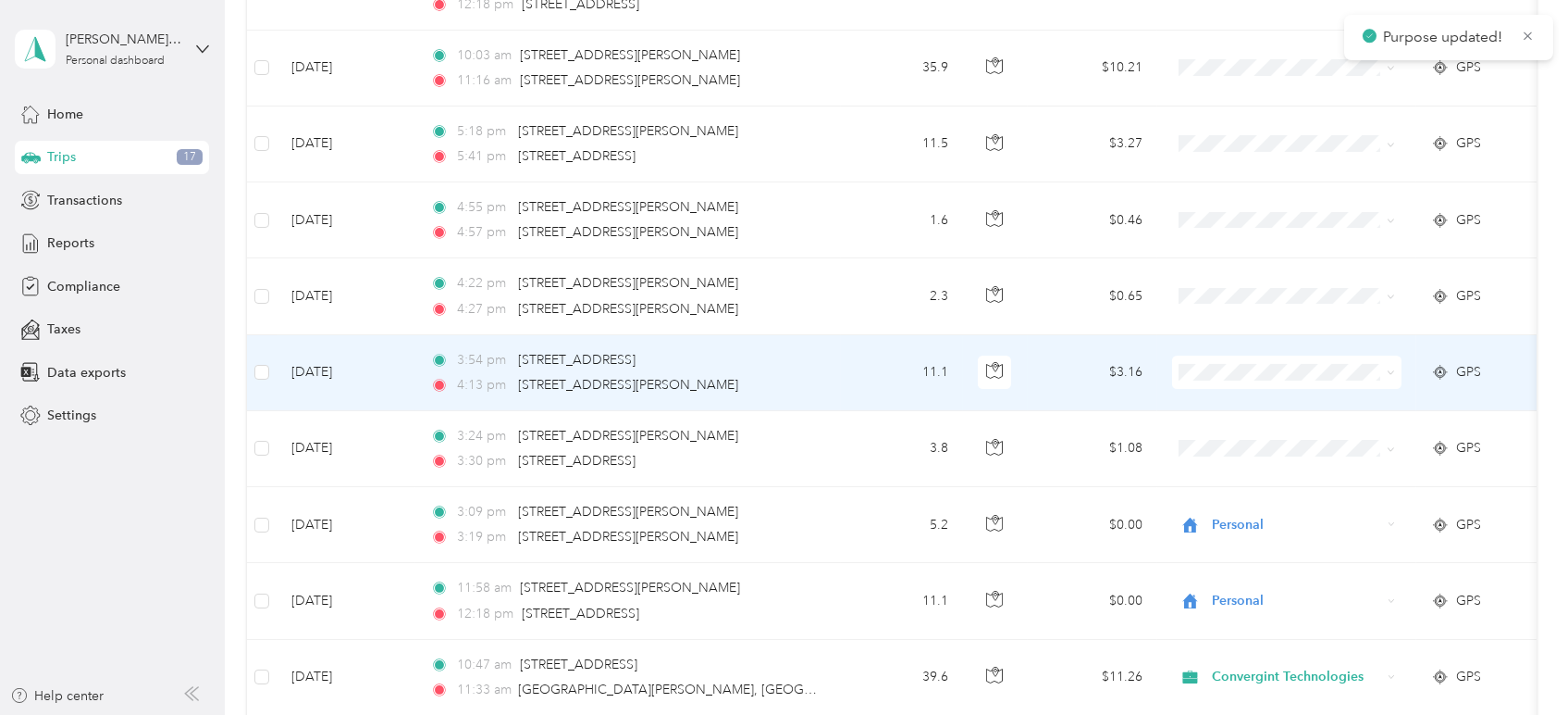
click at [1390, 371] on icon at bounding box center [1390, 373] width 9 height 9
click at [1297, 435] on span "Personal" at bounding box center [1303, 437] width 171 height 20
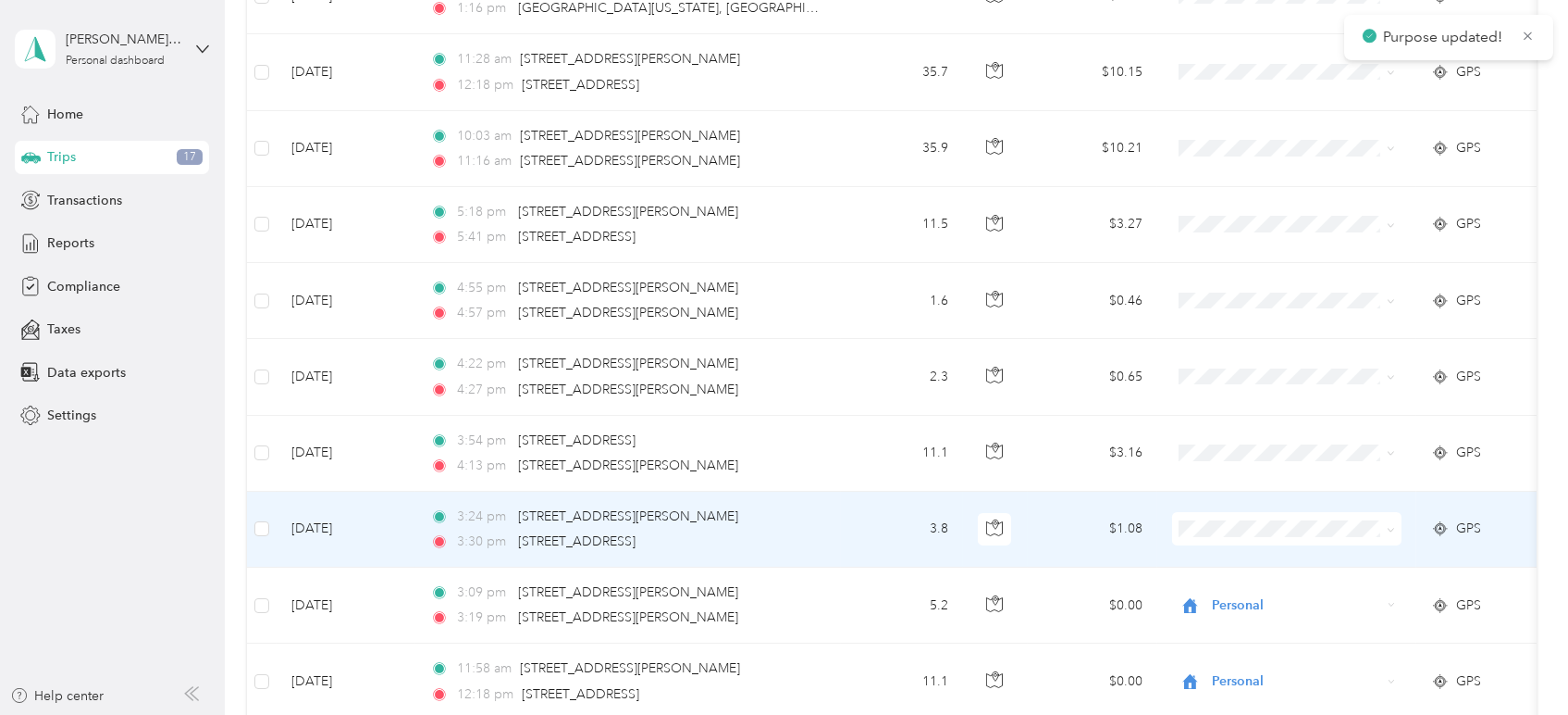
scroll to position [940, 0]
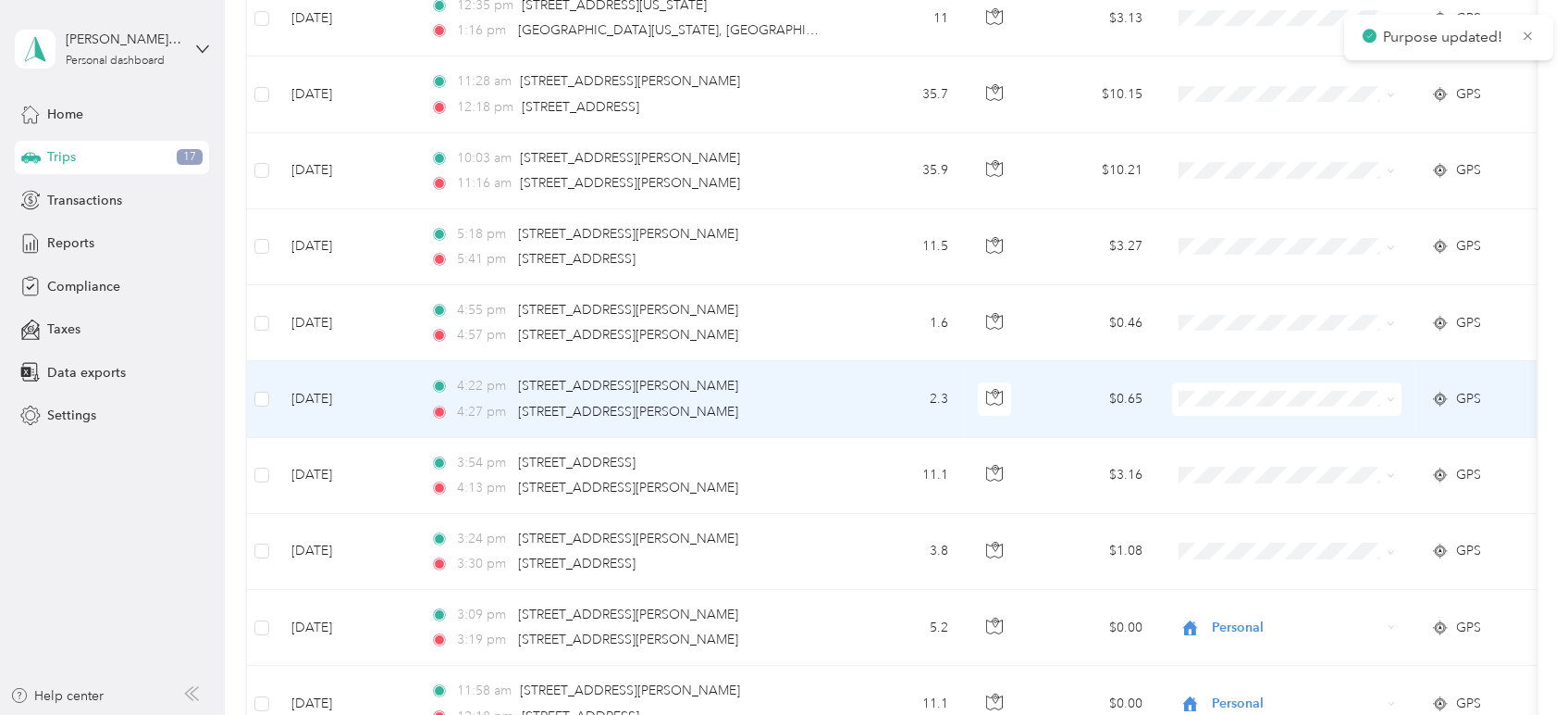
click at [1394, 399] on icon at bounding box center [1390, 399] width 9 height 9
click at [1288, 462] on span "Personal" at bounding box center [1303, 461] width 171 height 20
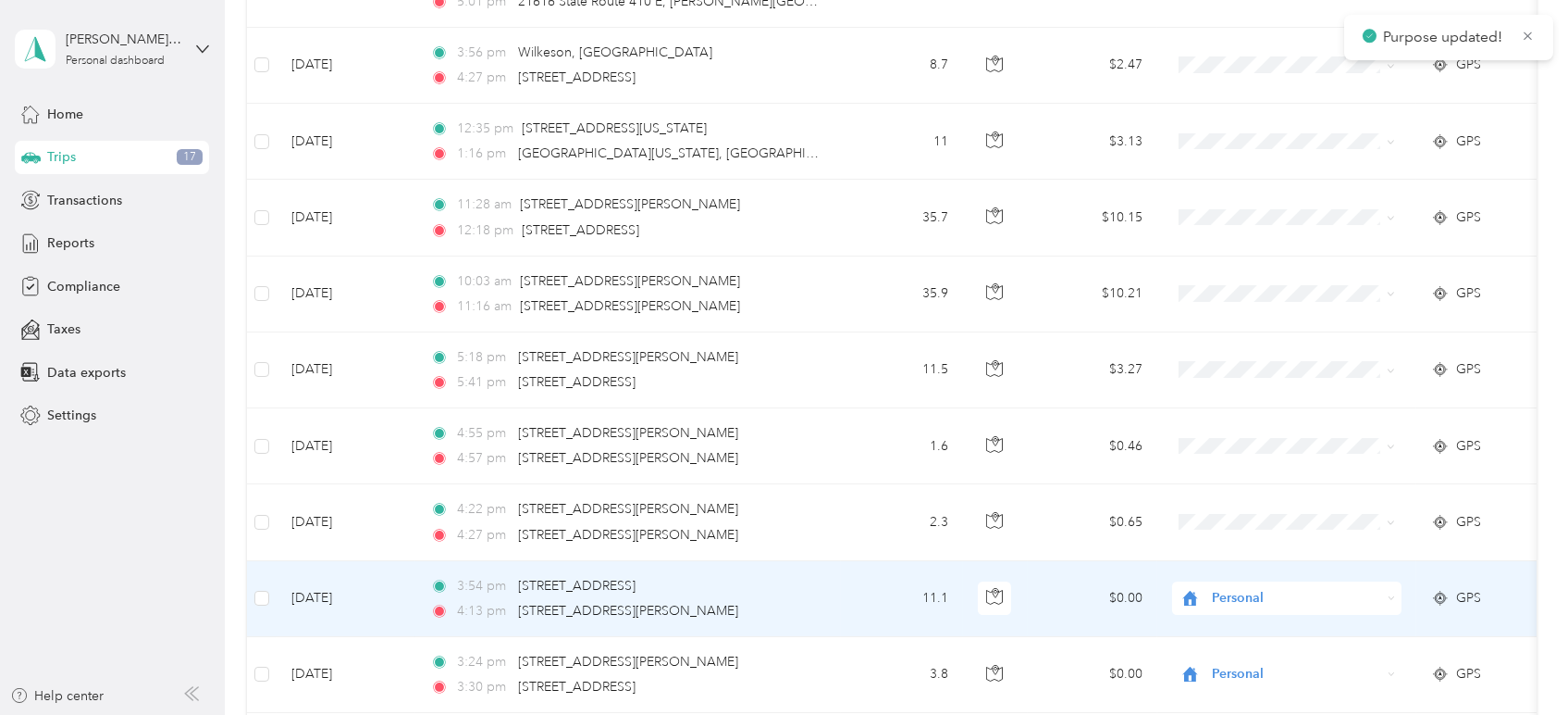
scroll to position [837, 0]
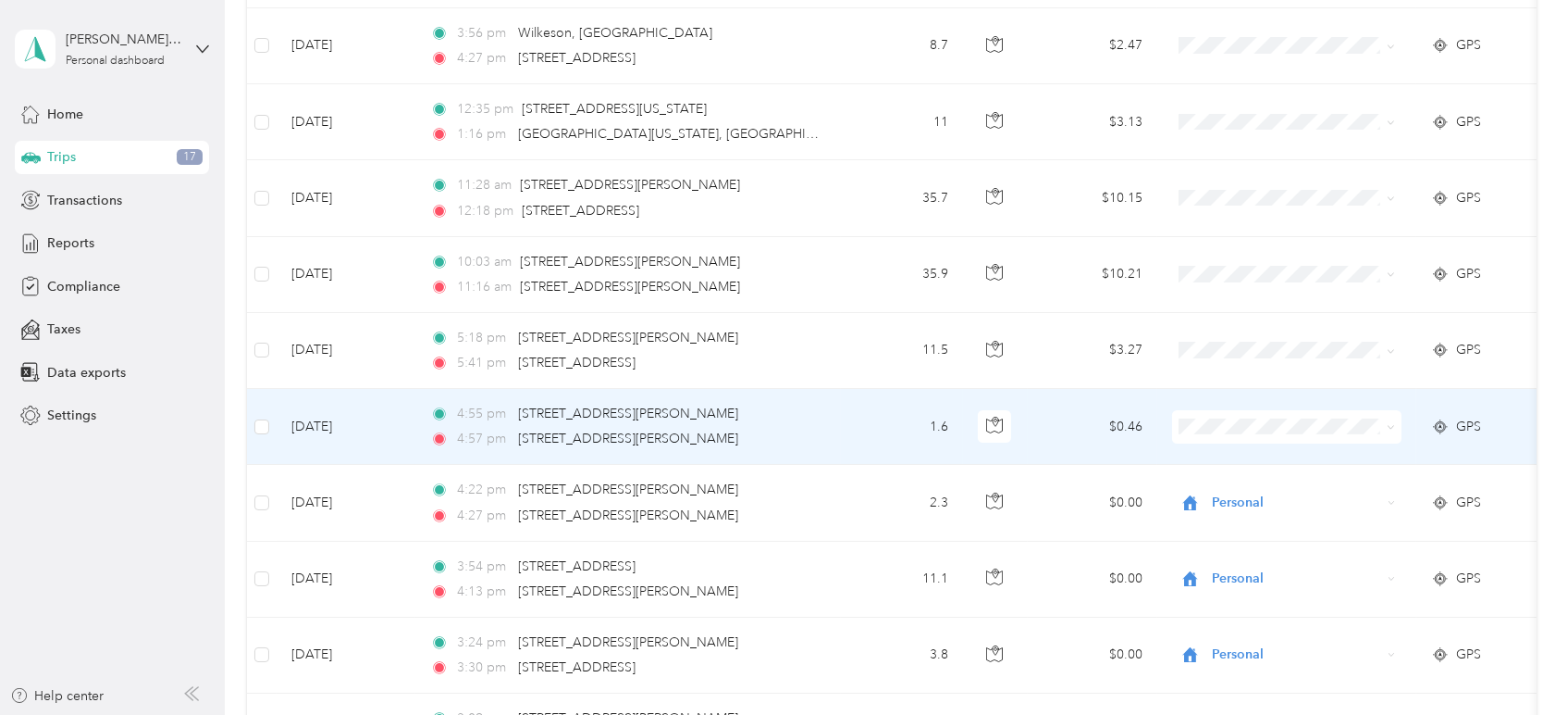
click at [1391, 427] on icon at bounding box center [1390, 427] width 9 height 9
click at [1308, 484] on span "Personal" at bounding box center [1303, 486] width 171 height 20
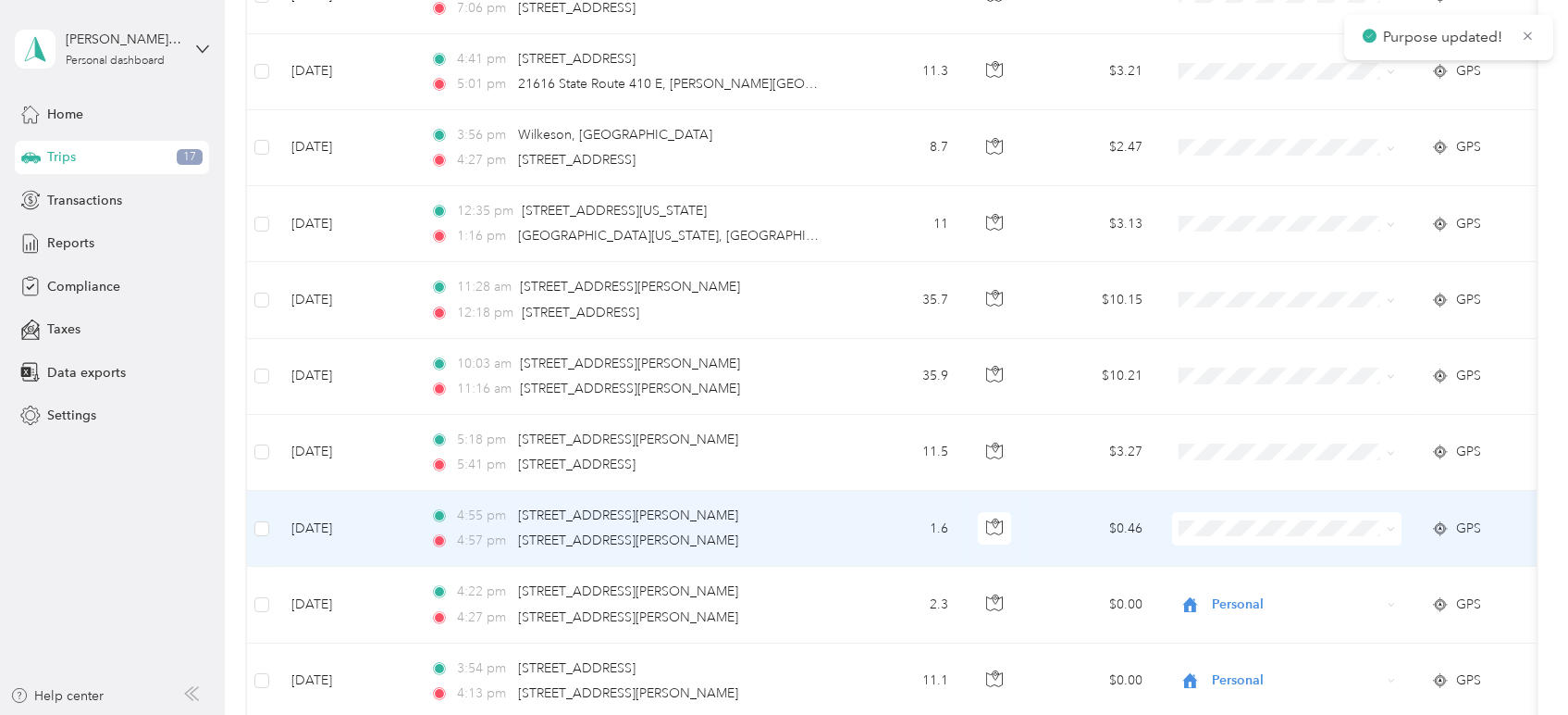
scroll to position [734, 0]
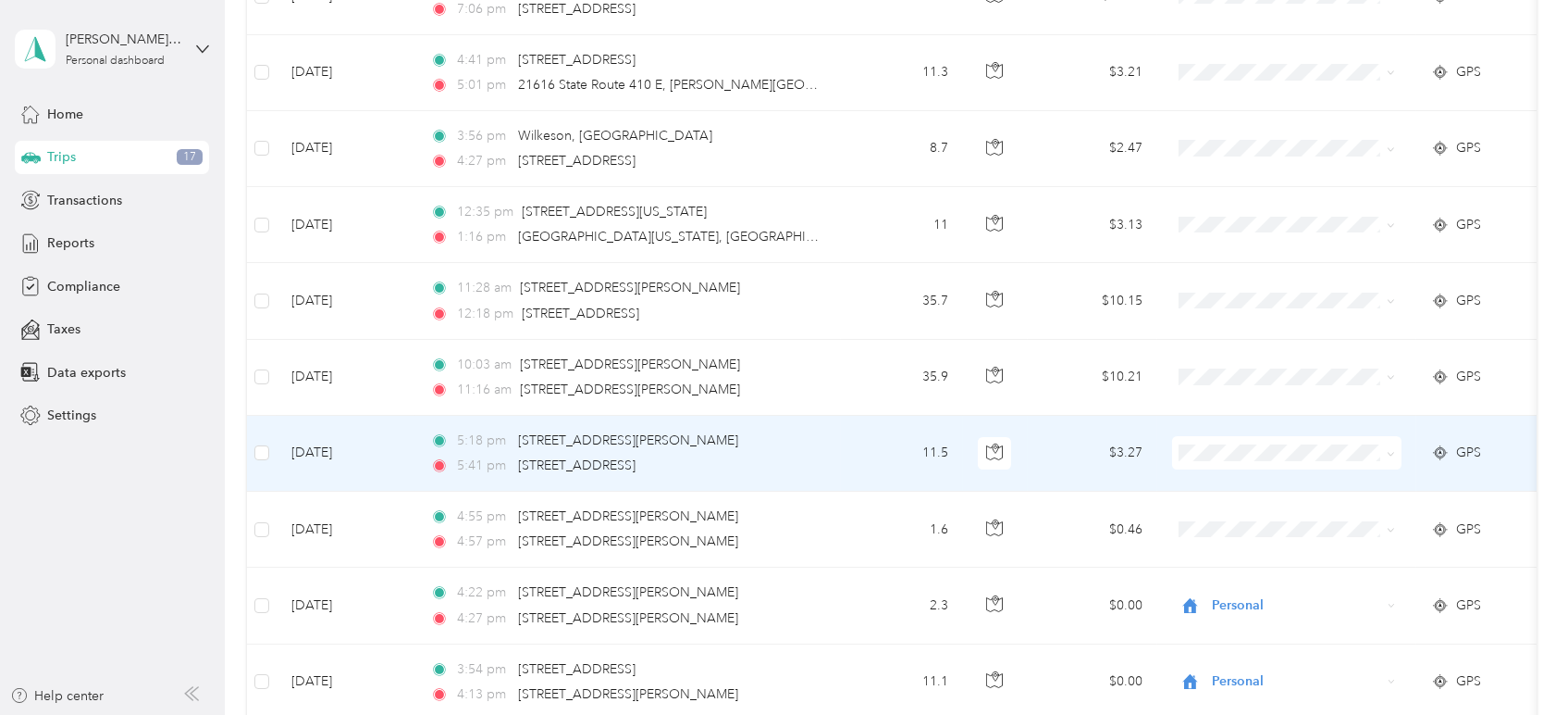
click at [1389, 456] on icon at bounding box center [1390, 454] width 9 height 9
click at [1281, 516] on span "Personal" at bounding box center [1303, 517] width 171 height 20
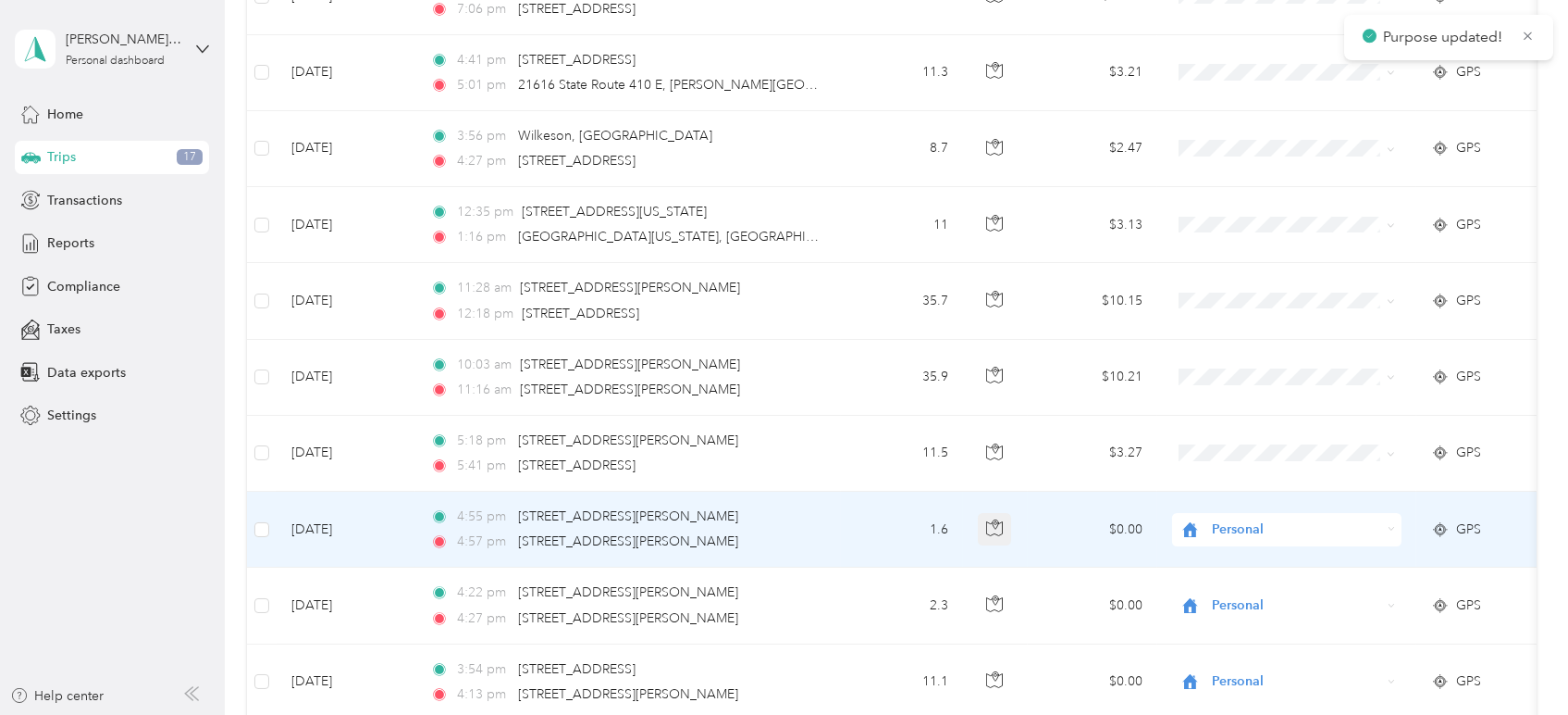
scroll to position [632, 0]
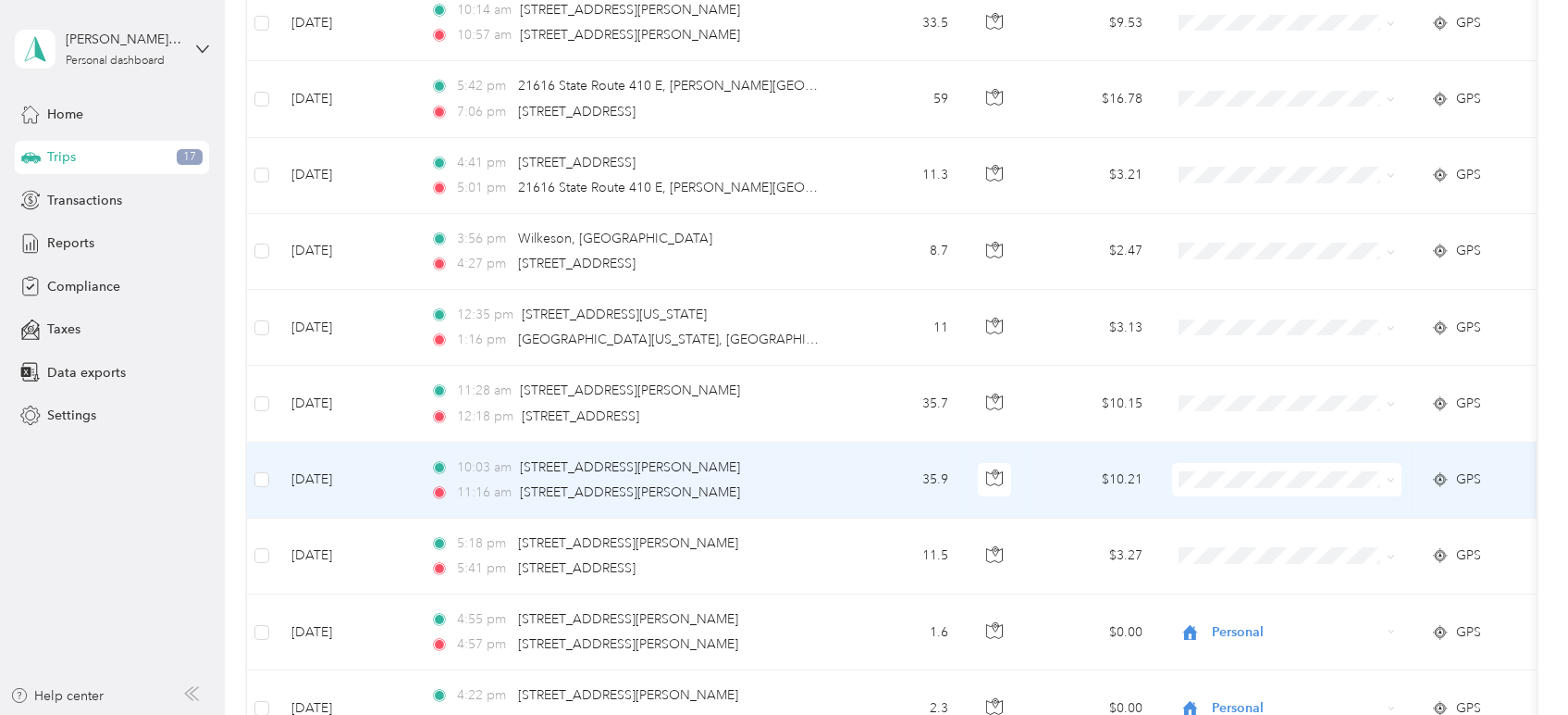
click at [1385, 480] on span at bounding box center [1387, 480] width 15 height 21
click at [1397, 478] on span at bounding box center [1286, 479] width 230 height 33
click at [1392, 479] on icon at bounding box center [1390, 480] width 9 height 9
click at [1284, 537] on span "Personal" at bounding box center [1303, 543] width 171 height 20
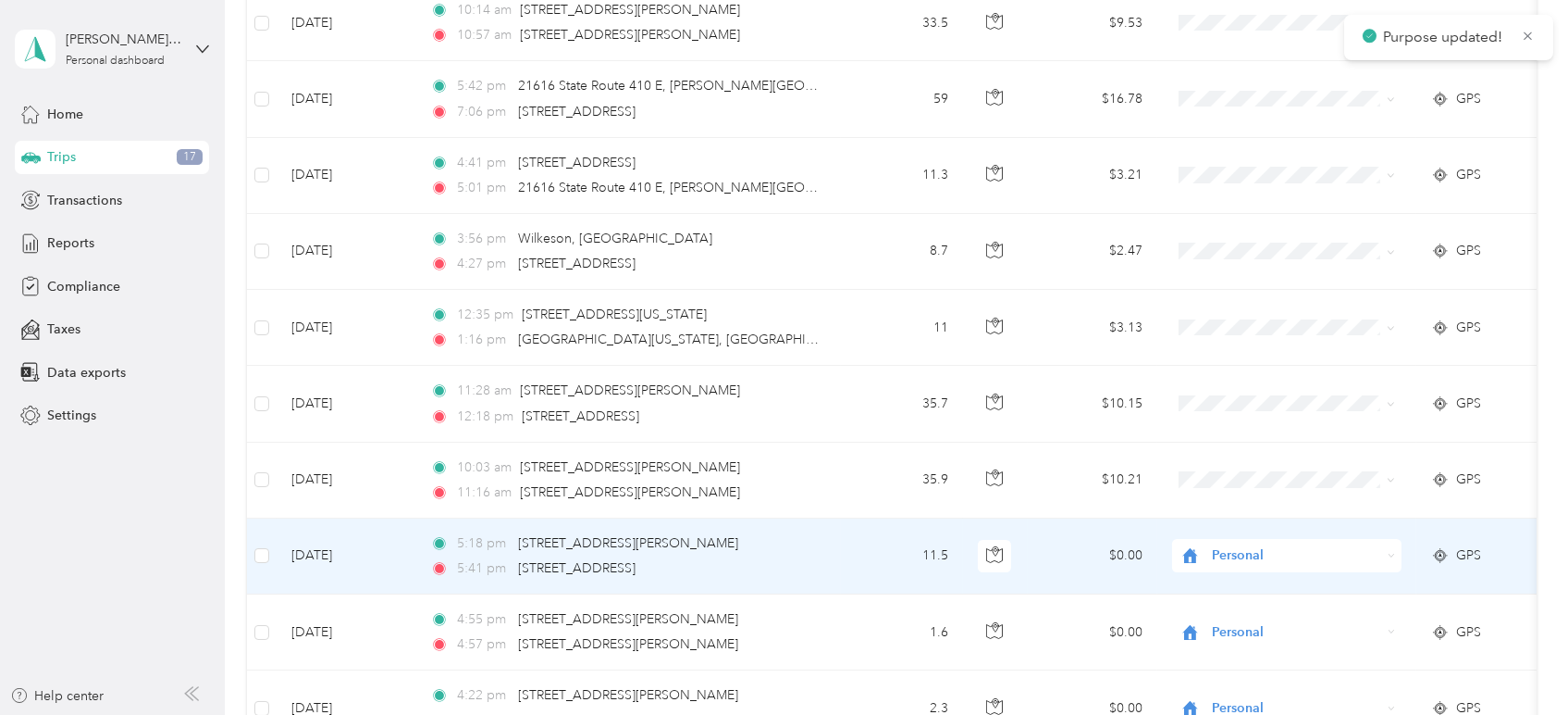
scroll to position [529, 0]
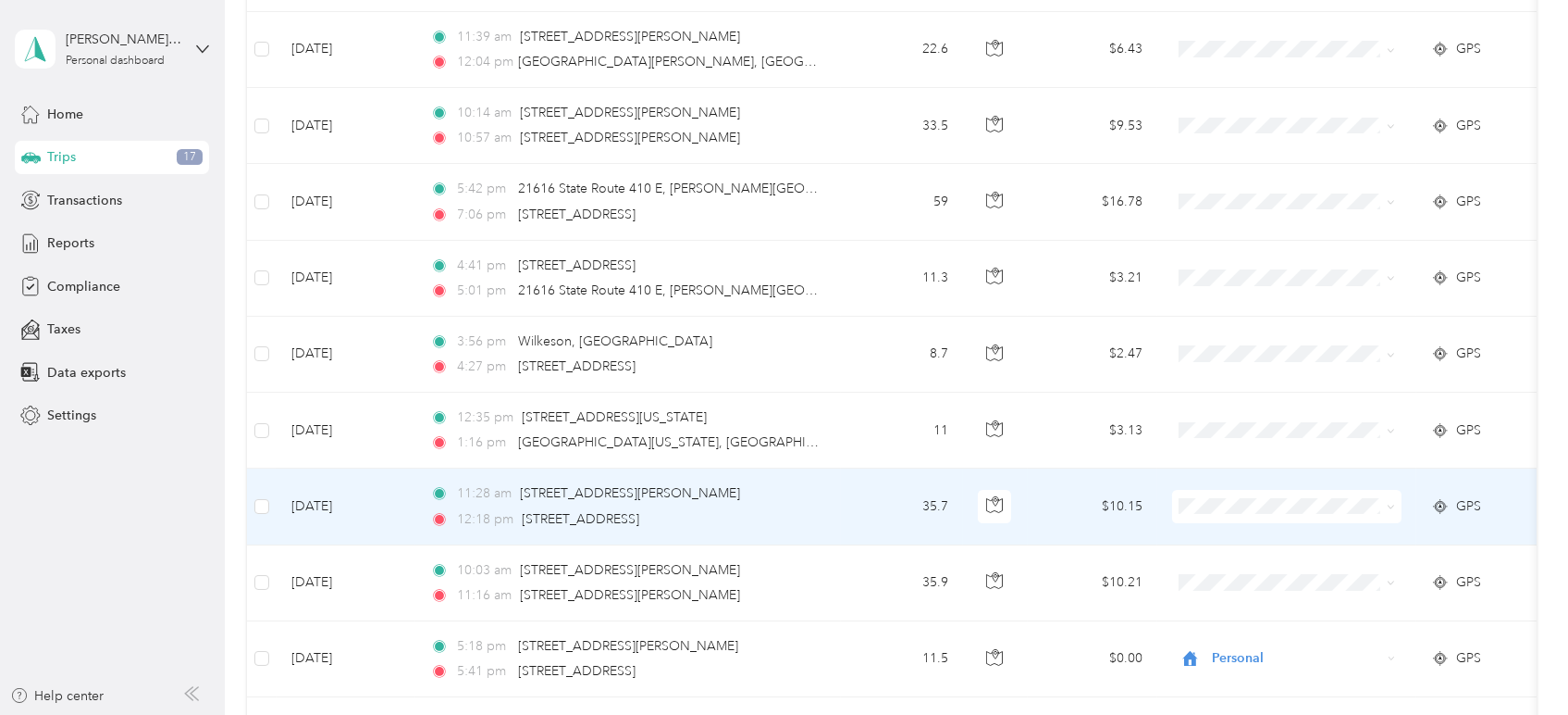
click at [1395, 502] on span at bounding box center [1286, 506] width 230 height 33
click at [1391, 503] on icon at bounding box center [1390, 507] width 9 height 9
click at [1290, 566] on span "Personal" at bounding box center [1303, 571] width 171 height 20
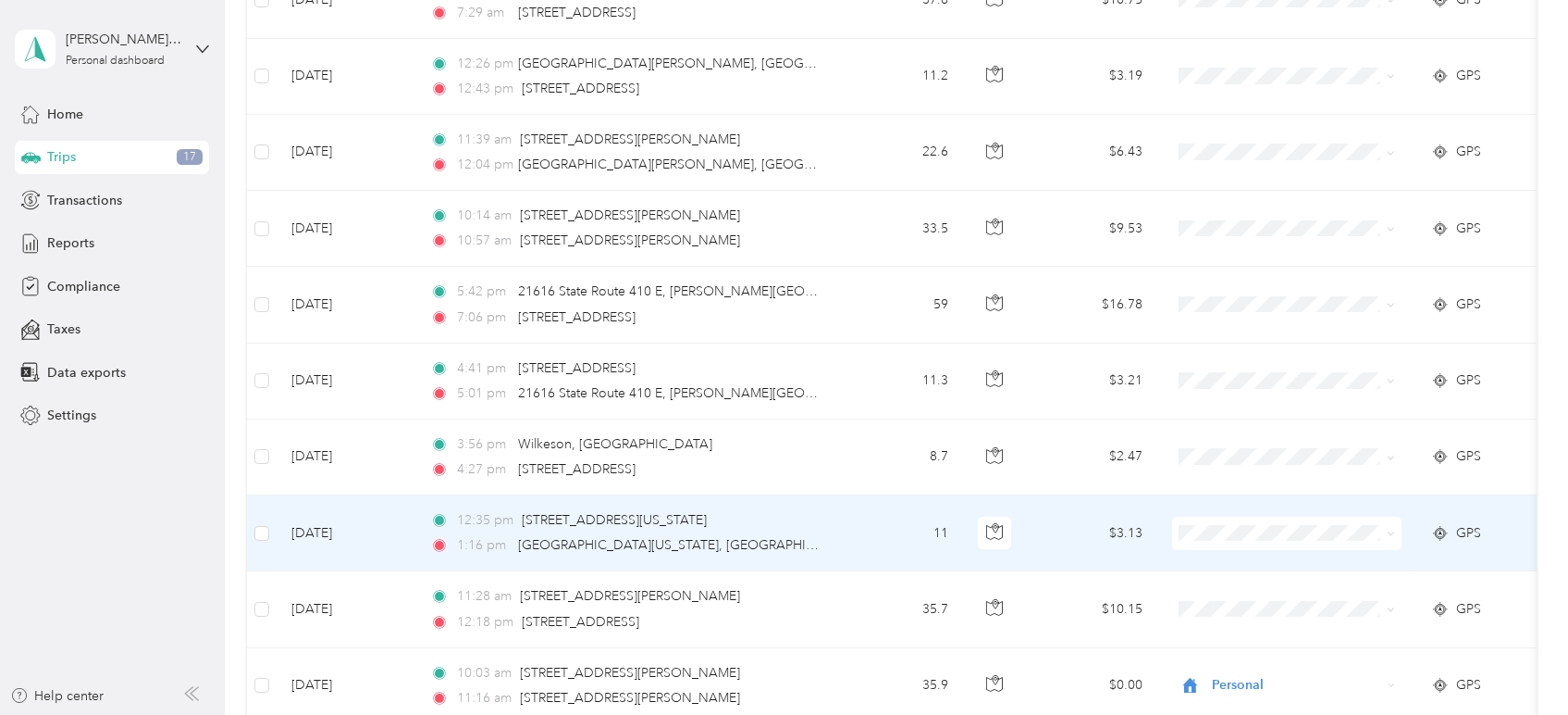
click at [1392, 534] on icon at bounding box center [1390, 533] width 9 height 9
click at [1294, 594] on span "Personal" at bounding box center [1303, 599] width 171 height 20
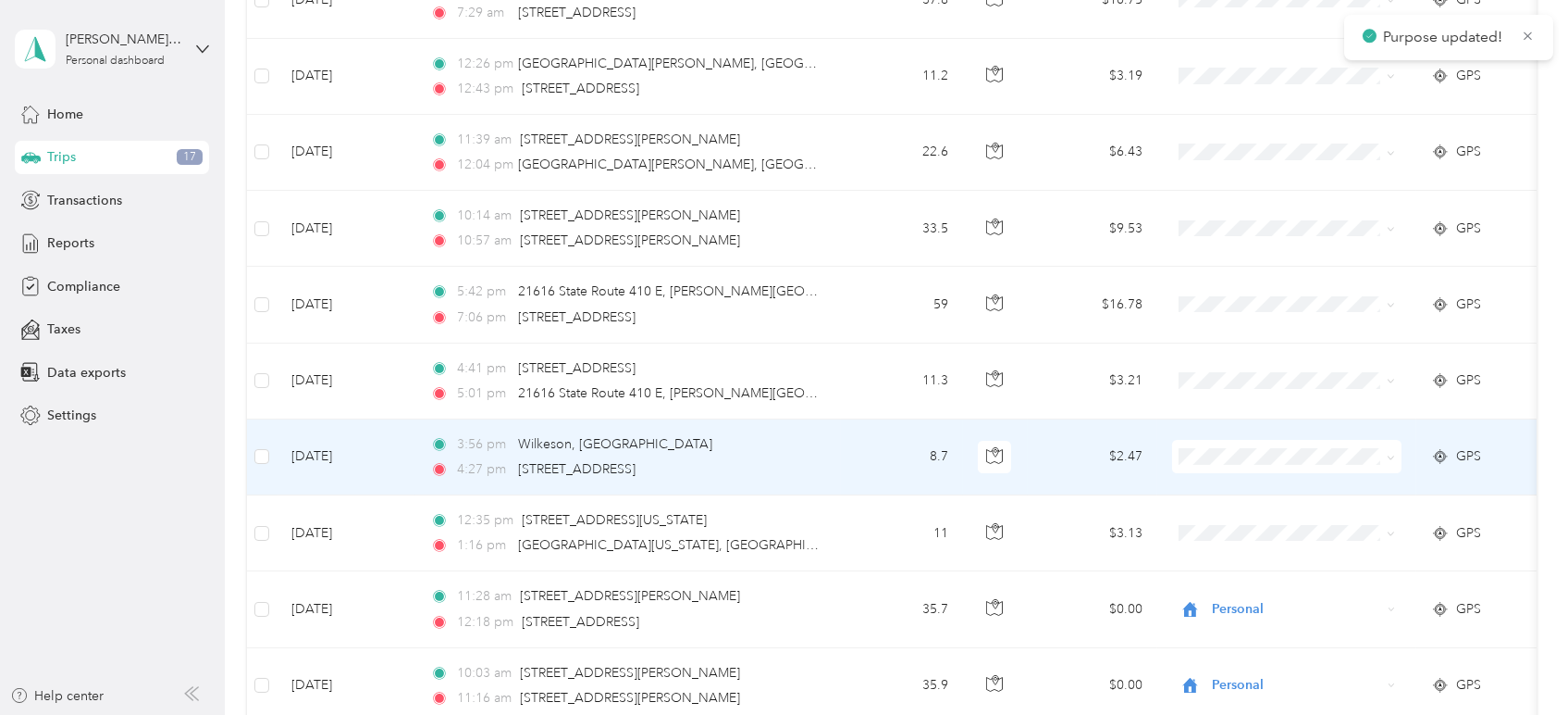
click at [1387, 459] on icon at bounding box center [1390, 458] width 9 height 9
click at [1290, 521] on span "Personal" at bounding box center [1303, 522] width 171 height 20
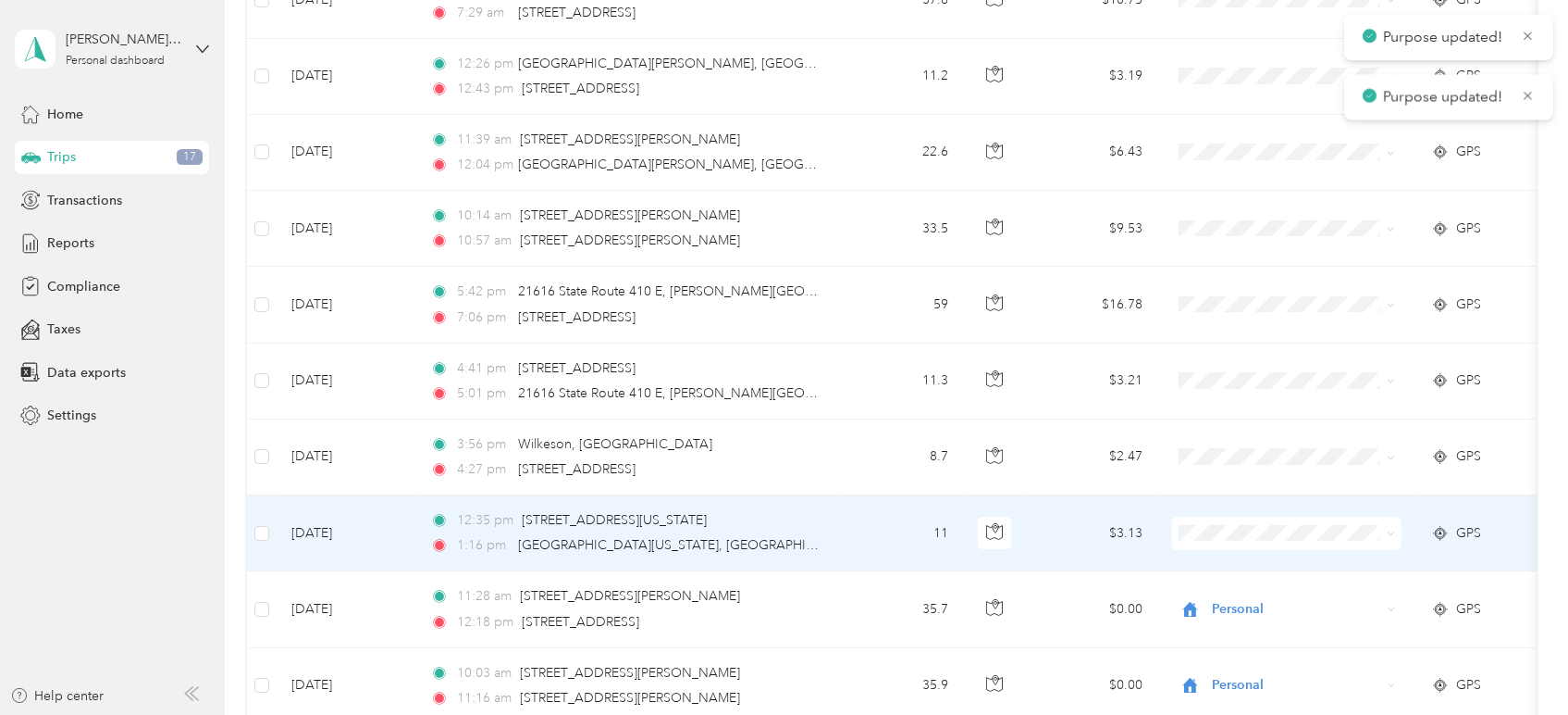
scroll to position [323, 0]
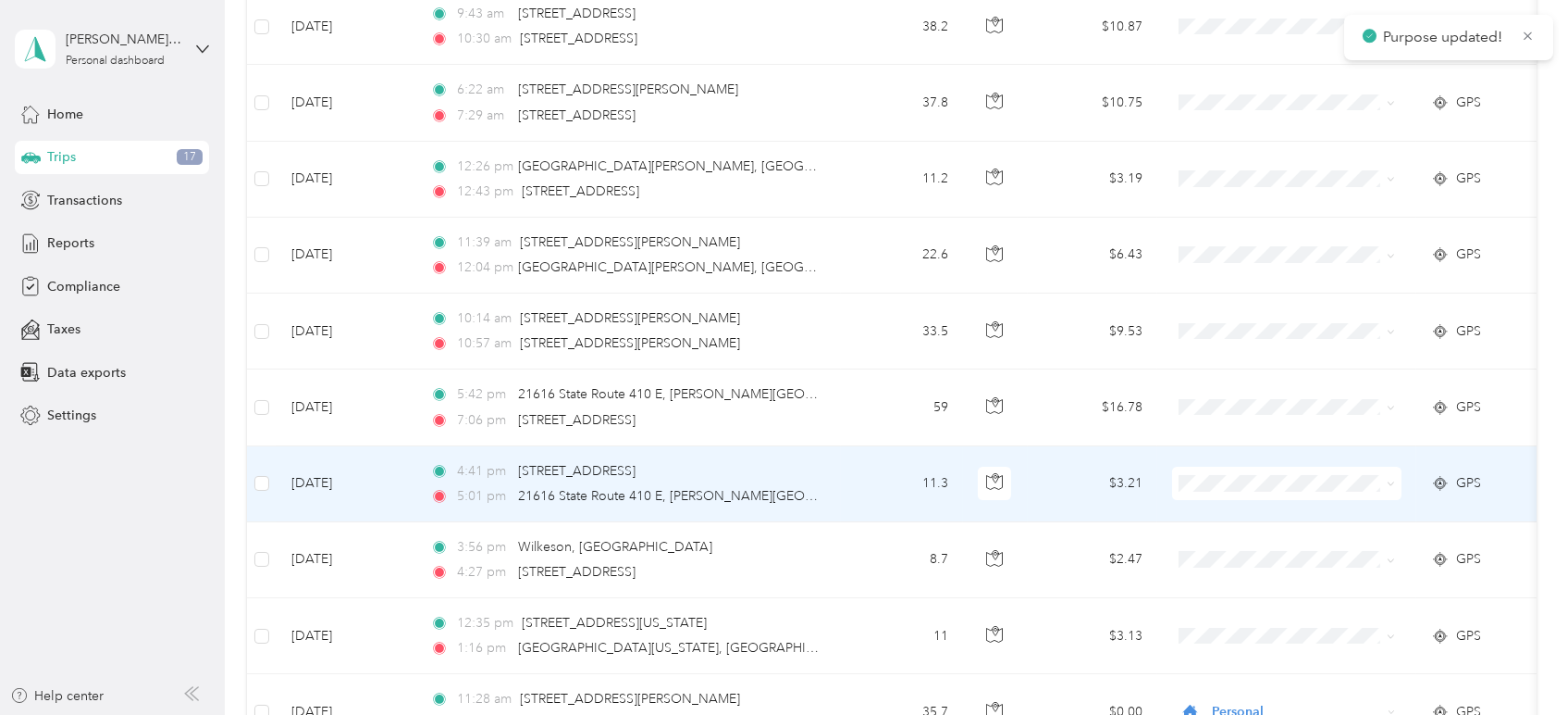
click at [1385, 480] on span at bounding box center [1387, 483] width 15 height 21
click at [1388, 480] on icon at bounding box center [1390, 483] width 9 height 9
click at [1289, 540] on span "Personal" at bounding box center [1303, 549] width 171 height 20
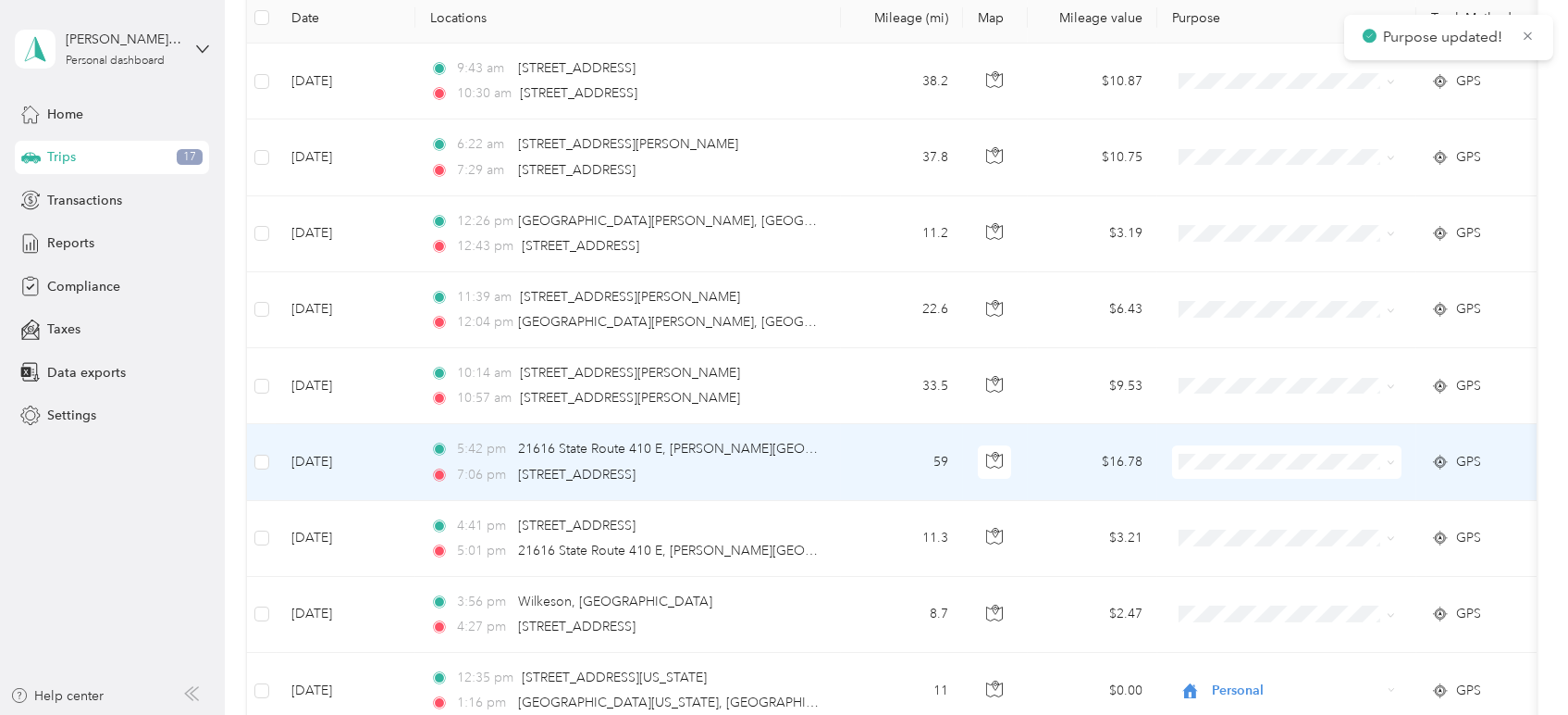
scroll to position [220, 0]
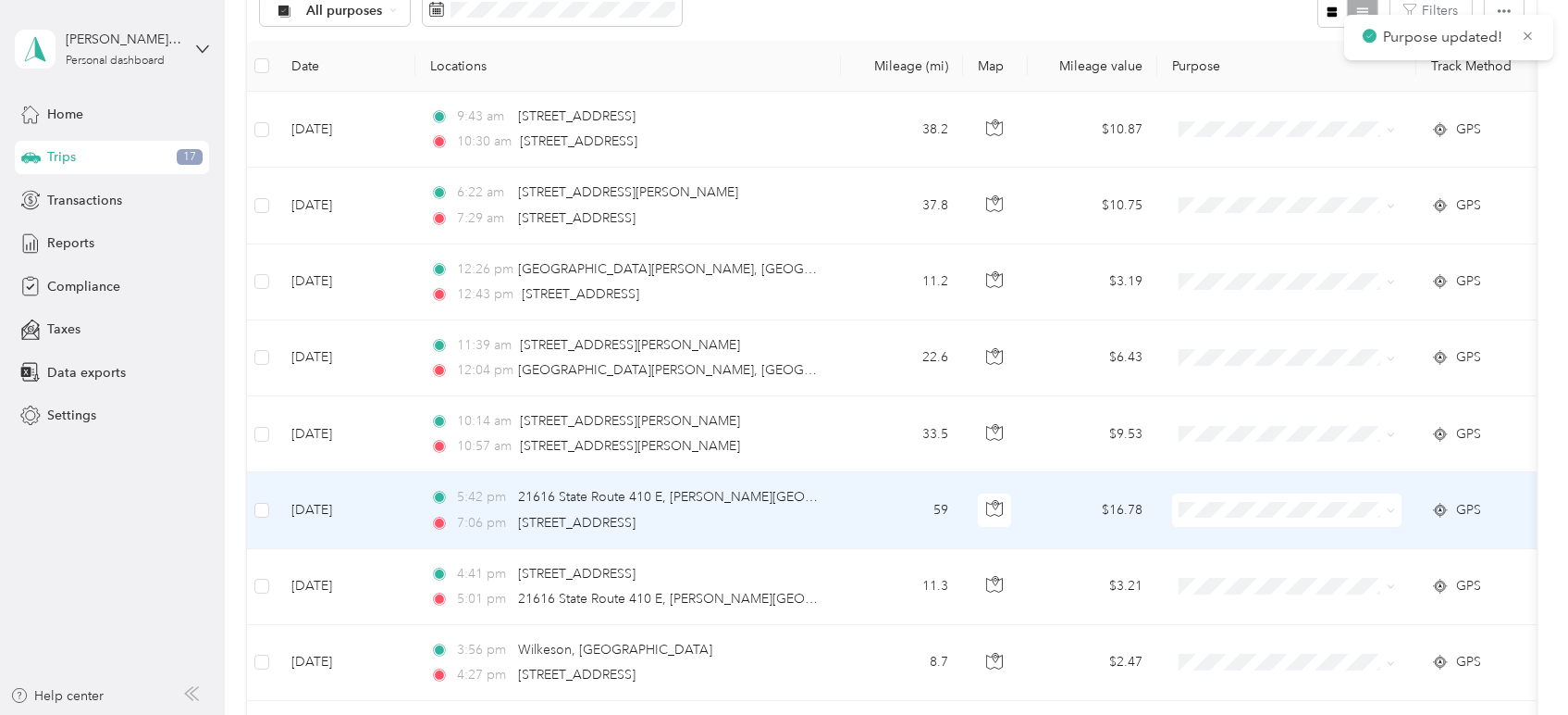
click at [1391, 507] on icon at bounding box center [1390, 510] width 9 height 9
click at [1262, 581] on span "Personal" at bounding box center [1303, 576] width 171 height 20
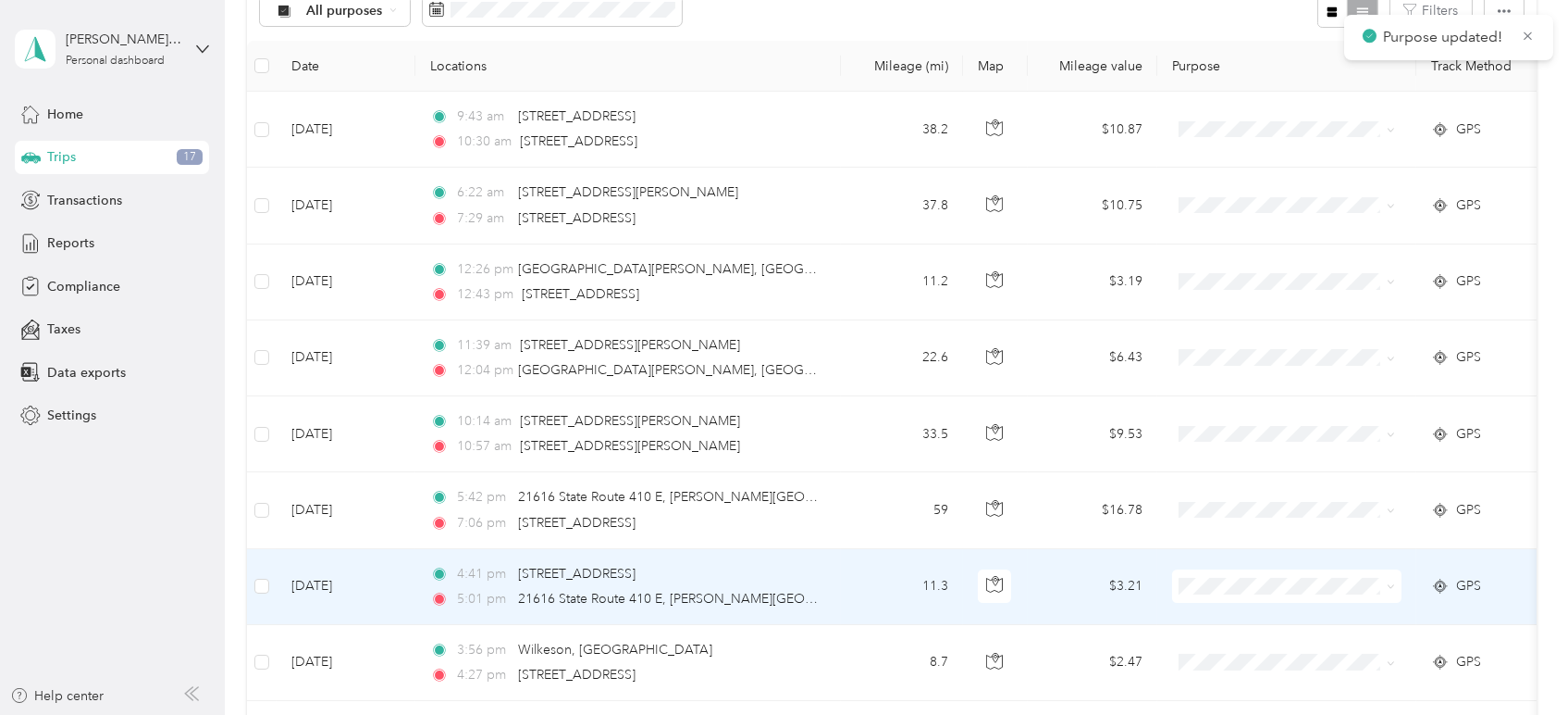
scroll to position [117, 0]
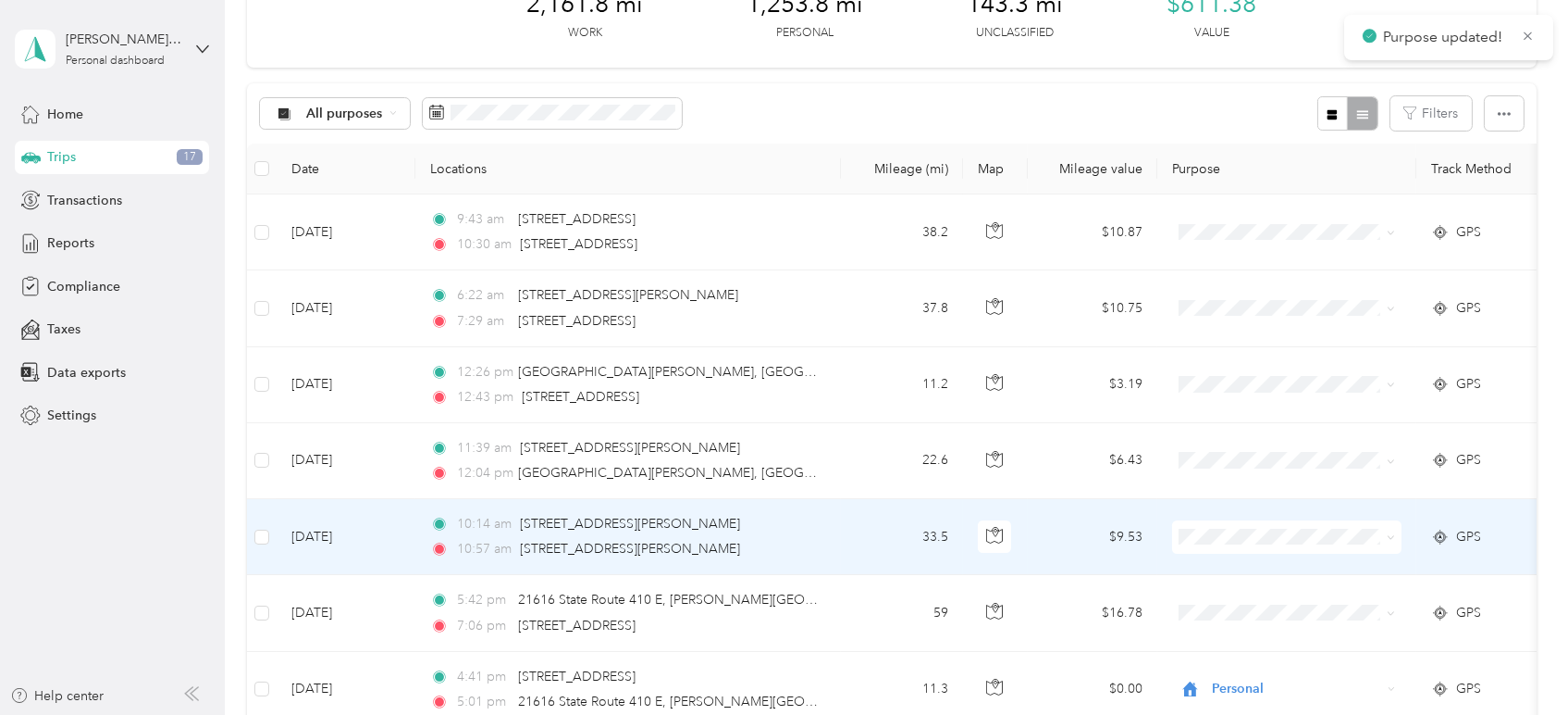
click at [1391, 543] on span at bounding box center [1390, 536] width 9 height 16
click at [1391, 540] on icon at bounding box center [1390, 537] width 9 height 9
click at [1294, 598] on span "Personal" at bounding box center [1303, 602] width 171 height 20
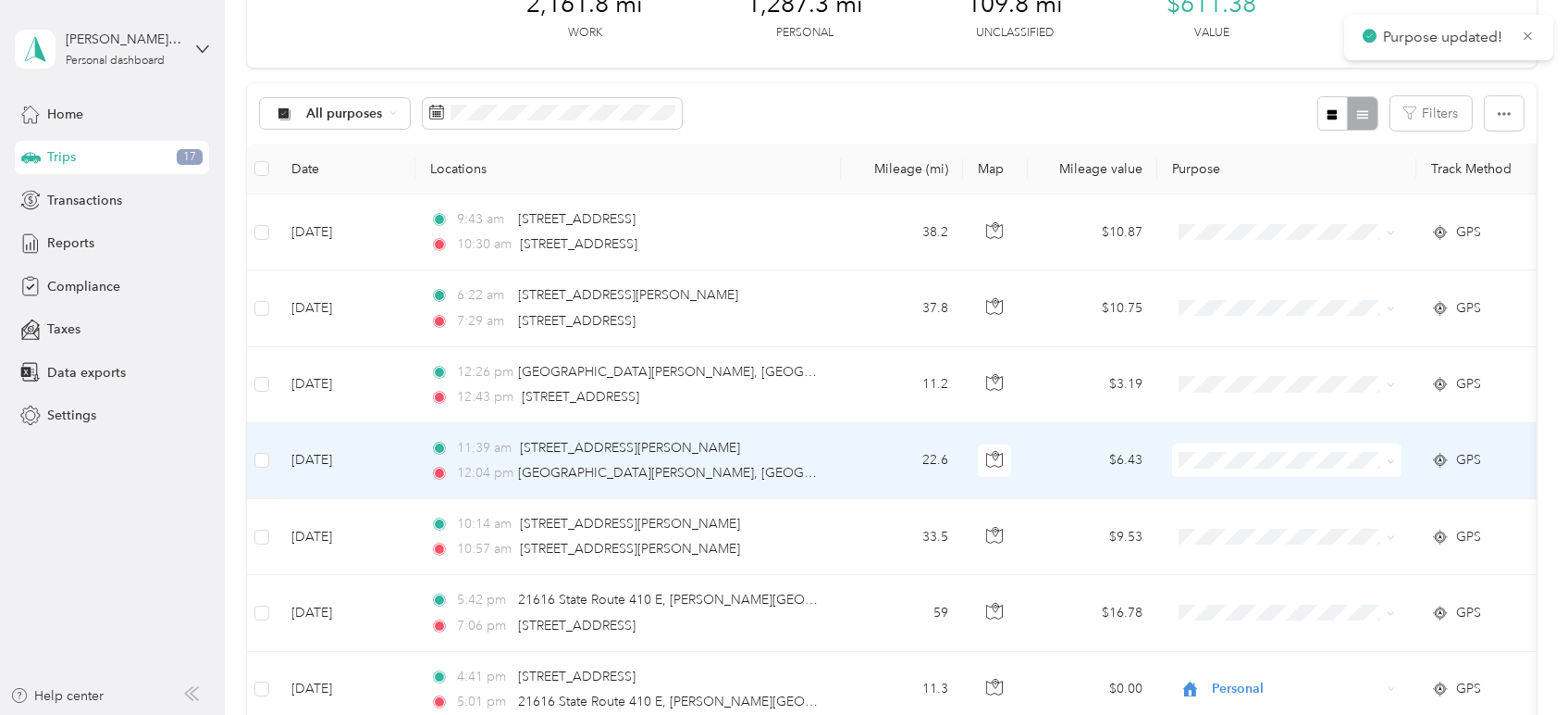
click at [1384, 460] on span at bounding box center [1387, 461] width 15 height 21
click at [1391, 462] on icon at bounding box center [1391, 462] width 6 height 4
click at [1303, 524] on span "Personal" at bounding box center [1303, 527] width 171 height 20
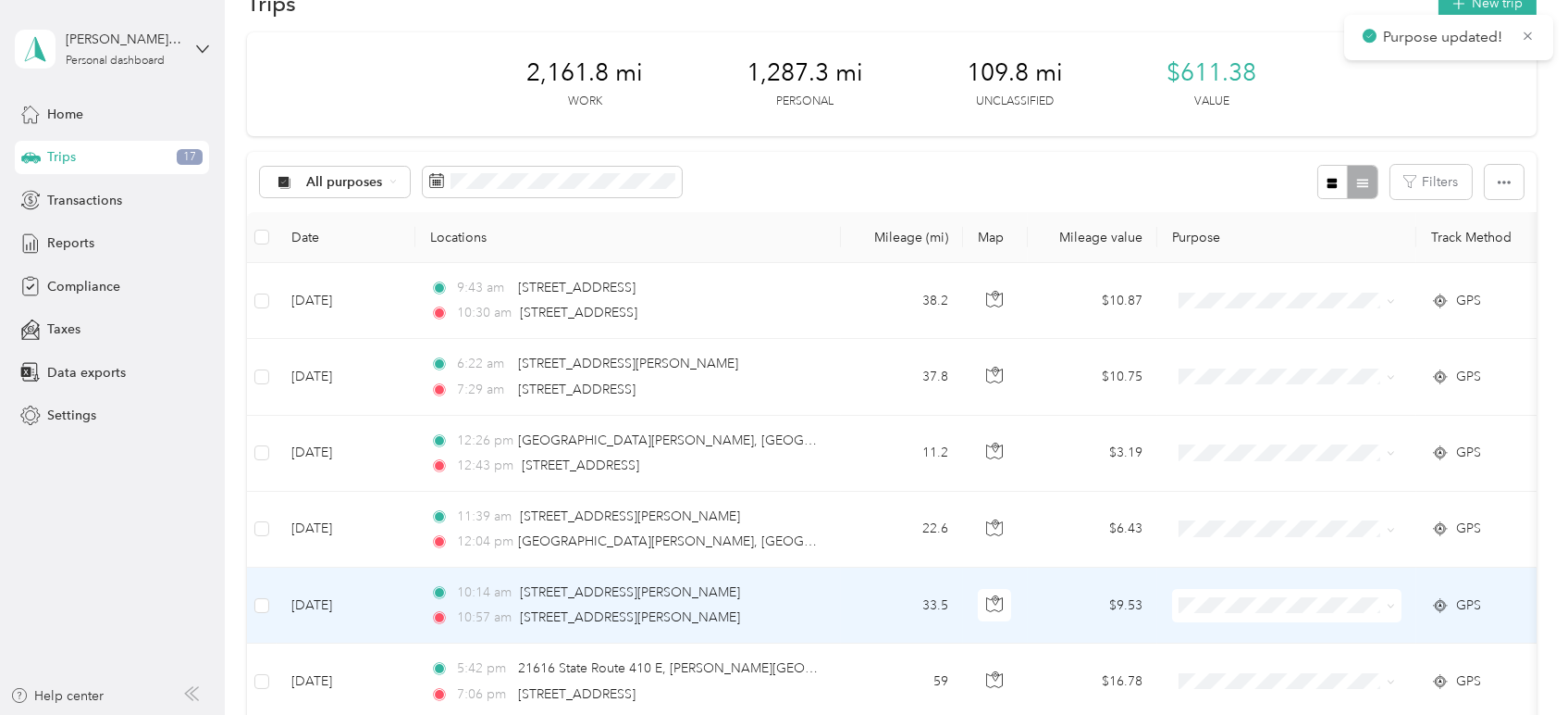
scroll to position [15, 0]
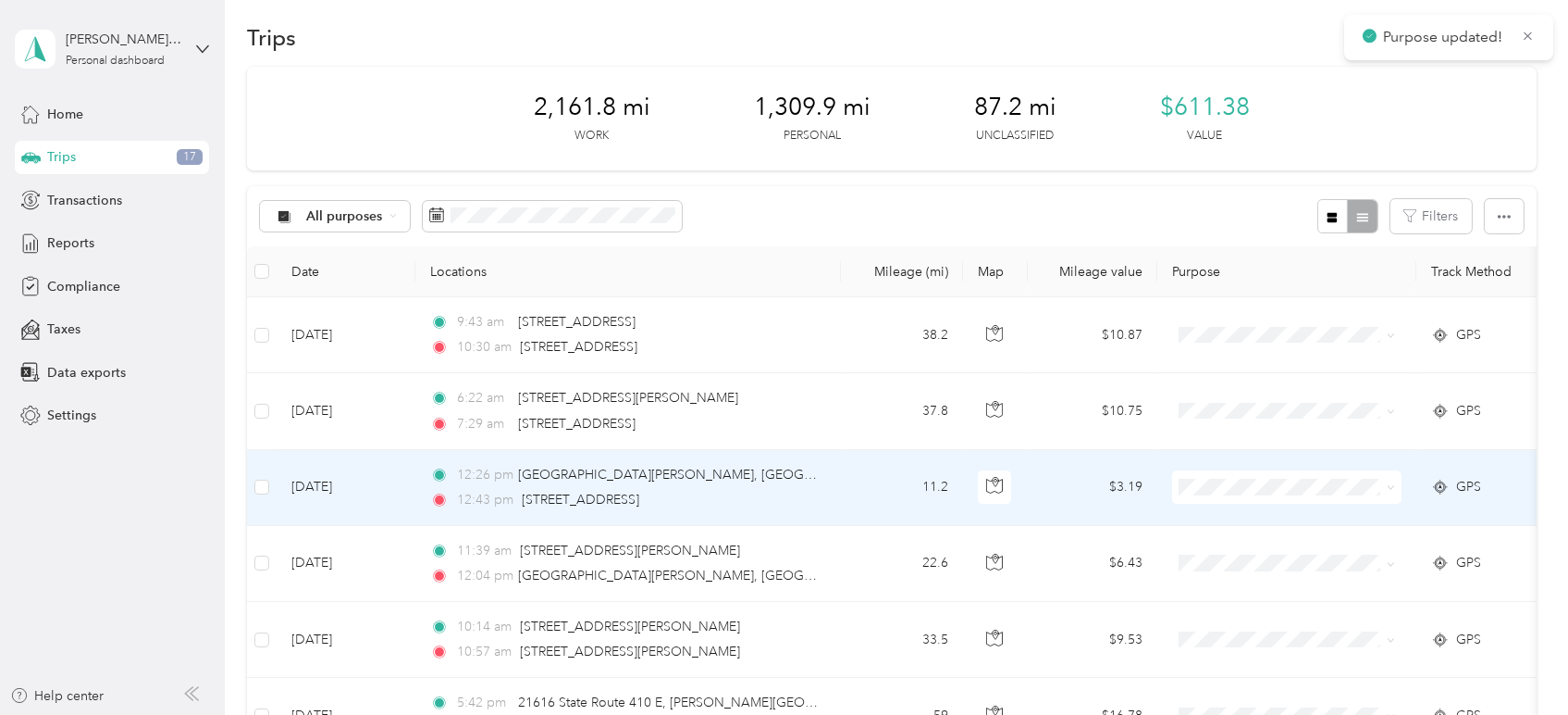
click at [1388, 492] on span at bounding box center [1390, 486] width 9 height 16
click at [1391, 489] on icon at bounding box center [1390, 487] width 9 height 9
click at [1295, 553] on span "Personal" at bounding box center [1303, 550] width 171 height 20
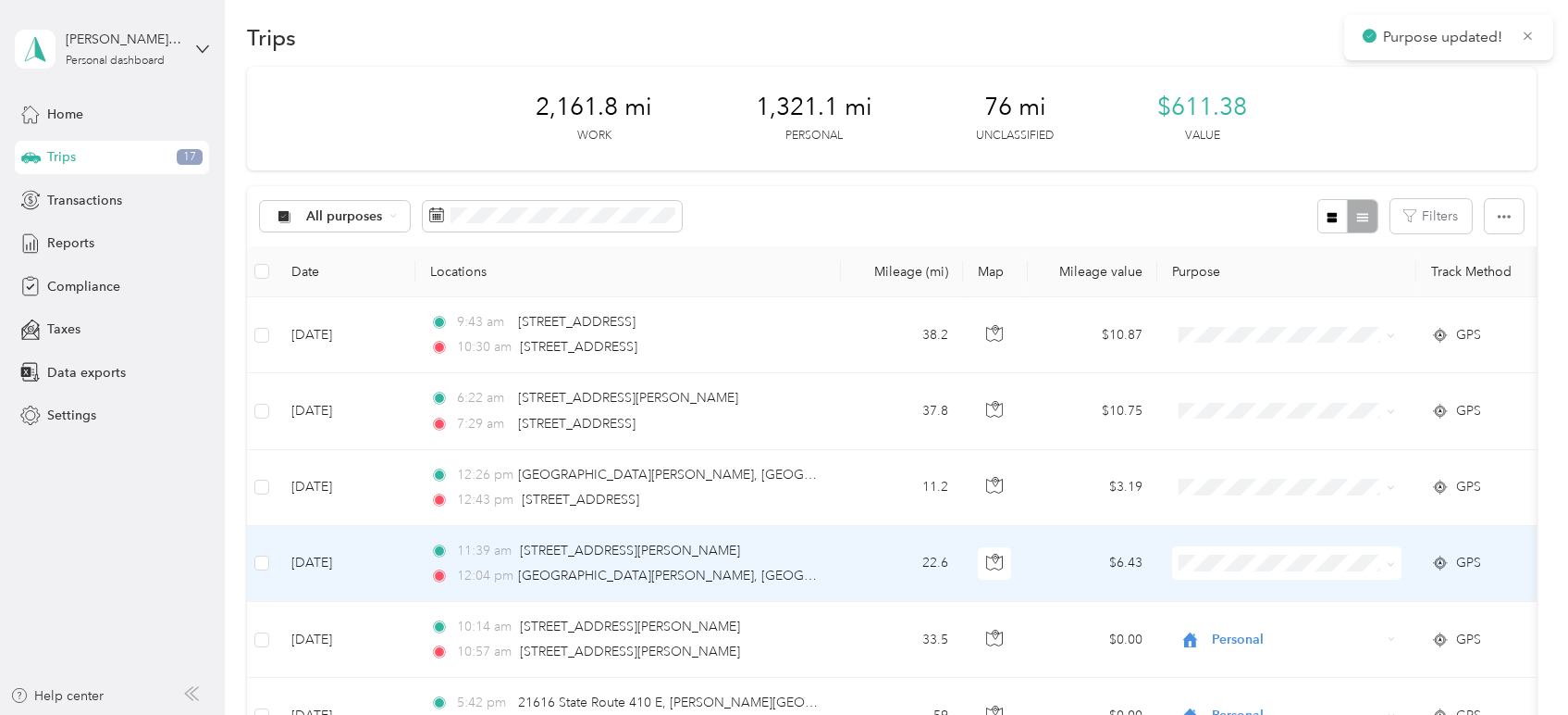
scroll to position [0, 0]
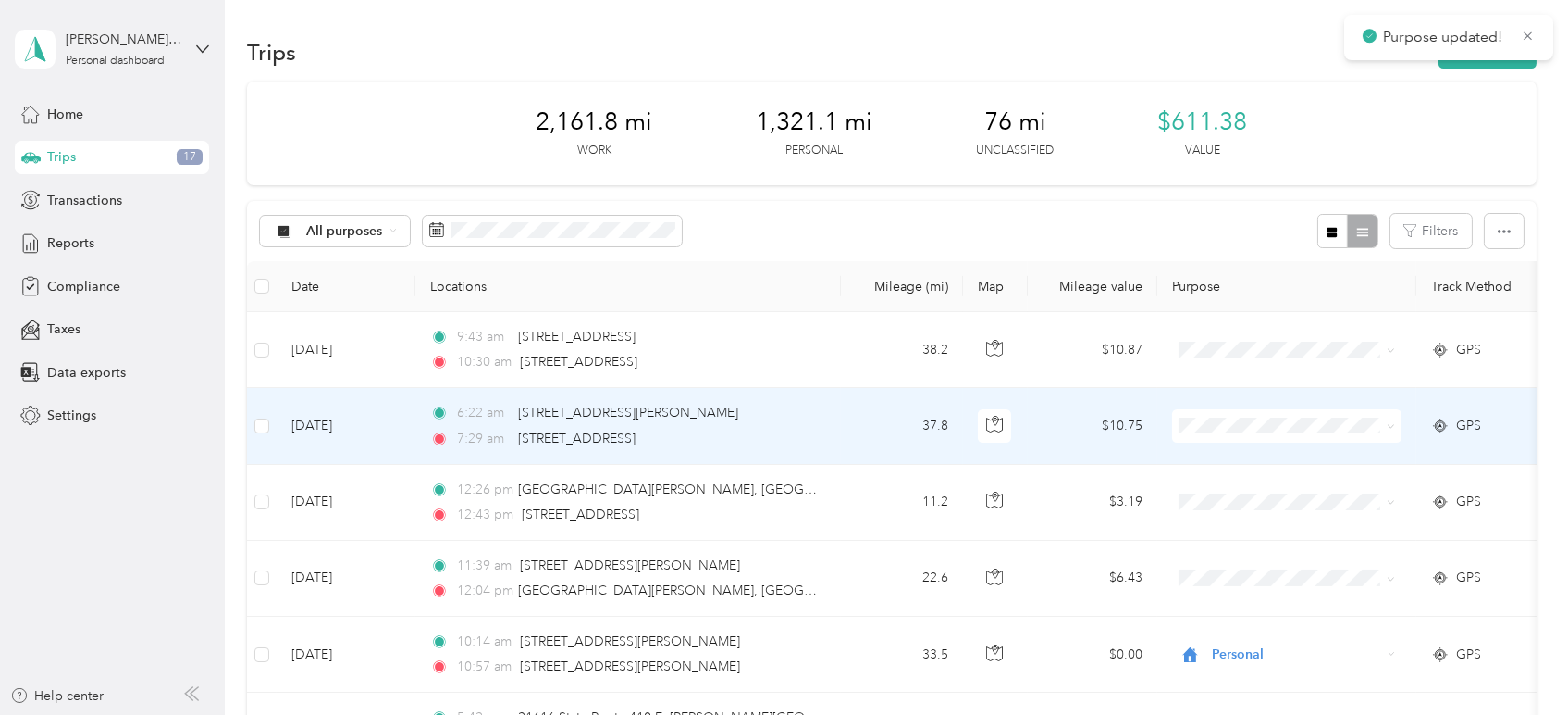
click at [1387, 427] on icon at bounding box center [1390, 426] width 9 height 9
click at [1339, 455] on span "Convergint Technologies" at bounding box center [1303, 460] width 171 height 20
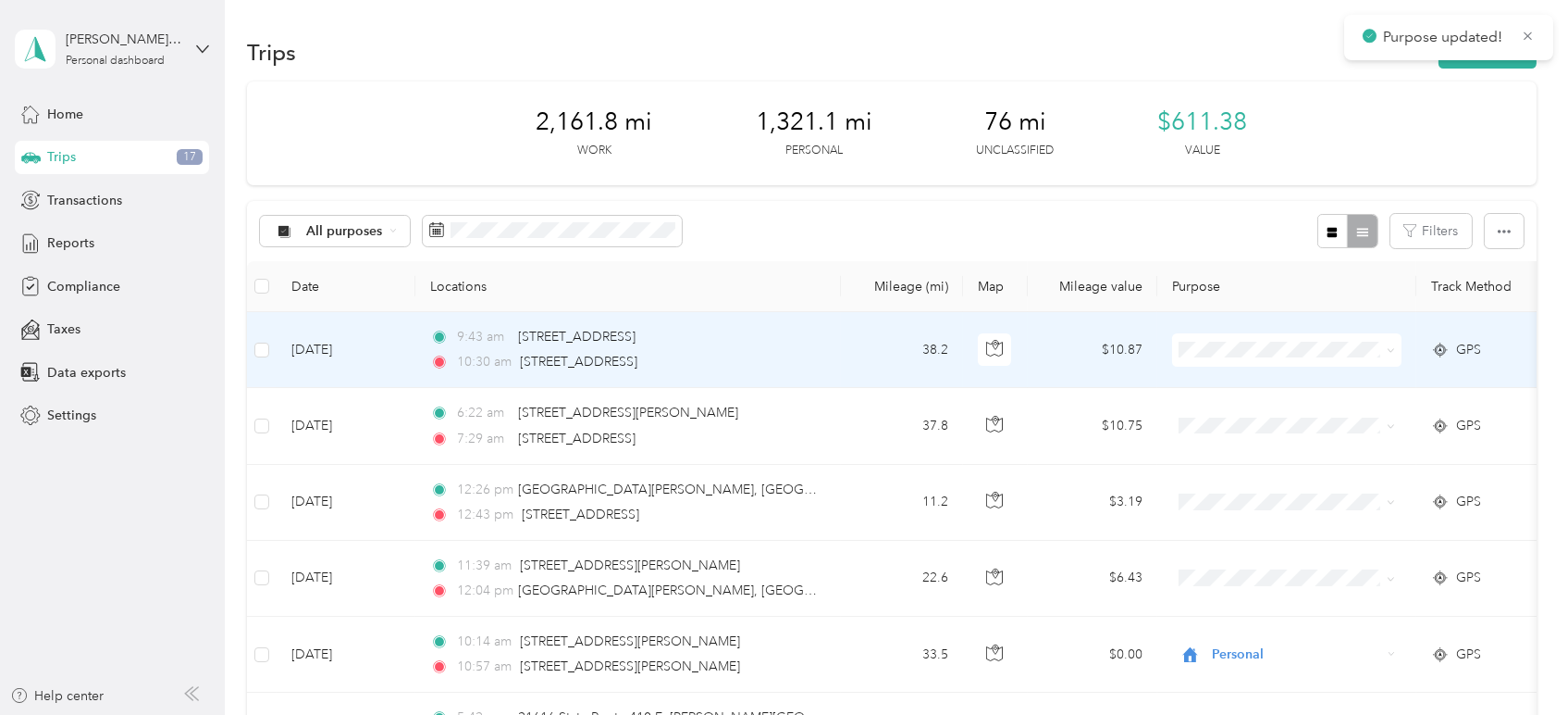
click at [1391, 357] on span at bounding box center [1387, 350] width 15 height 21
click at [1396, 352] on span at bounding box center [1286, 349] width 230 height 33
click at [1396, 351] on span at bounding box center [1286, 349] width 230 height 33
click at [1388, 351] on icon at bounding box center [1390, 350] width 9 height 9
click at [1324, 390] on li "Convergint Technologies" at bounding box center [1286, 380] width 230 height 32
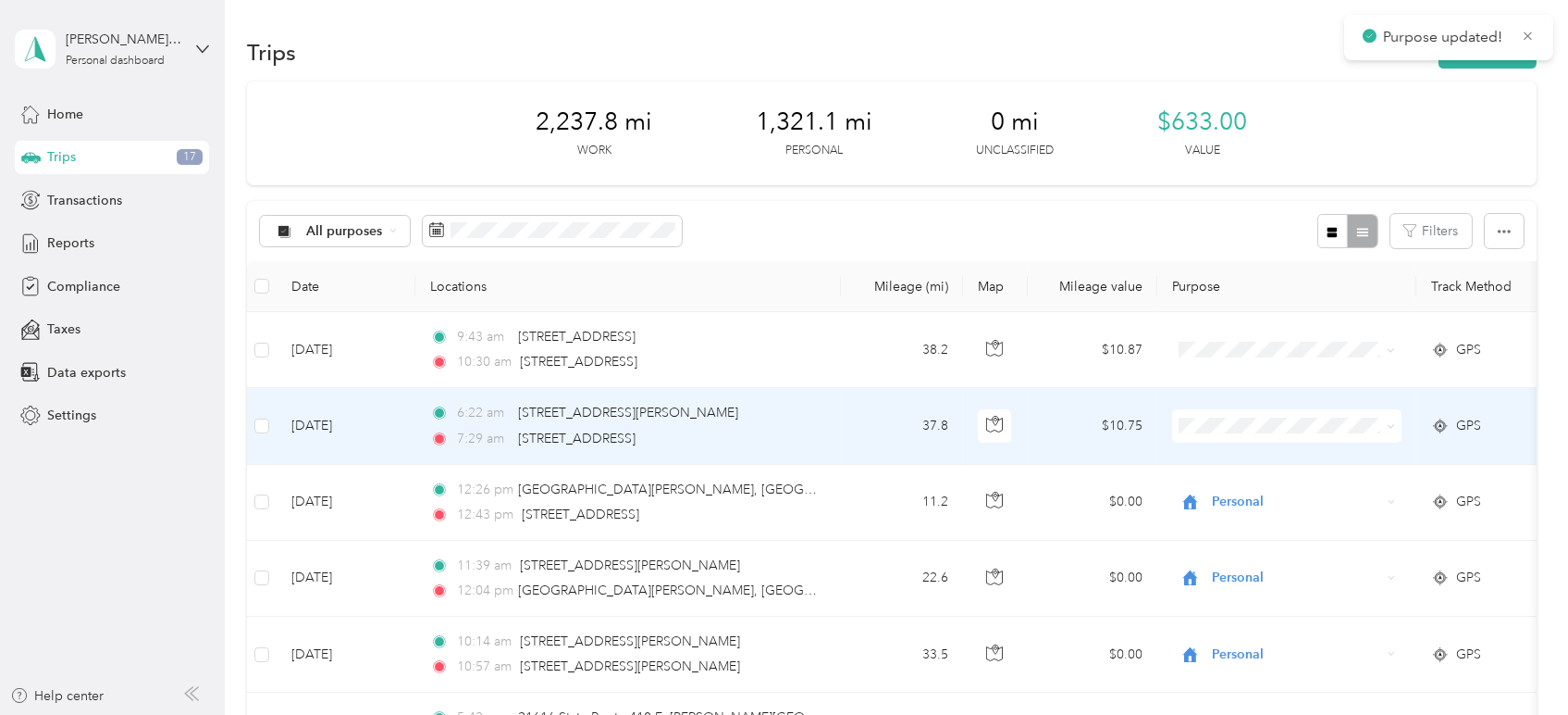
click at [1397, 424] on span at bounding box center [1286, 426] width 230 height 33
click at [1388, 425] on icon at bounding box center [1390, 426] width 9 height 9
click at [1361, 450] on span "Convergint Technologies" at bounding box center [1303, 460] width 171 height 20
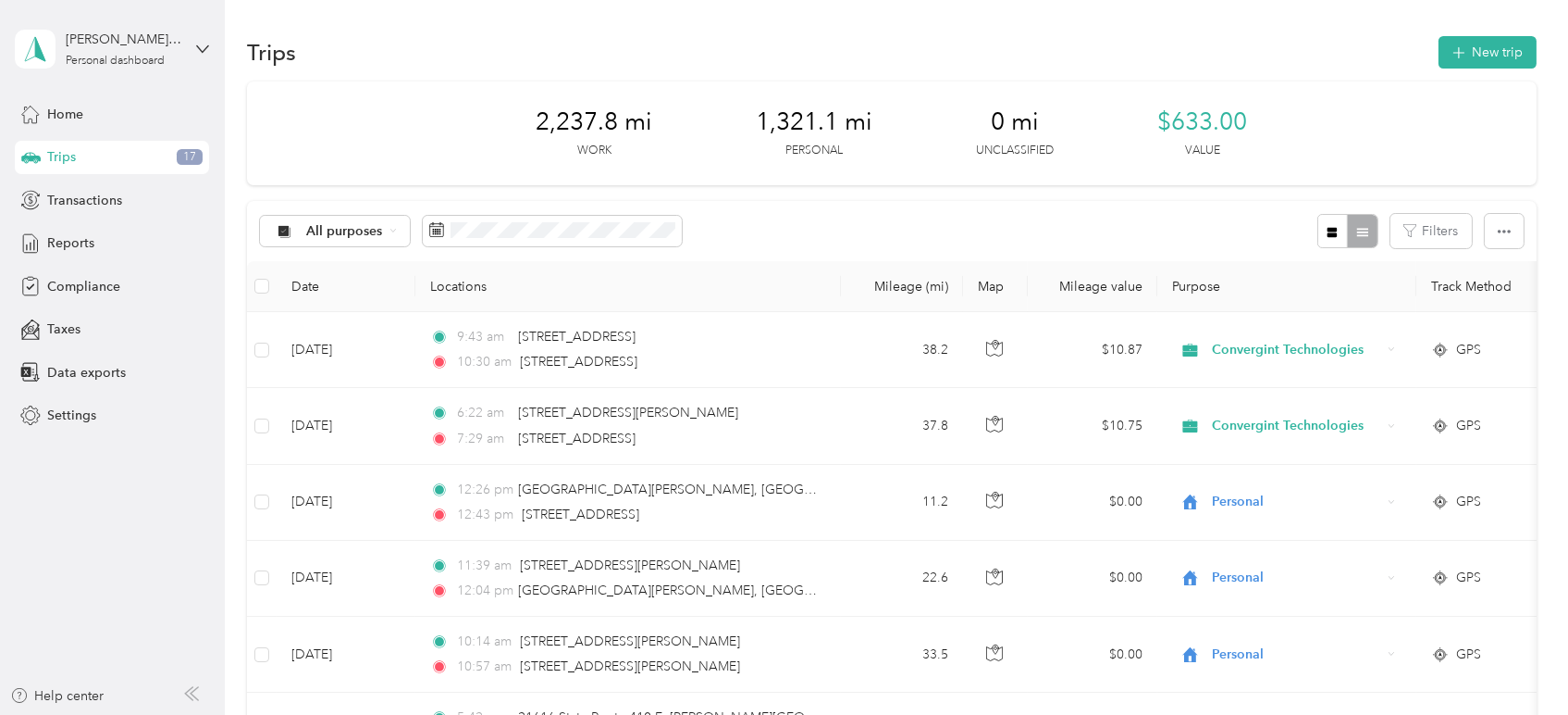
click at [49, 221] on div "Home Trips 17 Transactions Reports Compliance Taxes Data exports Settings" at bounding box center [112, 265] width 195 height 335
drag, startPoint x: 55, startPoint y: 235, endPoint x: 78, endPoint y: 238, distance: 23.2
click at [55, 236] on span "Reports" at bounding box center [71, 243] width 47 height 20
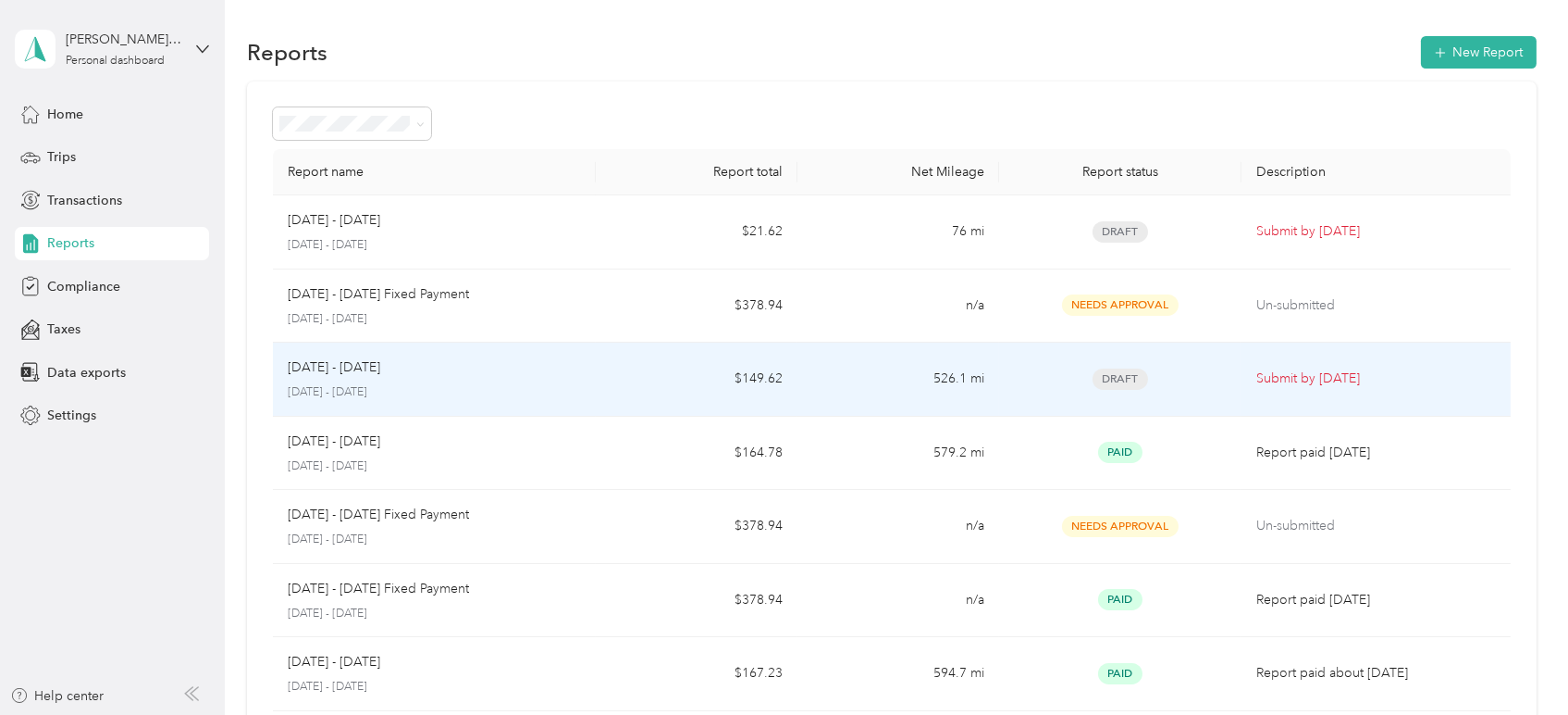
click at [608, 377] on td "$149.62" at bounding box center [696, 379] width 201 height 74
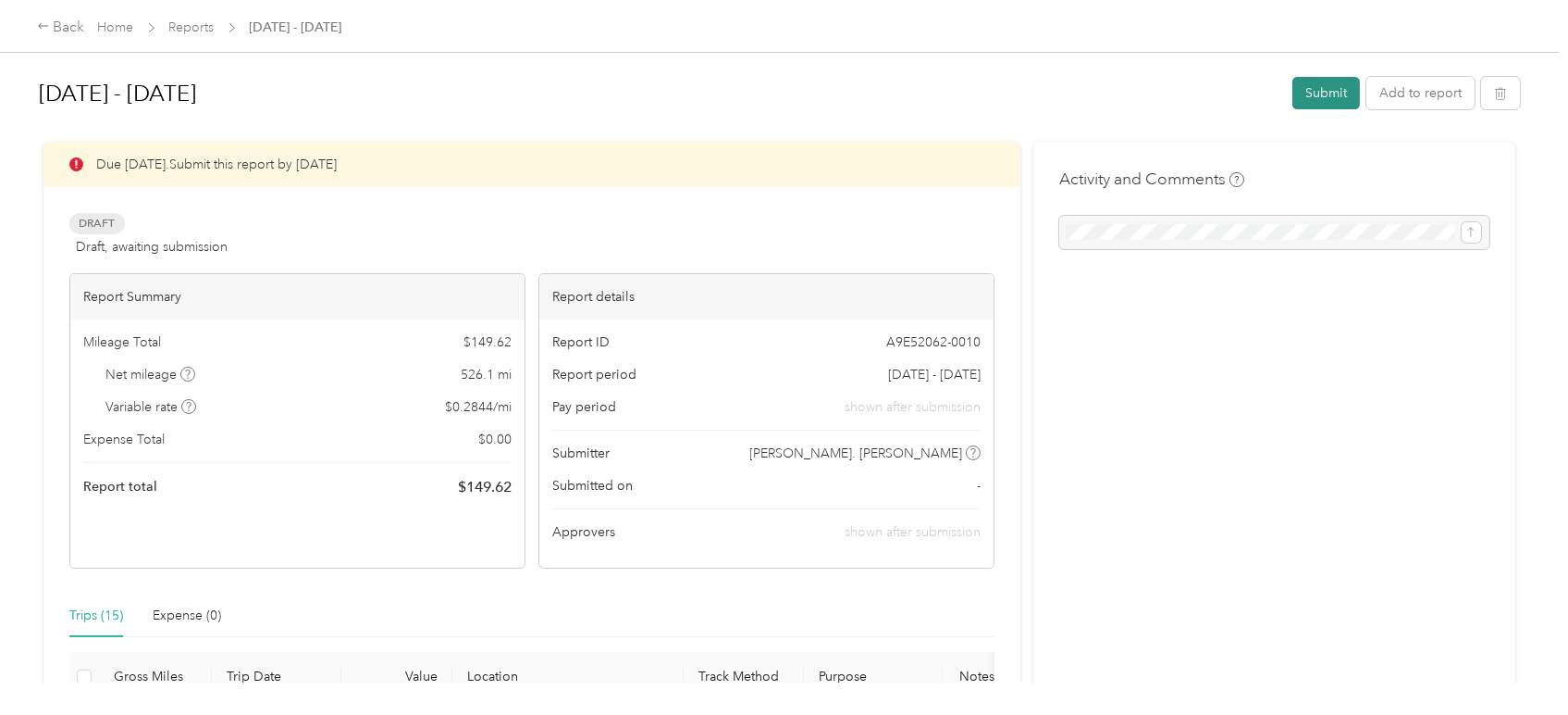
click at [1310, 86] on button "Submit" at bounding box center [1325, 93] width 67 height 32
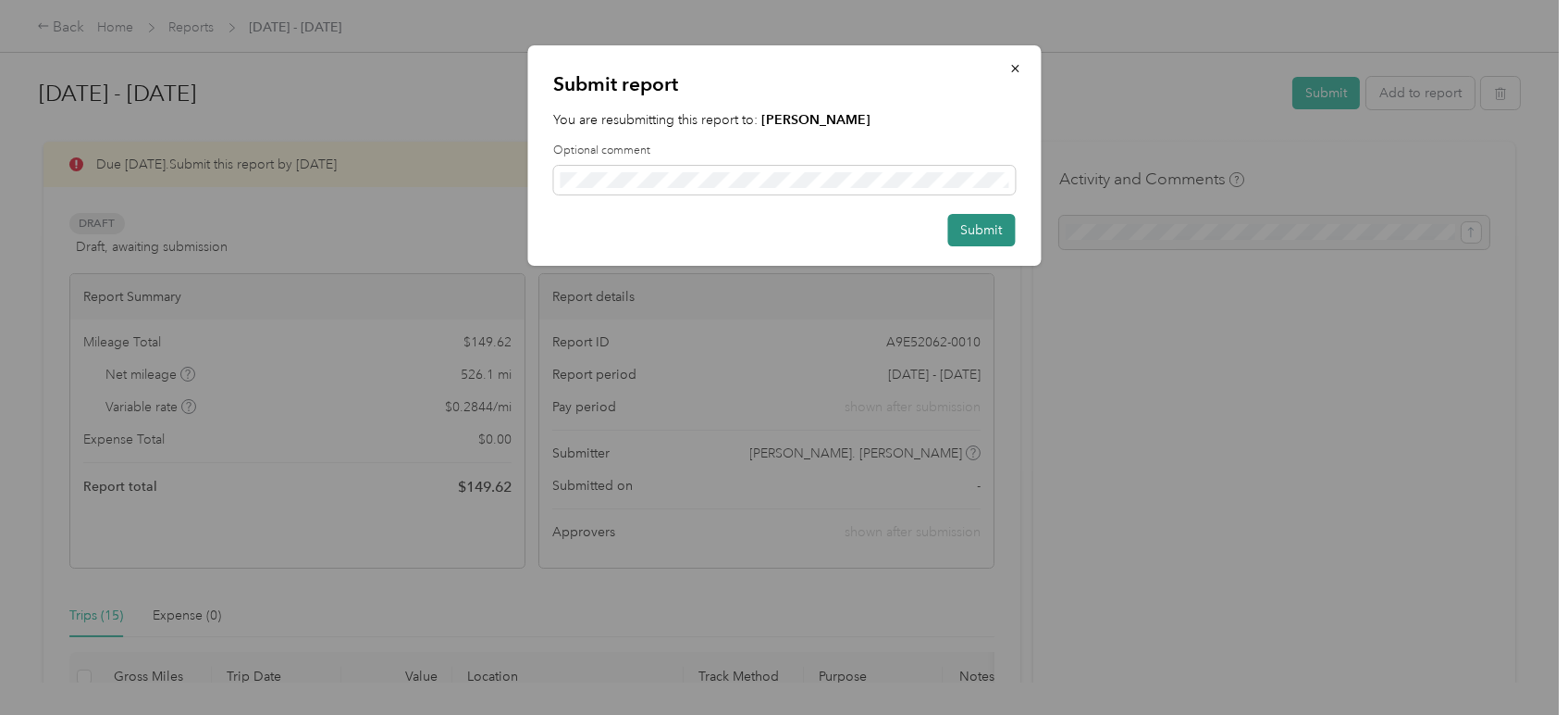
click at [990, 229] on button "Submit" at bounding box center [980, 230] width 67 height 32
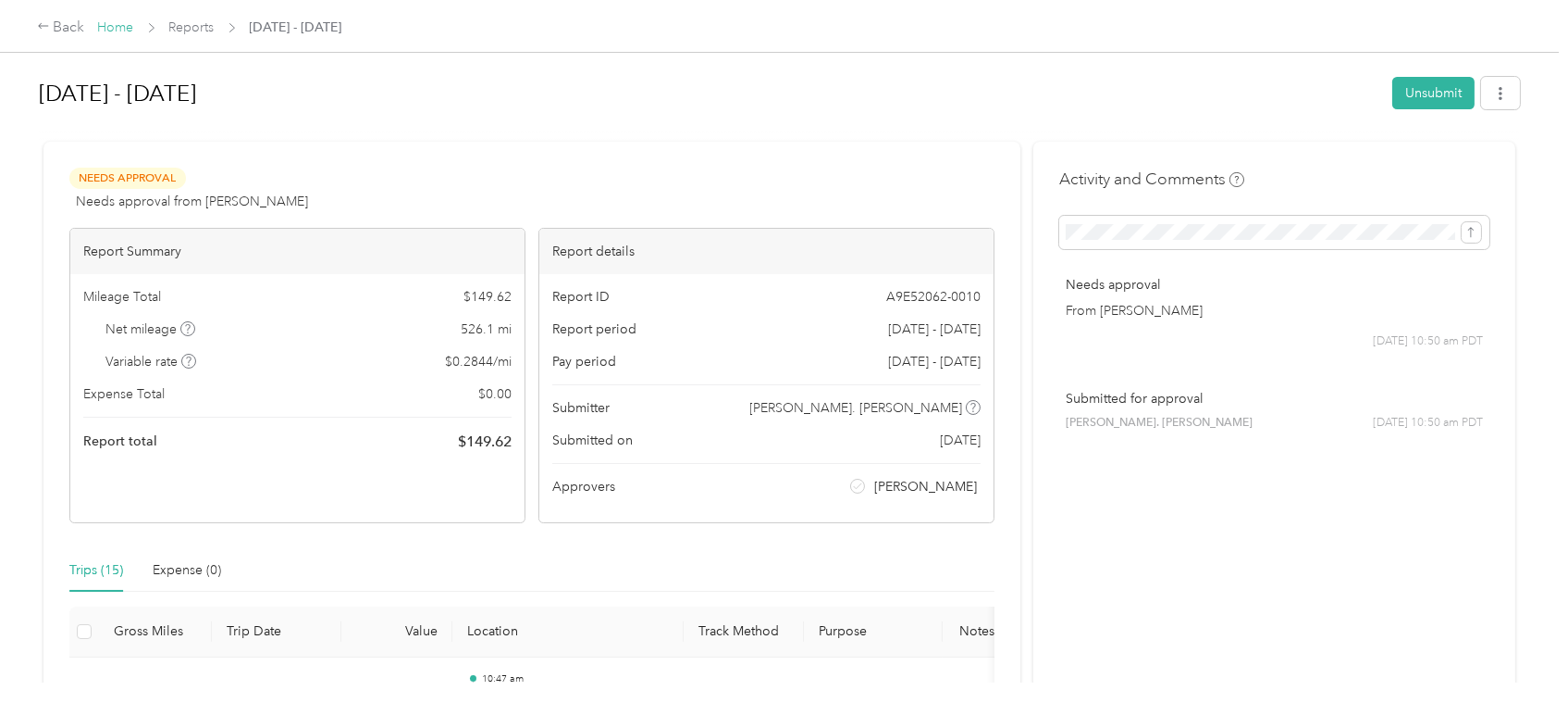
click at [111, 31] on link "Home" at bounding box center [116, 27] width 36 height 16
